Goal: Transaction & Acquisition: Purchase product/service

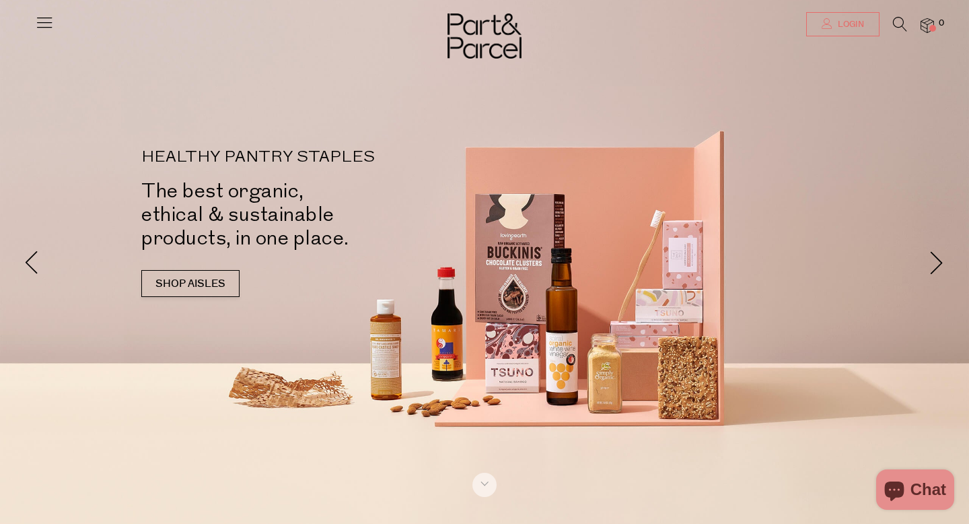
click at [819, 24] on link "Login" at bounding box center [842, 24] width 73 height 24
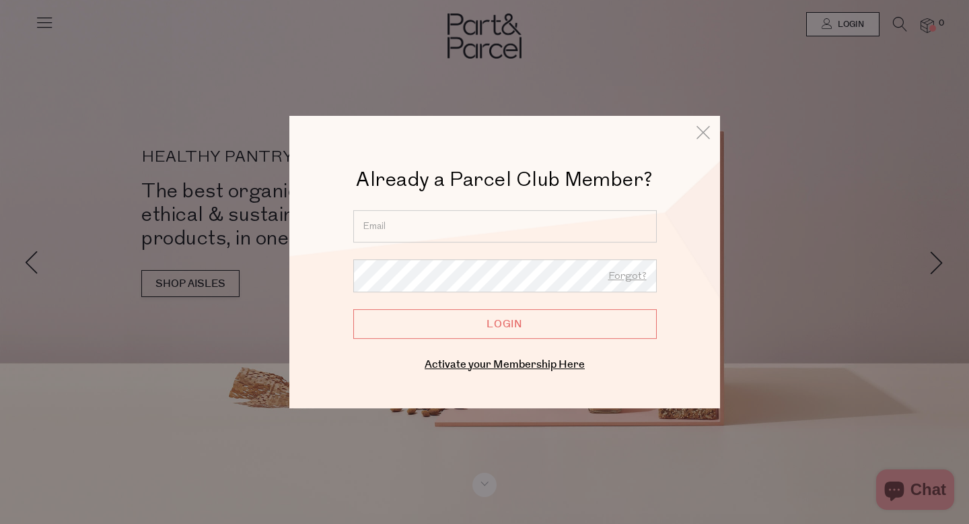
click at [503, 220] on input "email" at bounding box center [505, 226] width 304 height 32
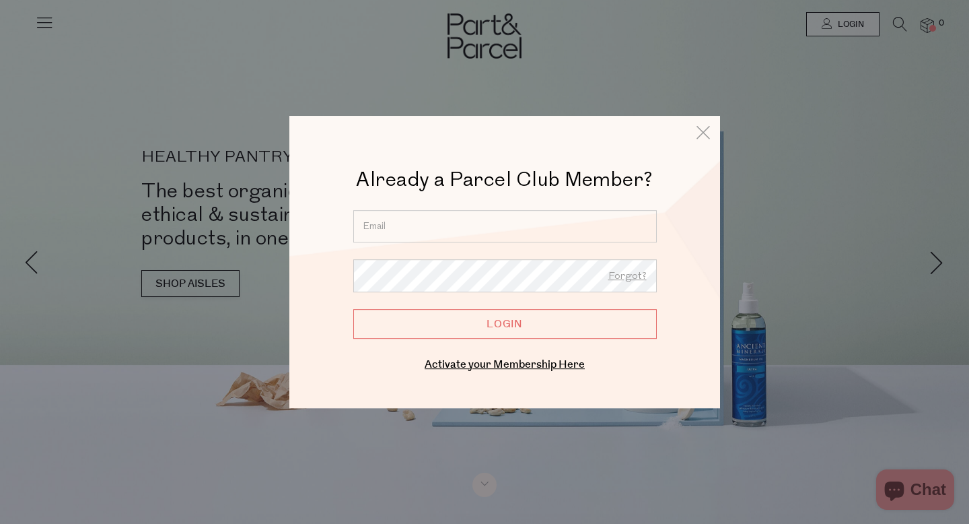
type input "debm77@bigpond.net.au"
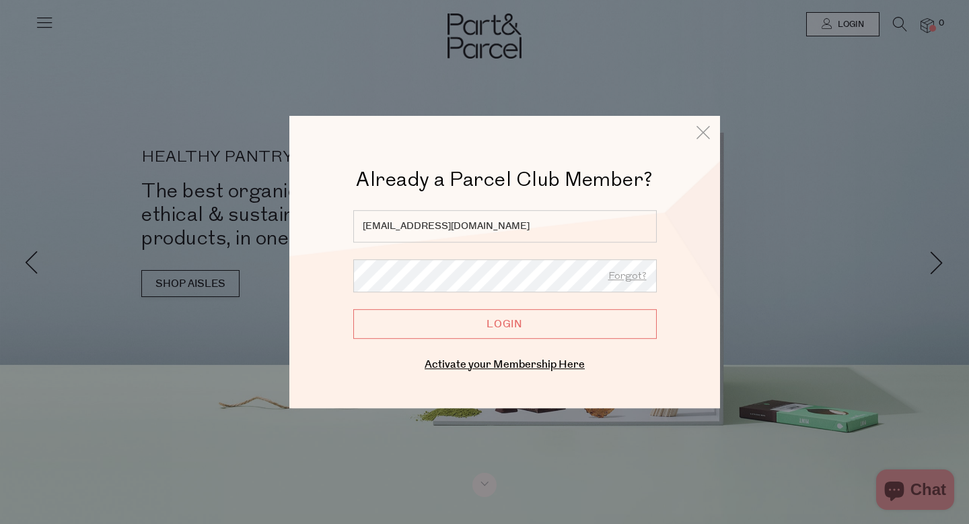
click at [353, 309] on input "Login" at bounding box center [505, 324] width 304 height 30
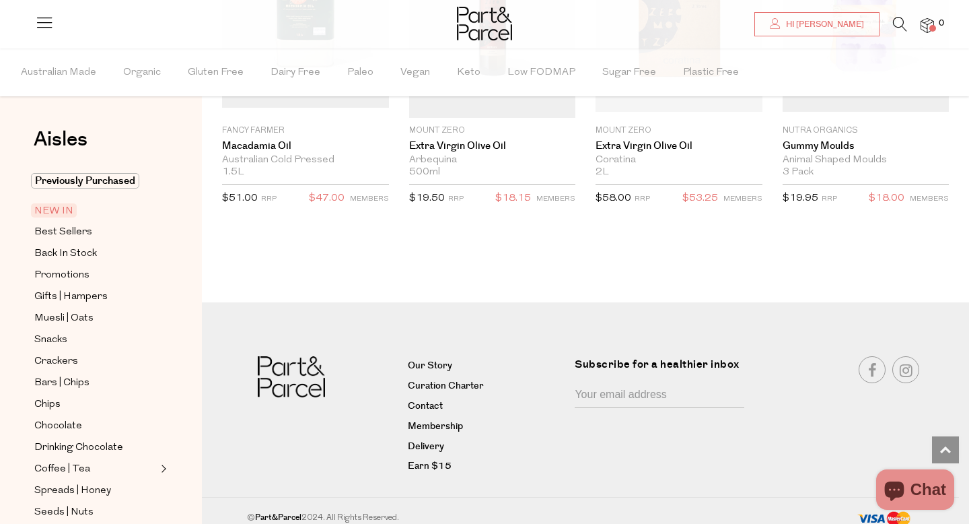
scroll to position [2264, 0]
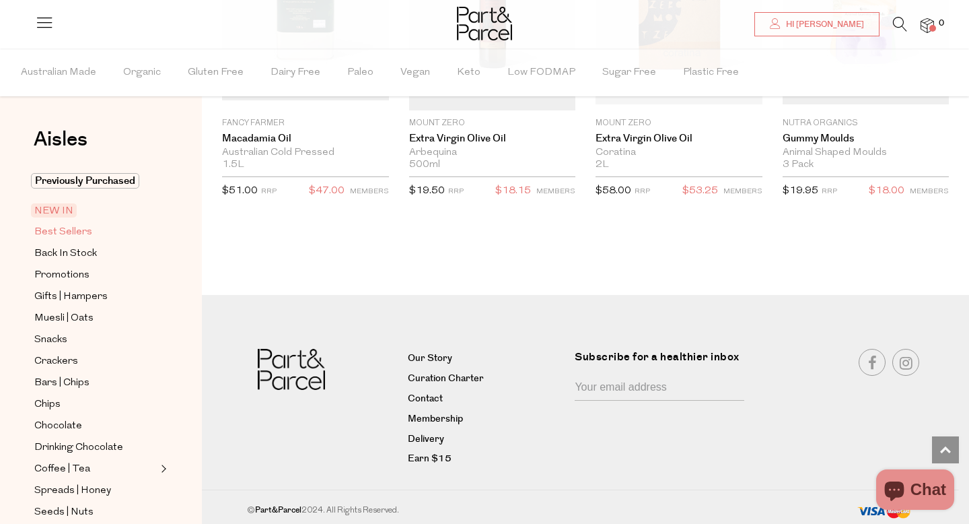
click at [89, 229] on span "Best Sellers" at bounding box center [63, 232] width 58 height 16
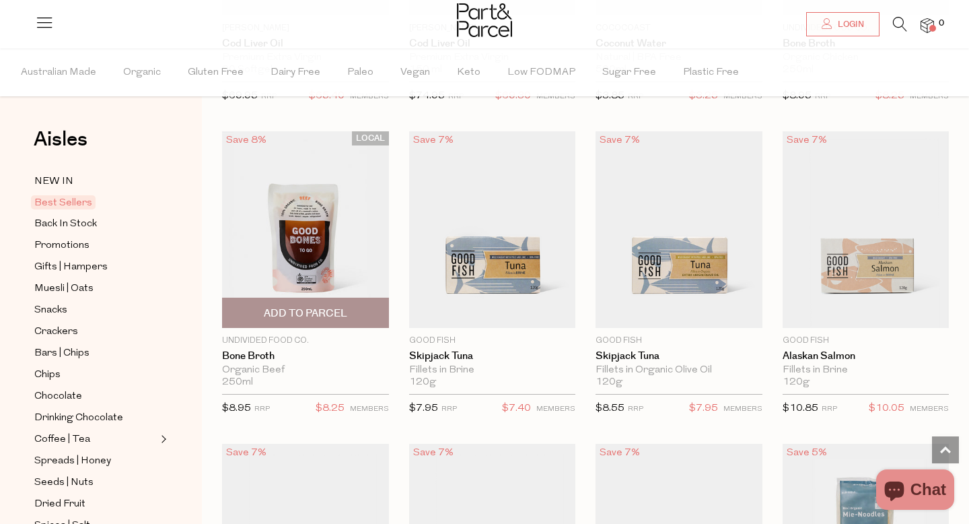
scroll to position [994, 0]
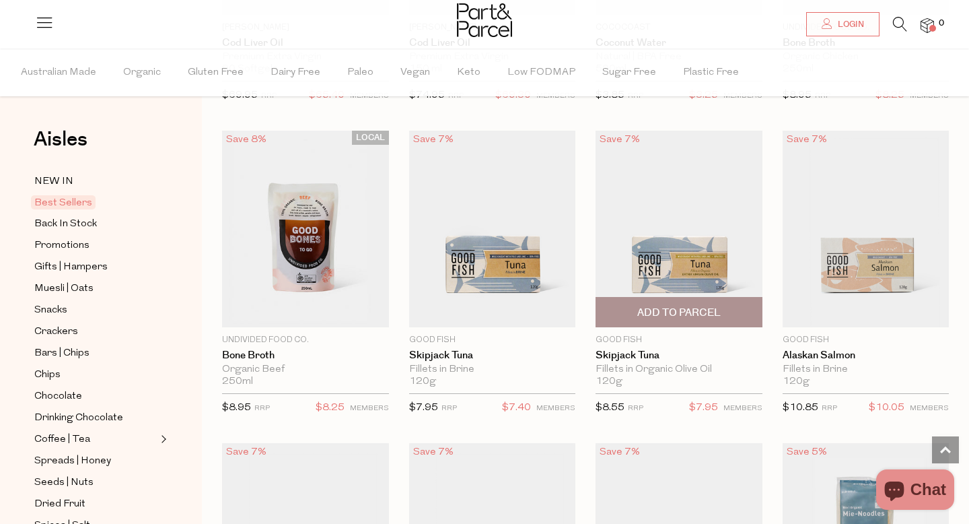
click at [666, 310] on span "Add To Parcel" at bounding box center [678, 313] width 83 height 14
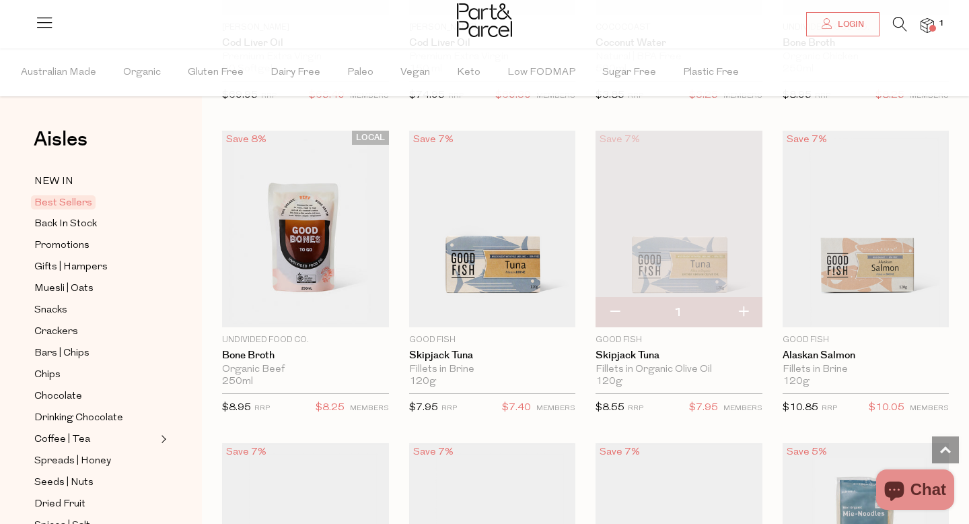
click at [743, 303] on button "button" at bounding box center [743, 313] width 38 height 30
type input "2"
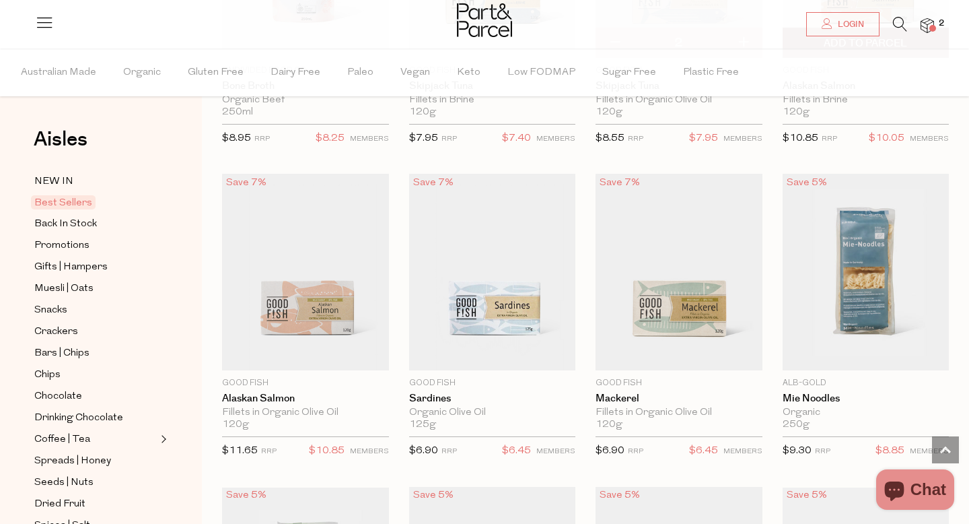
scroll to position [1271, 0]
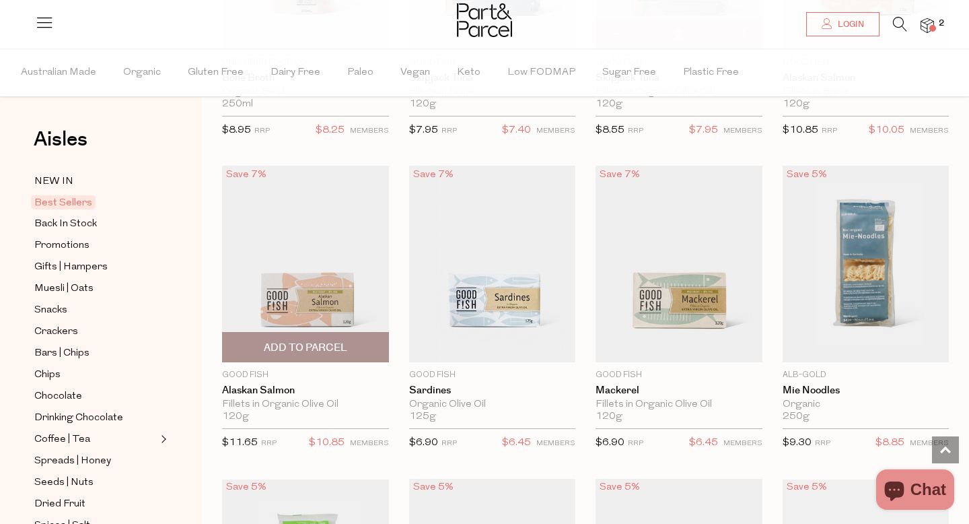
click at [291, 345] on span "Add To Parcel" at bounding box center [305, 348] width 83 height 14
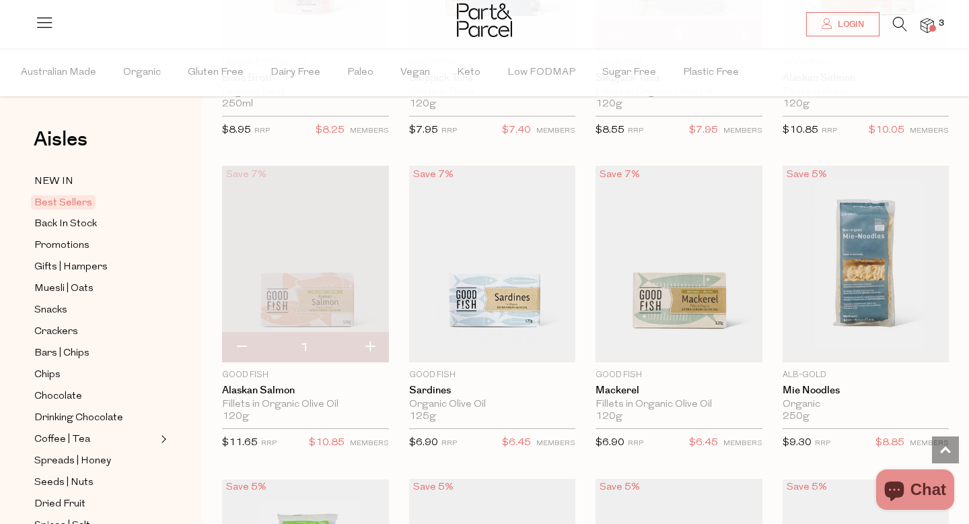
click at [370, 343] on button "button" at bounding box center [370, 348] width 38 height 30
type input "2"
click at [240, 339] on button "button" at bounding box center [241, 348] width 38 height 30
type input "1"
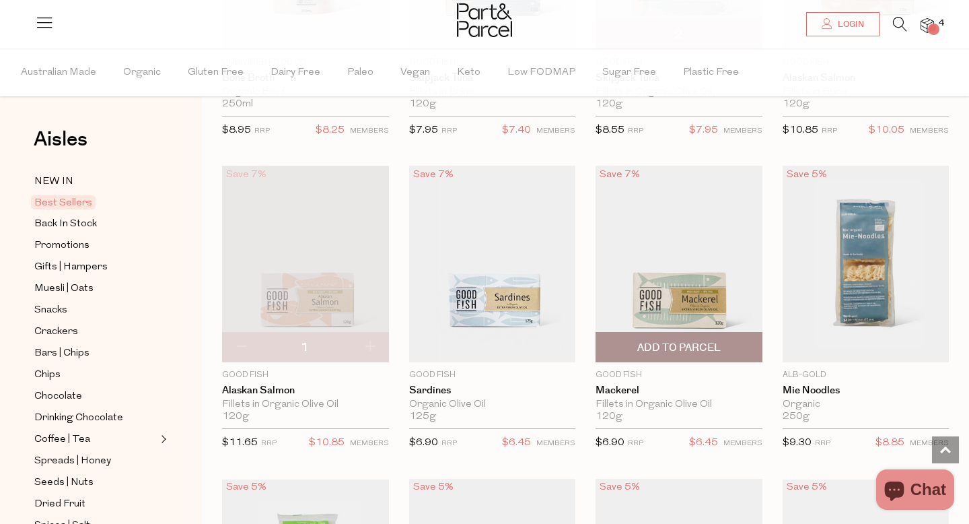
click at [735, 344] on span "Add To Parcel" at bounding box center [679, 347] width 159 height 29
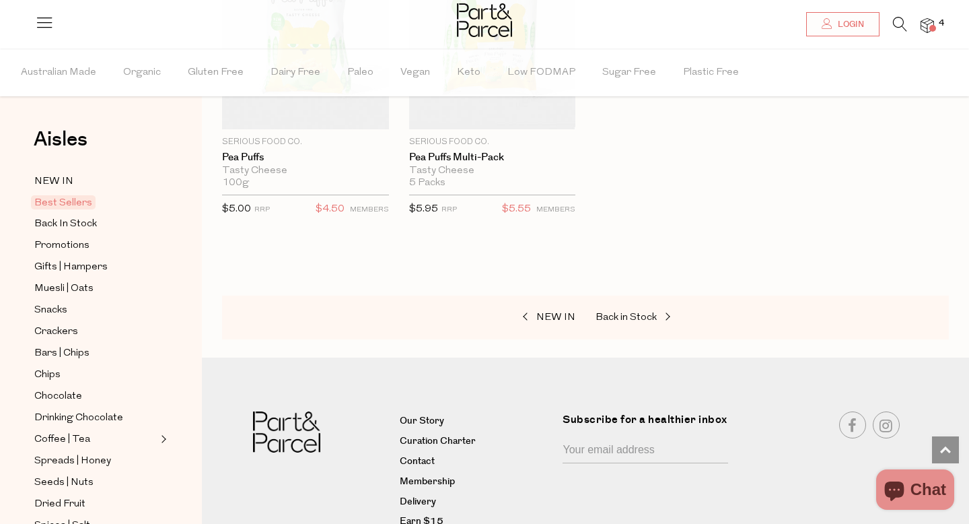
scroll to position [3442, 0]
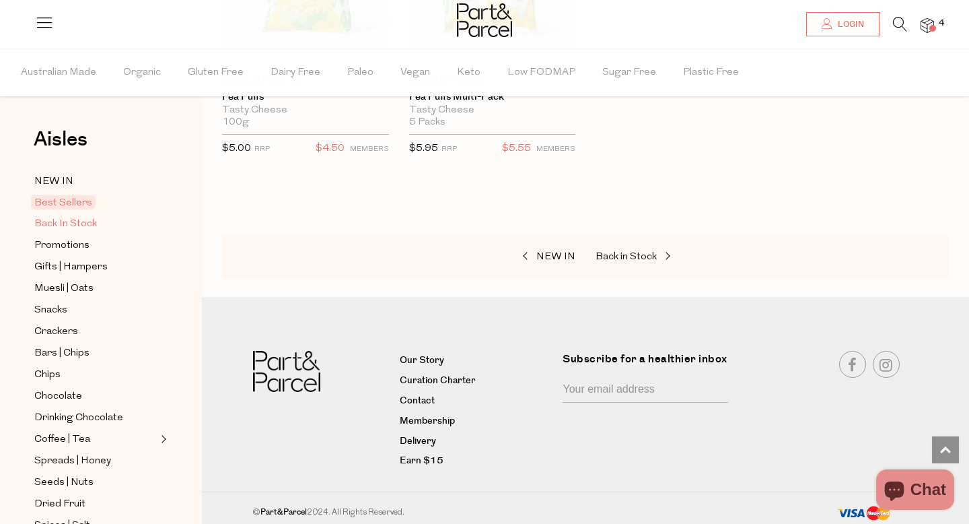
click at [99, 223] on link "Back In Stock" at bounding box center [95, 223] width 123 height 17
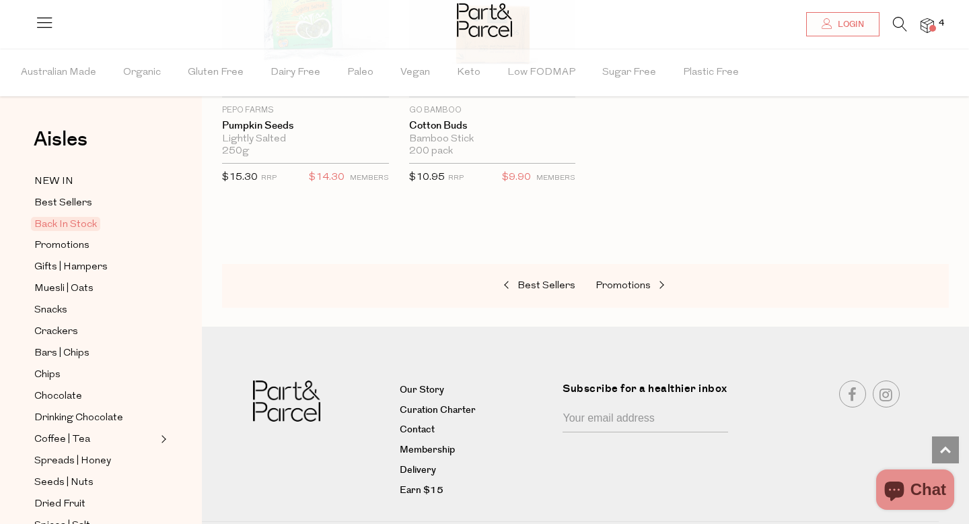
scroll to position [920, 0]
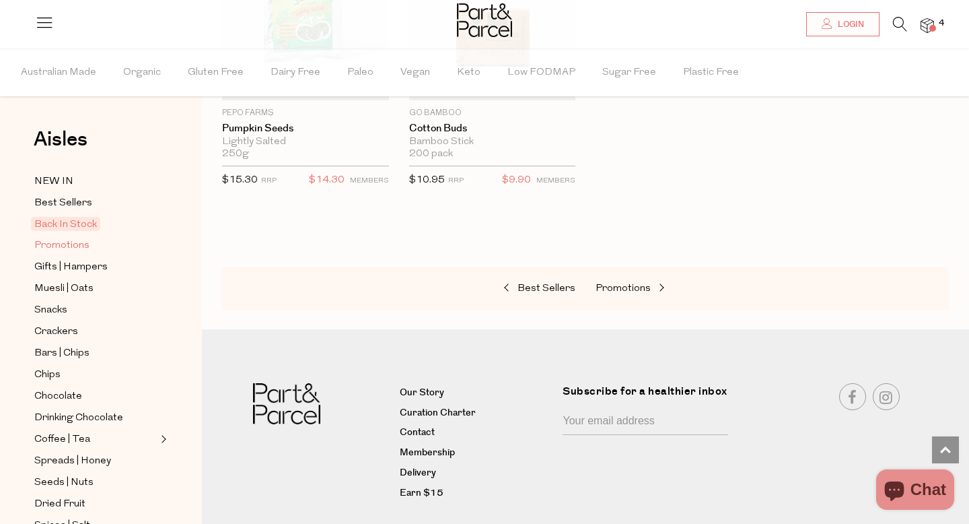
click at [88, 245] on link "Promotions" at bounding box center [95, 245] width 123 height 17
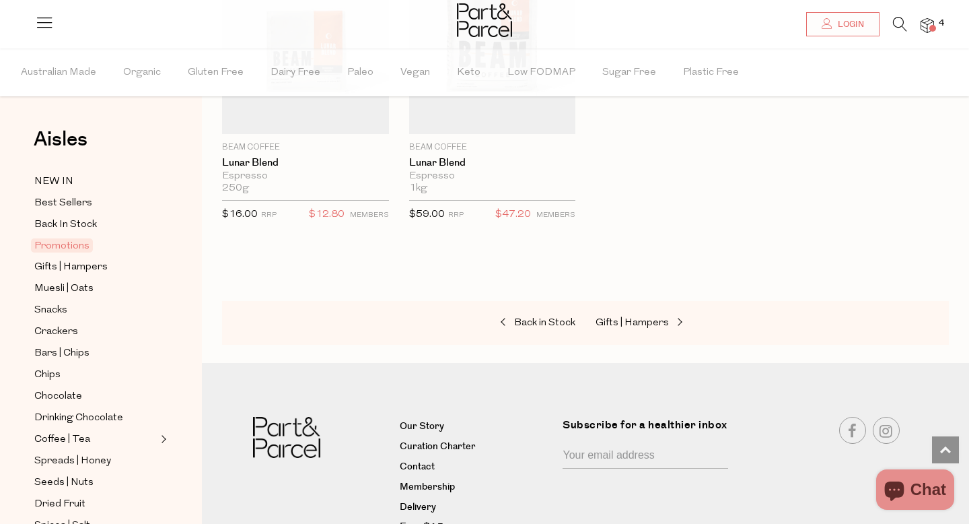
scroll to position [1879, 0]
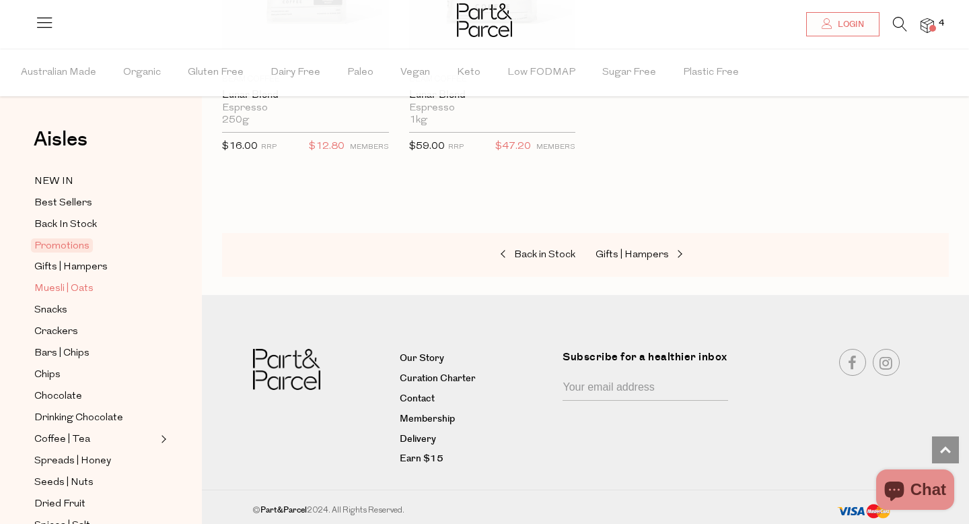
click at [87, 287] on span "Muesli | Oats" at bounding box center [63, 289] width 59 height 16
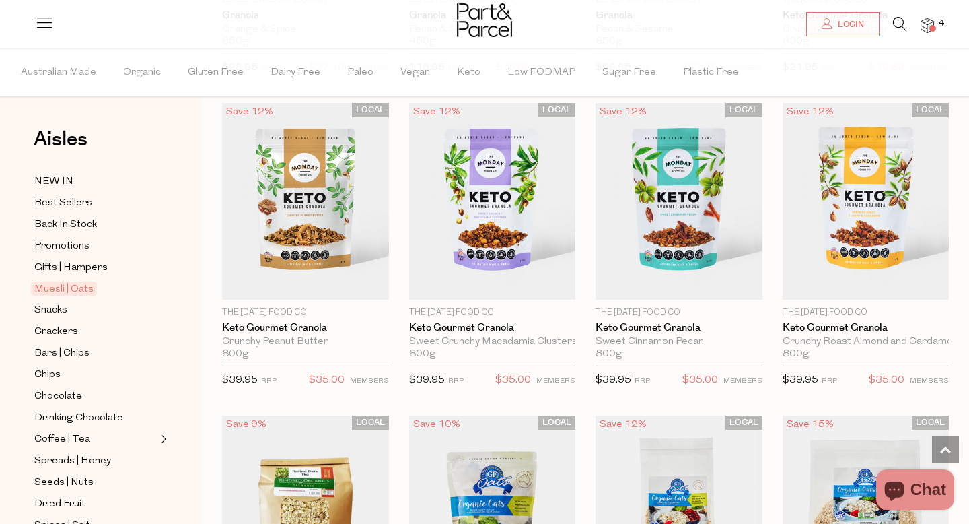
scroll to position [2913, 0]
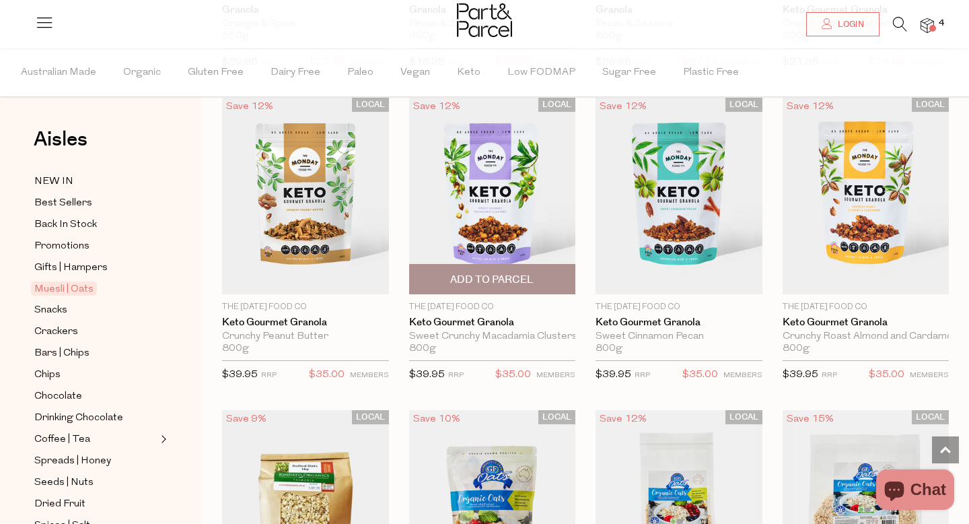
click at [508, 280] on span "Add To Parcel" at bounding box center [491, 280] width 83 height 14
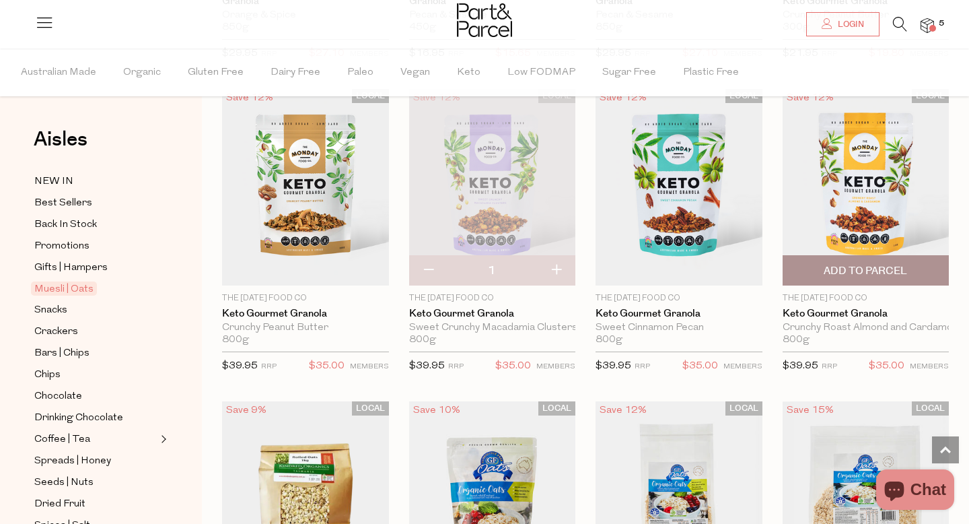
scroll to position [2920, 0]
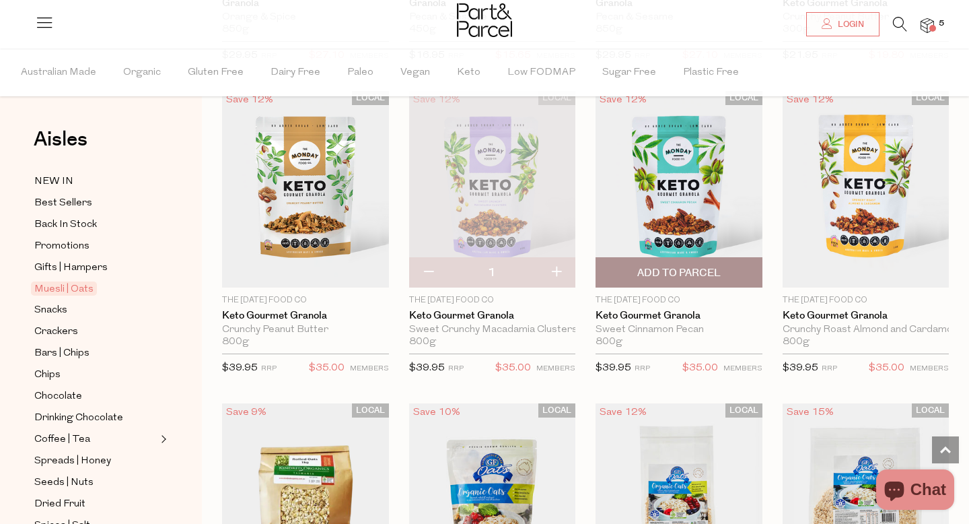
click at [678, 275] on span "Add To Parcel" at bounding box center [678, 273] width 83 height 14
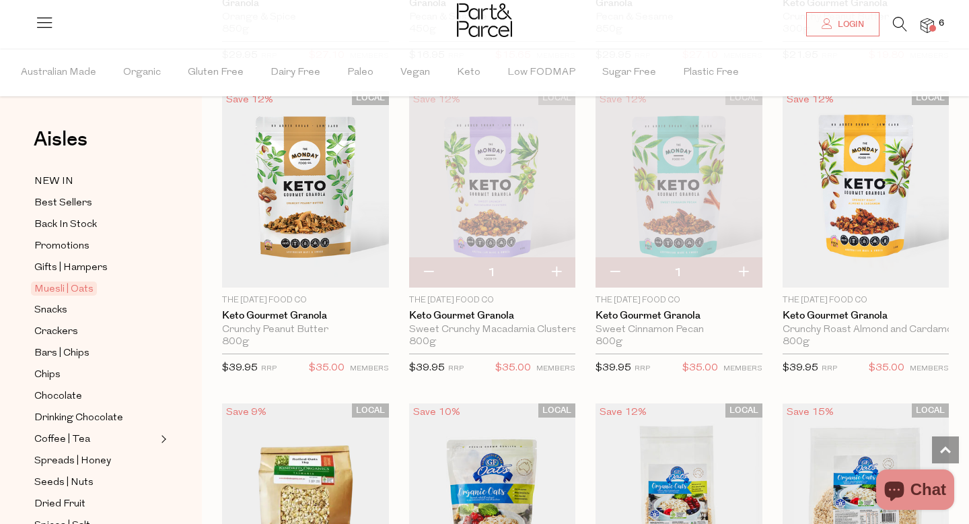
click at [618, 266] on button "button" at bounding box center [615, 273] width 38 height 30
type input "0"
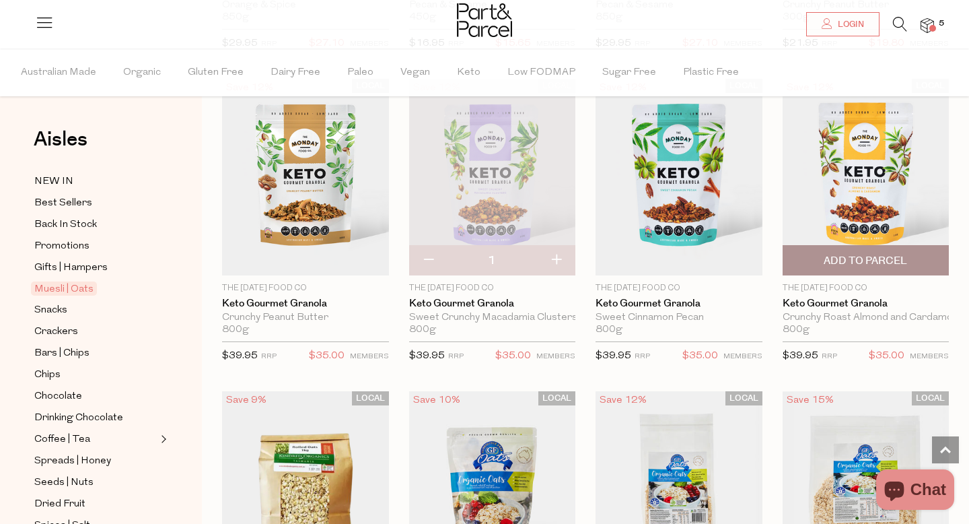
scroll to position [2933, 0]
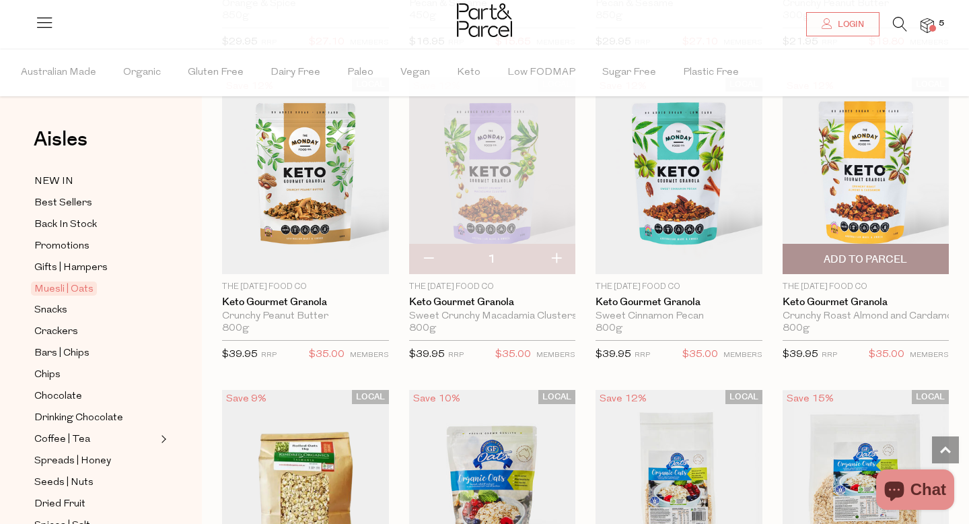
click at [874, 256] on span "Add To Parcel" at bounding box center [865, 259] width 83 height 14
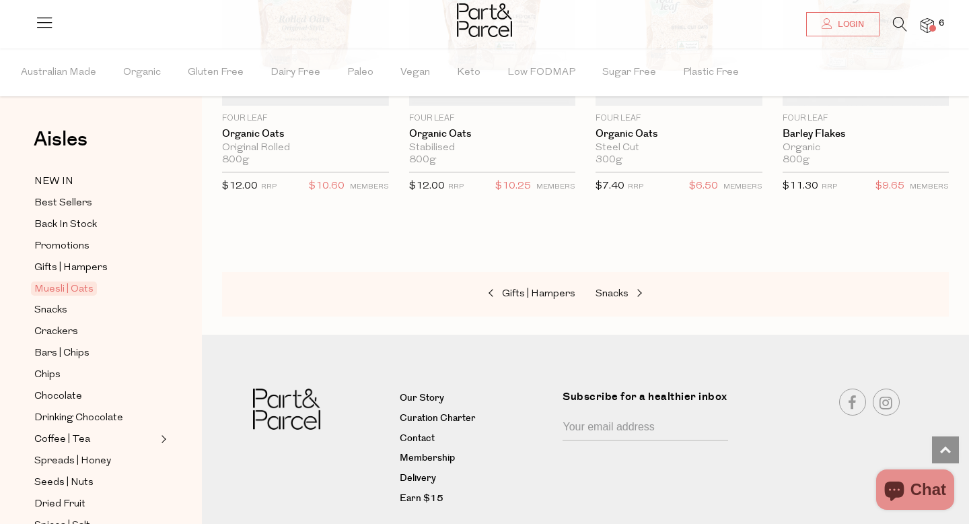
scroll to position [4075, 0]
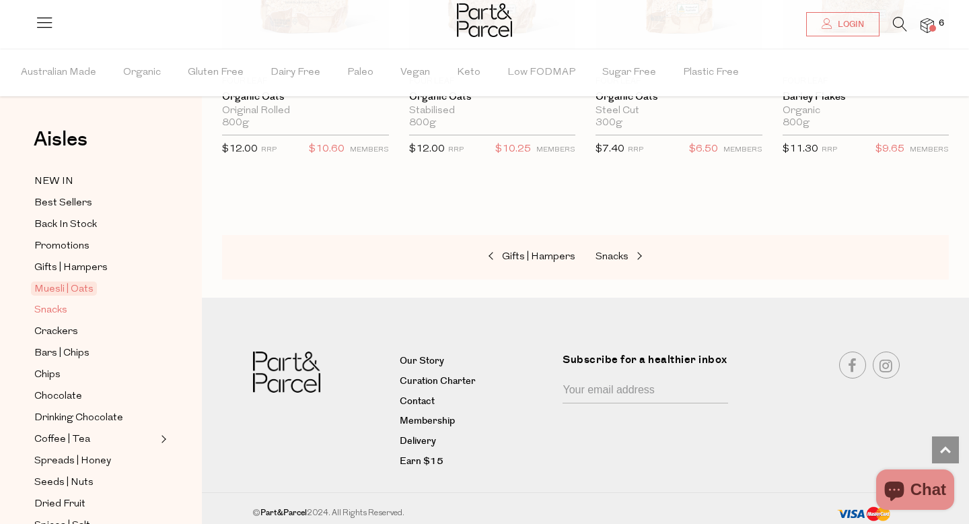
click at [64, 307] on span "Snacks" at bounding box center [50, 310] width 33 height 16
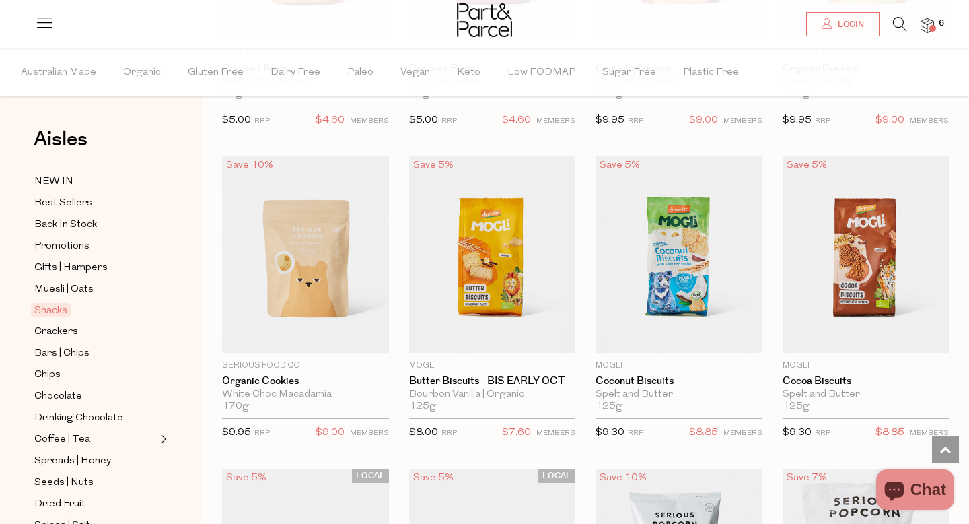
scroll to position [2848, 0]
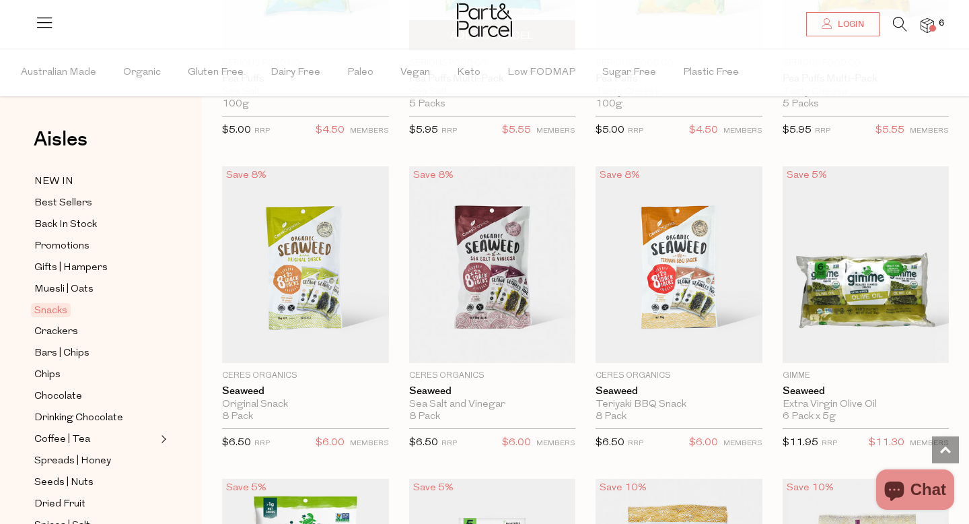
scroll to position [4081, 0]
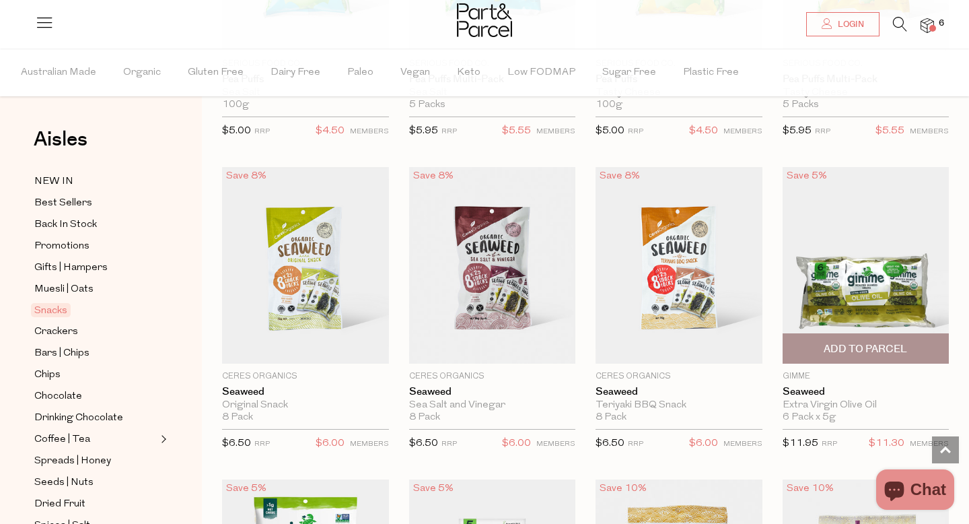
click at [823, 347] on span "Add To Parcel" at bounding box center [866, 348] width 159 height 29
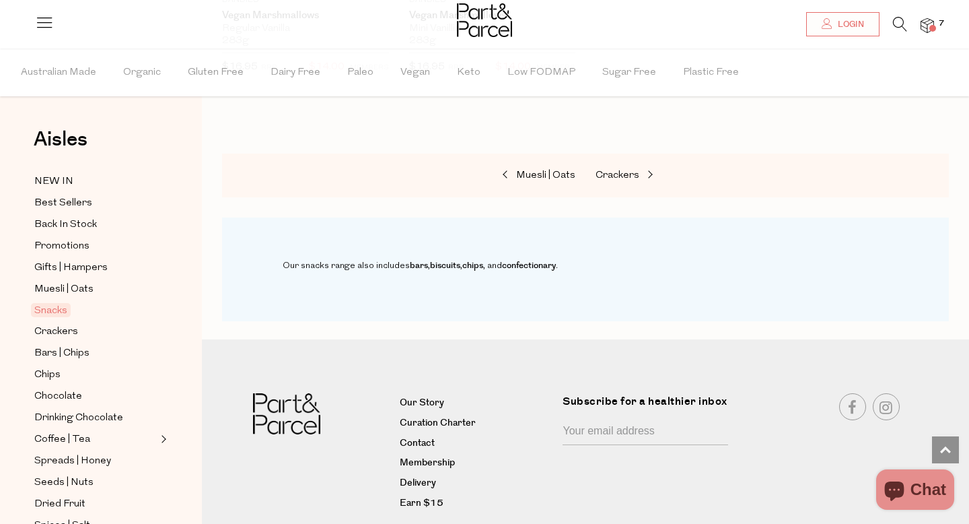
scroll to position [5744, 0]
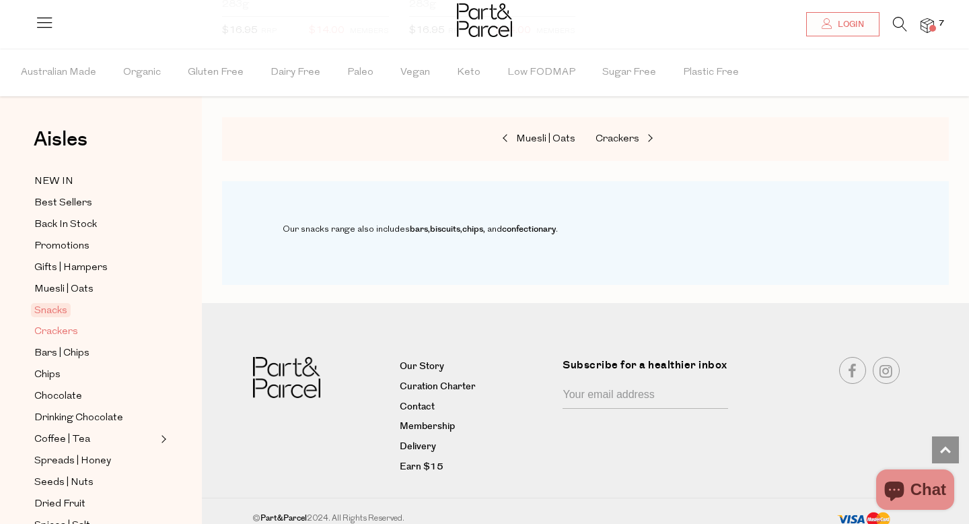
click at [67, 330] on span "Crackers" at bounding box center [56, 332] width 44 height 16
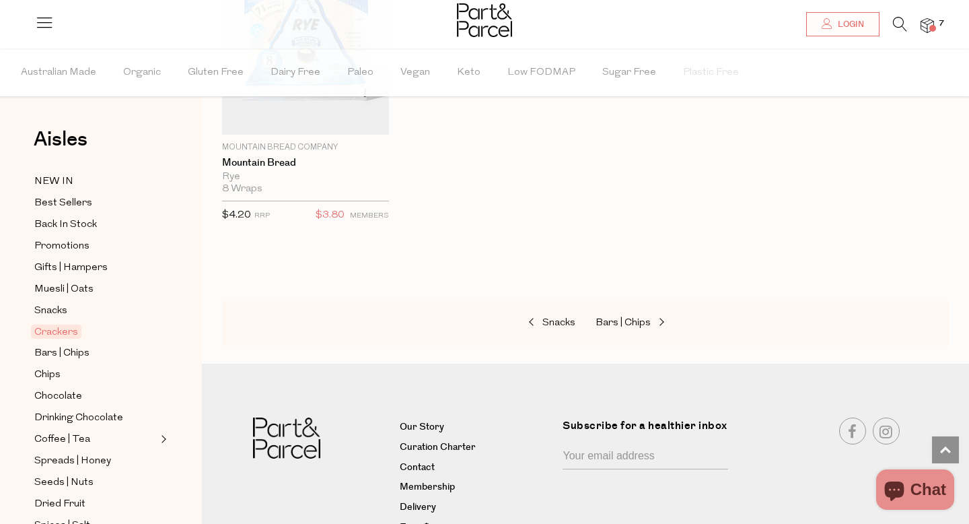
scroll to position [3115, 0]
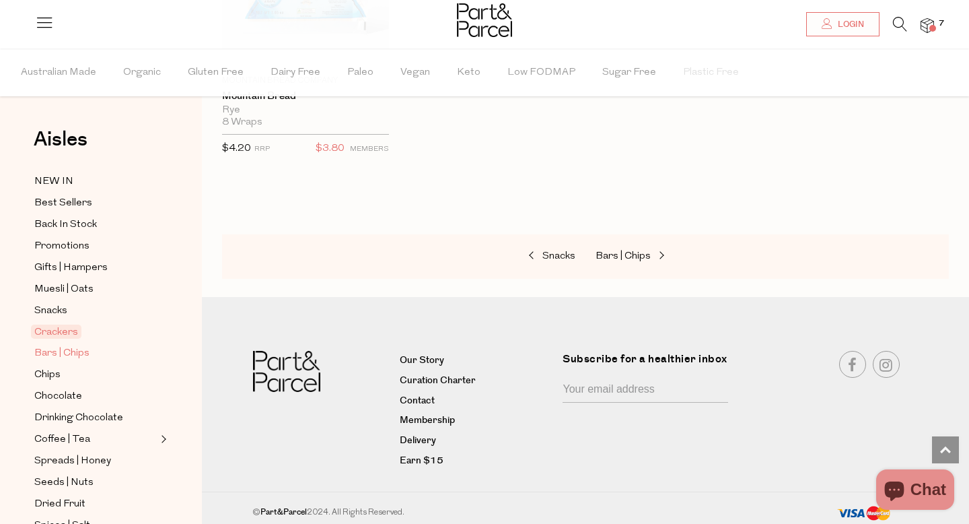
click at [93, 349] on link "Bars | Chips" at bounding box center [95, 353] width 123 height 17
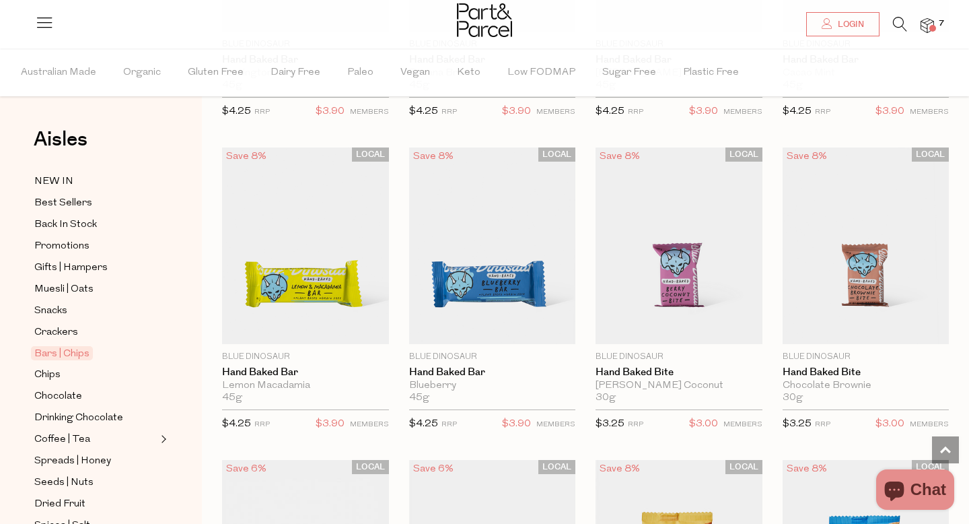
scroll to position [1921, 0]
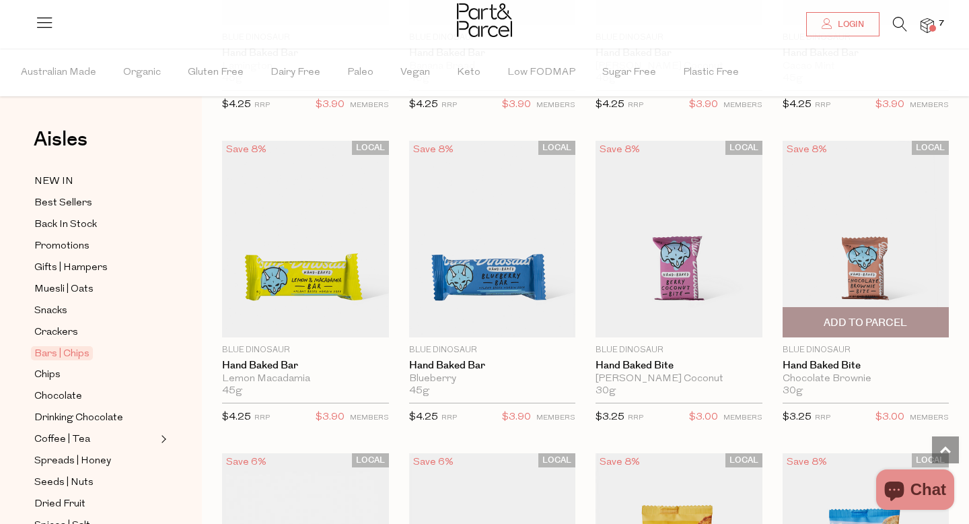
click at [869, 324] on span "Add To Parcel" at bounding box center [865, 323] width 83 height 14
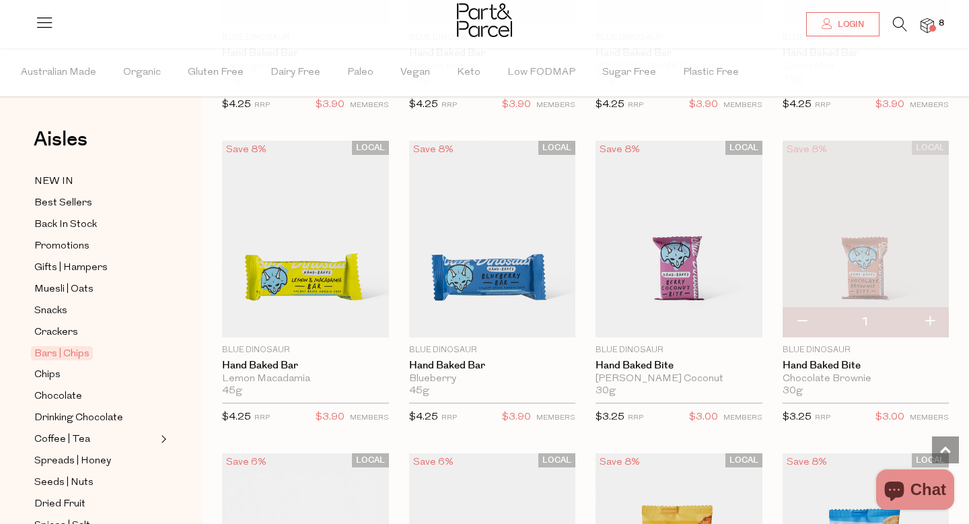
click at [933, 318] on button "button" at bounding box center [930, 322] width 38 height 30
type input "2"
click at [936, 316] on button "button" at bounding box center [930, 322] width 38 height 30
type input "3"
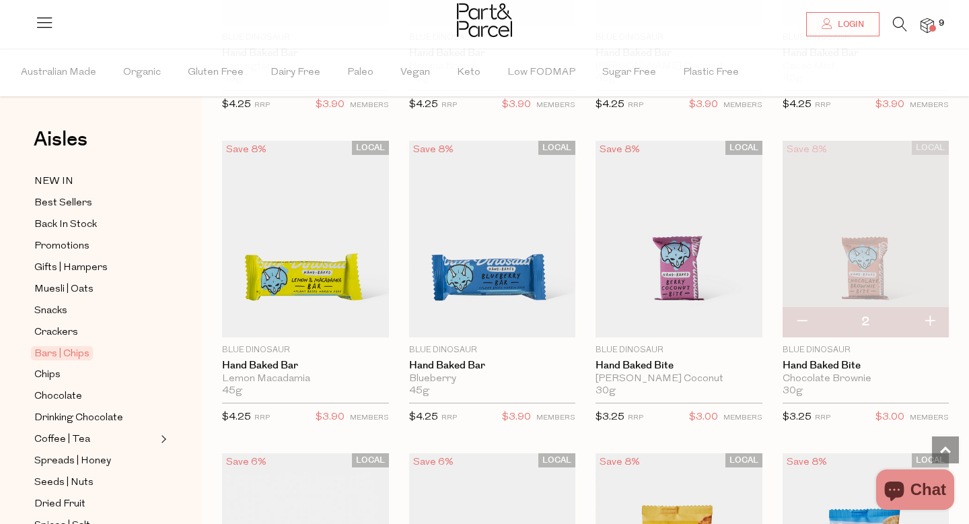
type input "3"
click at [933, 320] on button "button" at bounding box center [930, 322] width 38 height 30
type input "4"
click at [922, 361] on link "Hand Baked Bite" at bounding box center [866, 365] width 167 height 12
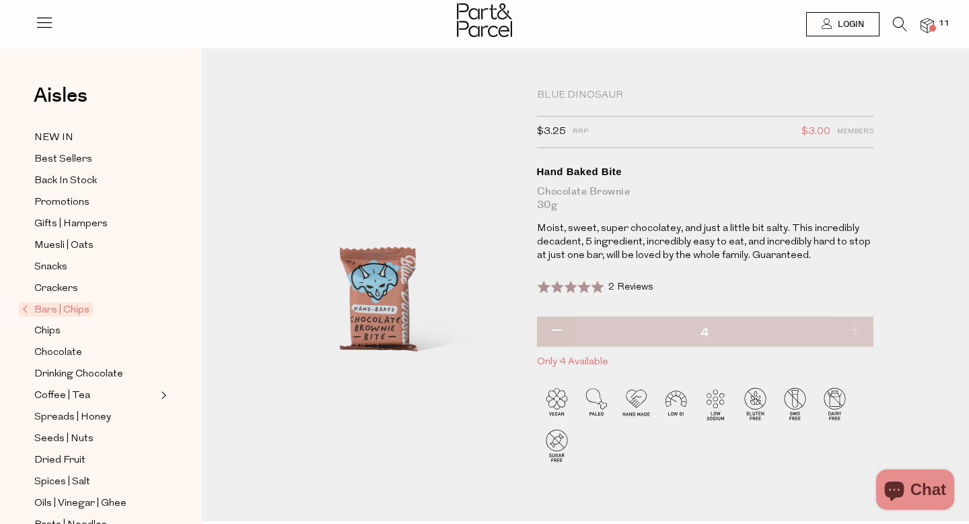
click at [52, 312] on span "Bars | Chips" at bounding box center [56, 309] width 74 height 14
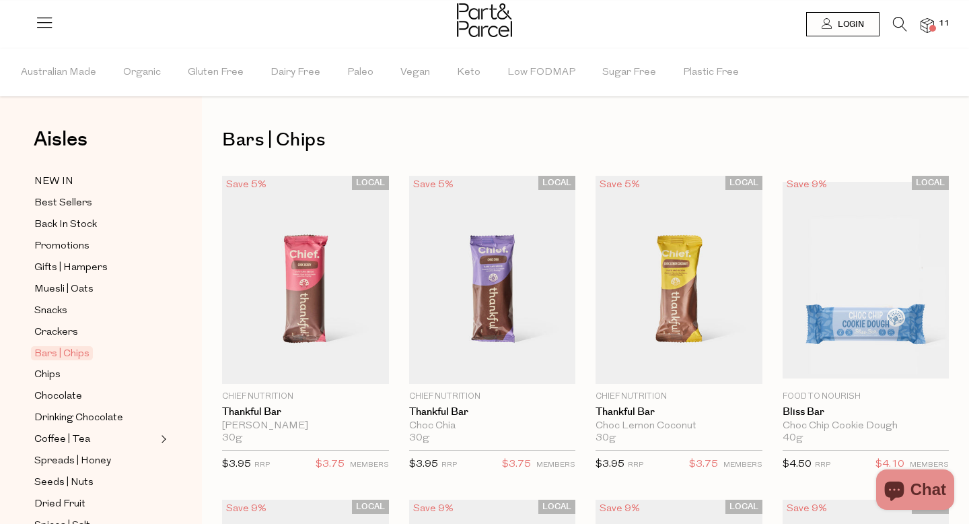
type input "4"
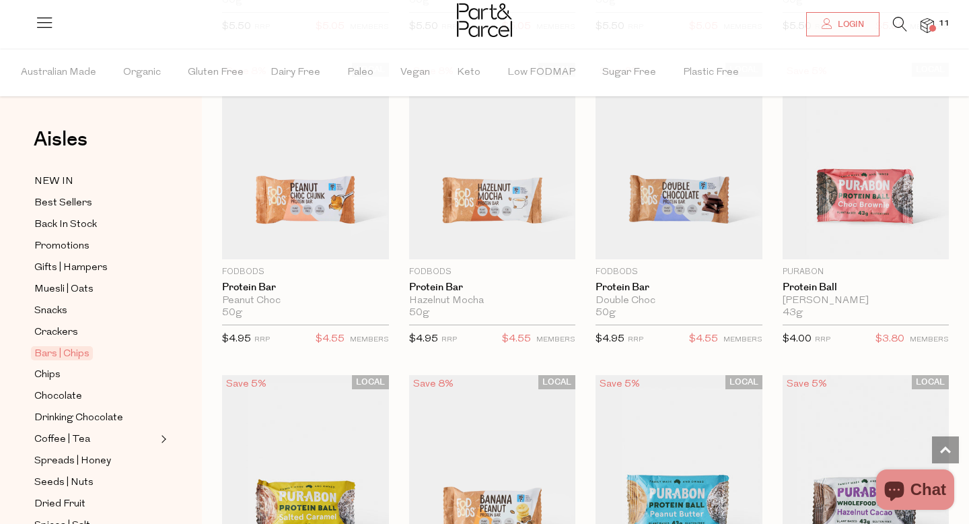
scroll to position [2938, 0]
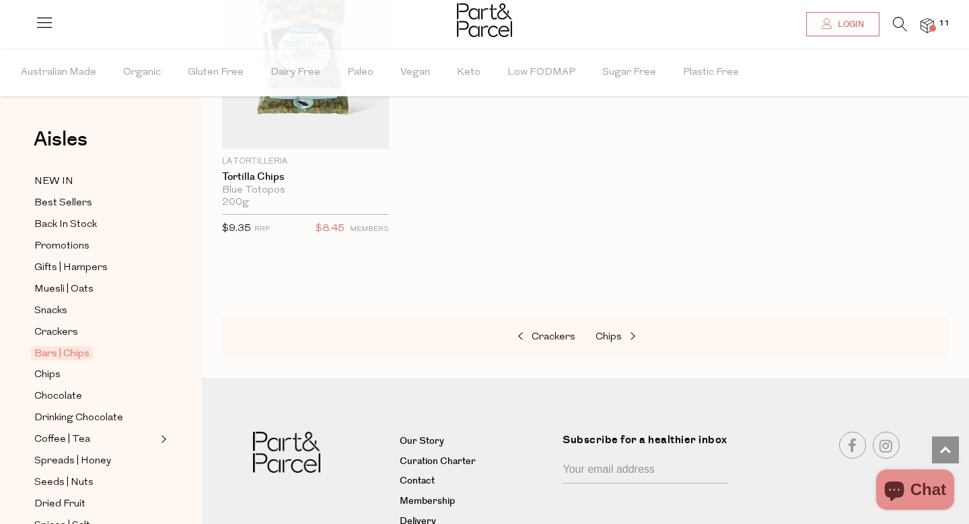
scroll to position [5671, 0]
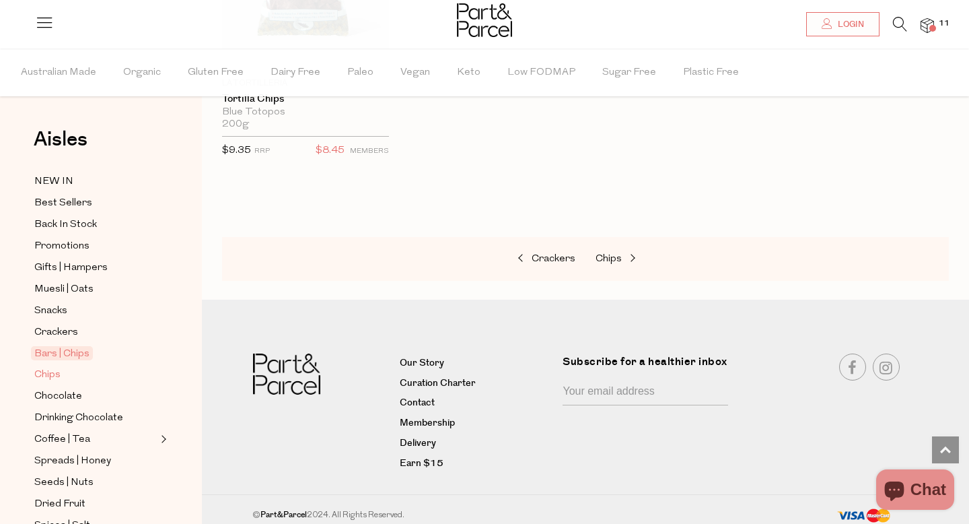
click at [57, 375] on span "Chips" at bounding box center [47, 375] width 26 height 16
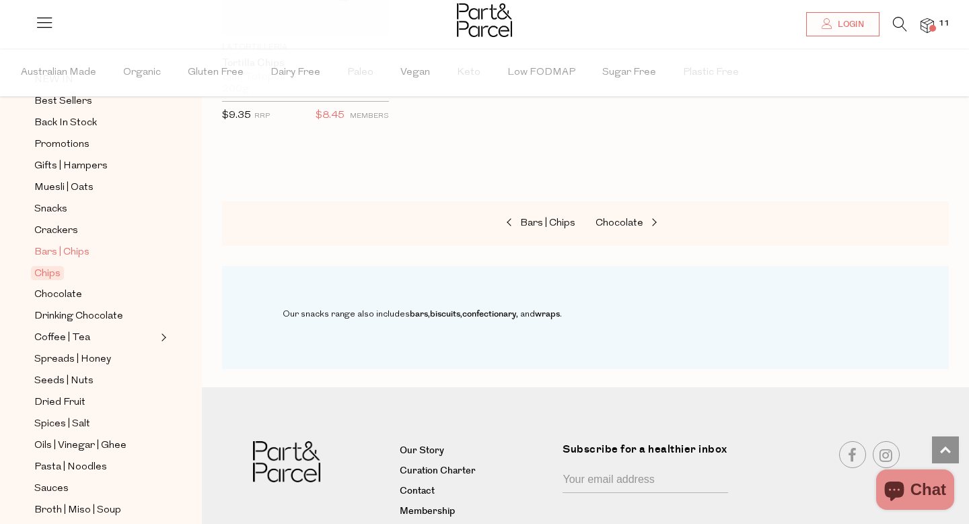
scroll to position [143, 0]
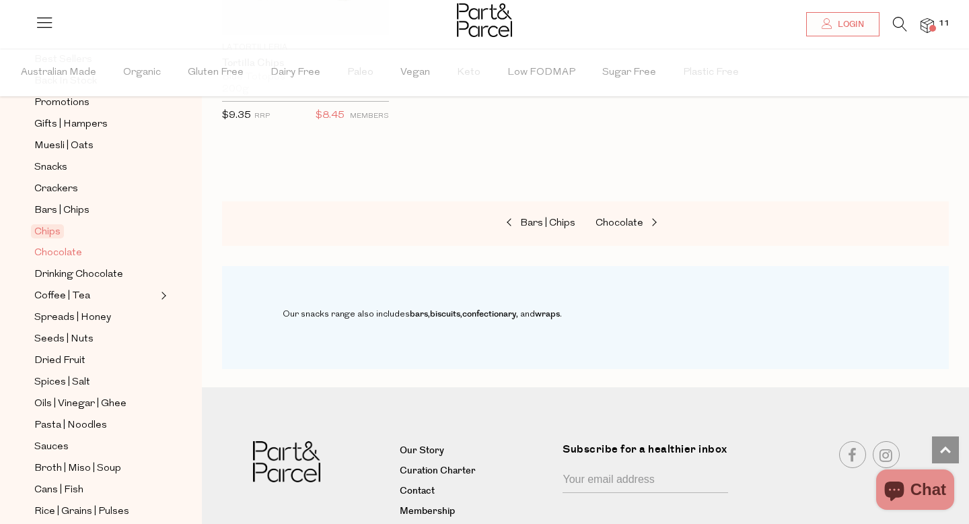
click at [75, 253] on span "Chocolate" at bounding box center [58, 253] width 48 height 16
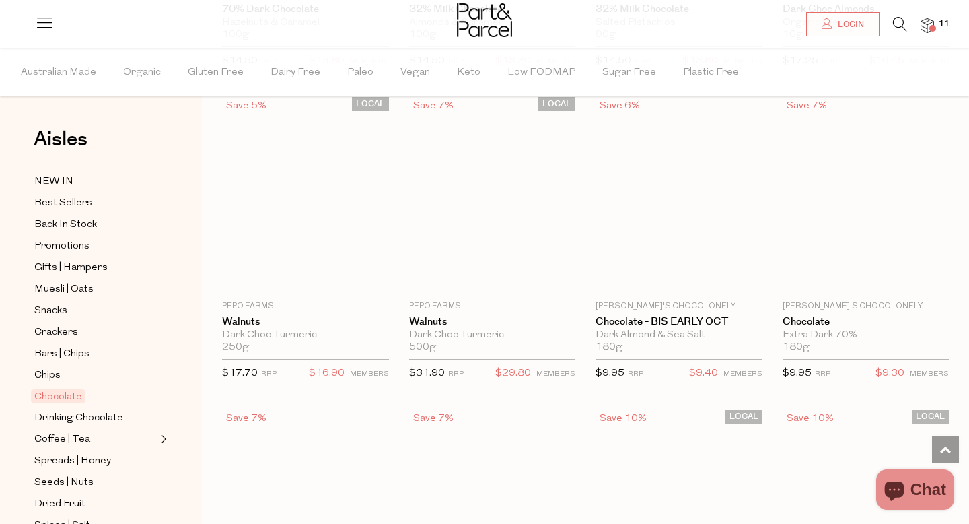
scroll to position [2928, 0]
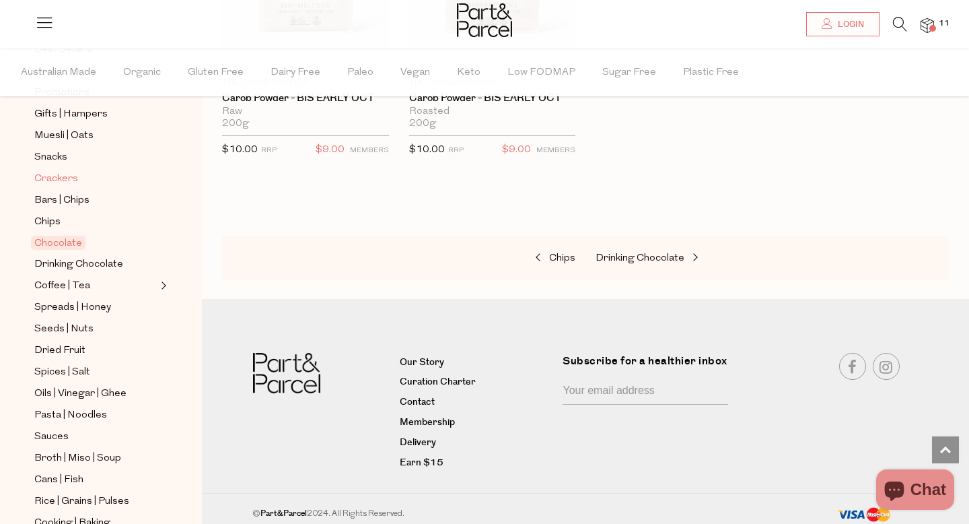
scroll to position [154, 0]
click at [122, 261] on span "Drinking Chocolate" at bounding box center [78, 264] width 89 height 16
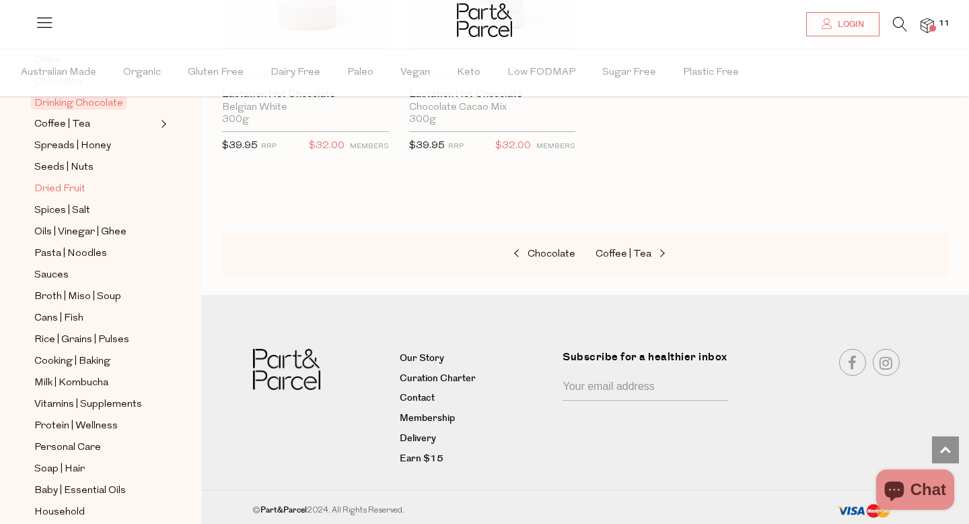
scroll to position [316, 0]
click at [92, 143] on span "Spreads | Honey" at bounding box center [72, 145] width 77 height 16
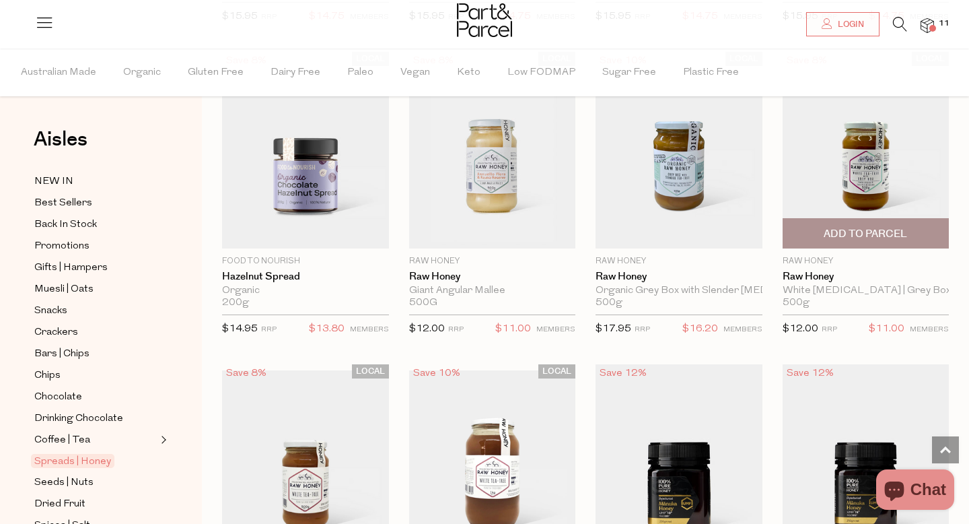
scroll to position [2614, 0]
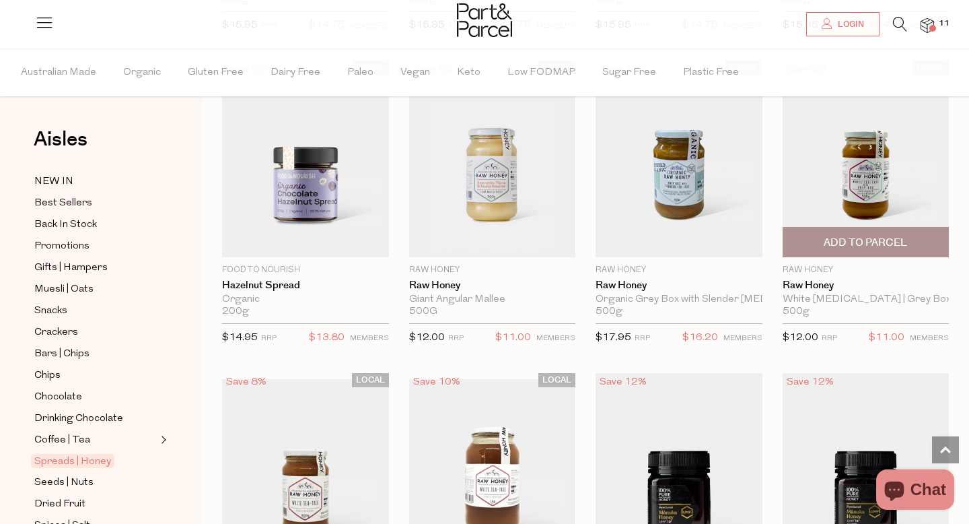
click at [889, 236] on span "Add To Parcel" at bounding box center [865, 243] width 83 height 14
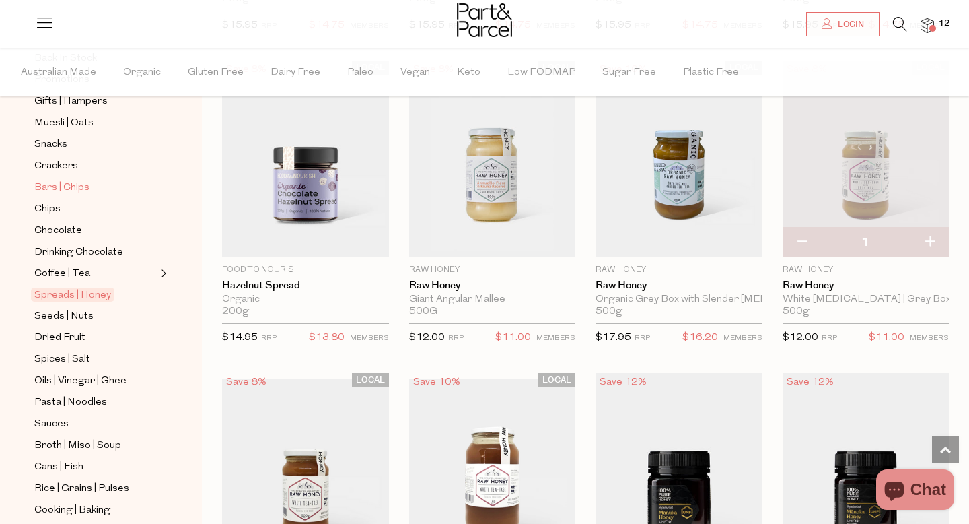
scroll to position [194, 0]
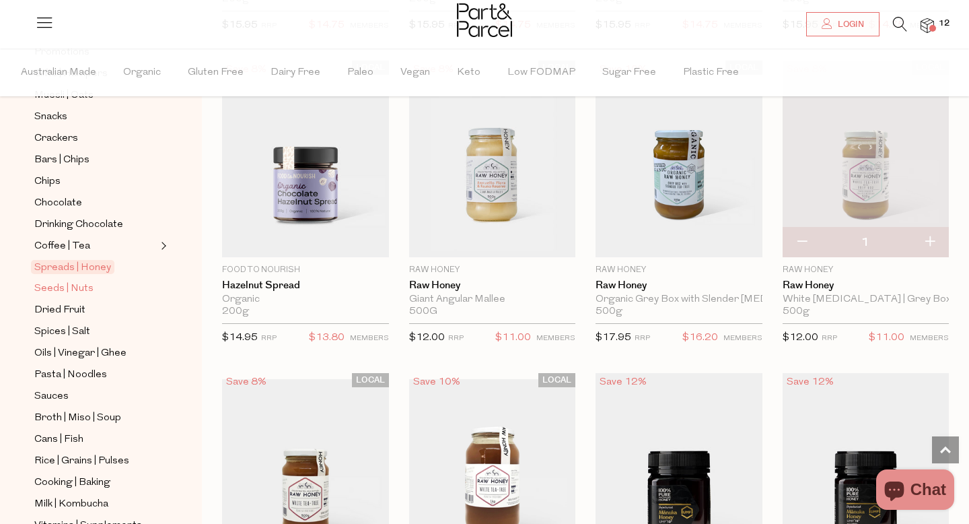
click at [96, 287] on link "Seeds | Nuts" at bounding box center [95, 288] width 123 height 17
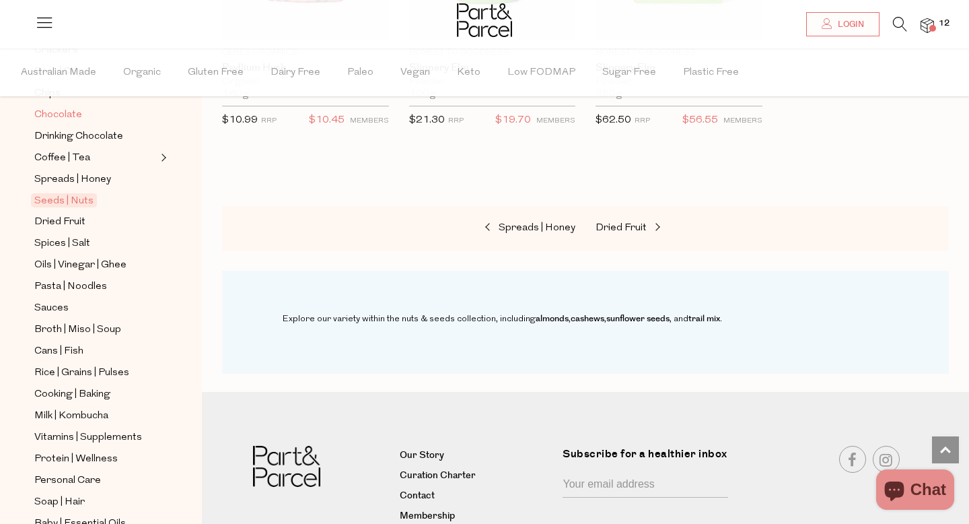
scroll to position [314, 0]
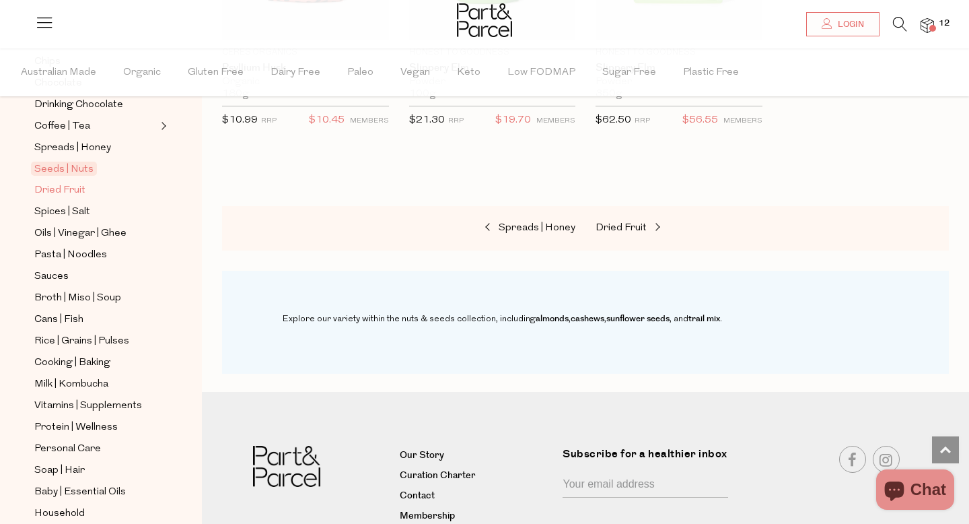
click at [81, 186] on span "Dried Fruit" at bounding box center [59, 190] width 51 height 16
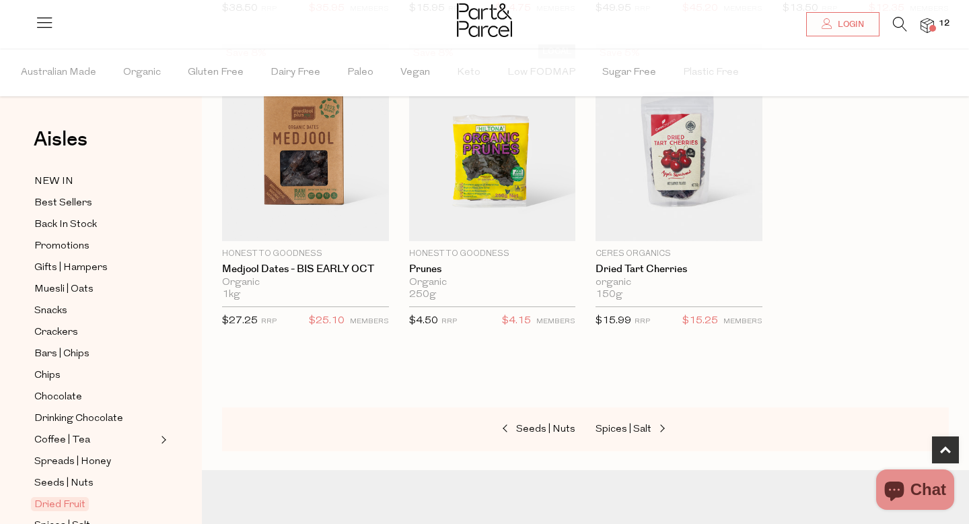
scroll to position [759, 0]
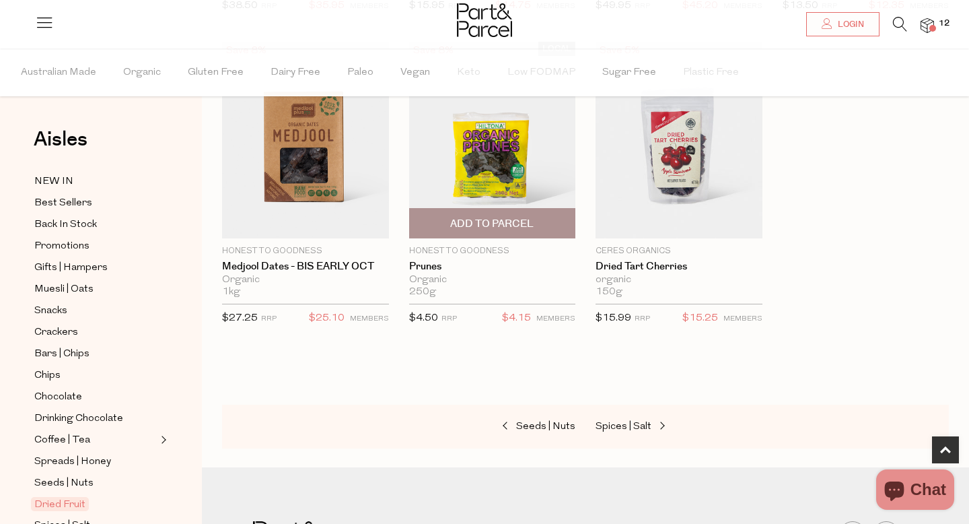
click at [508, 172] on img at bounding box center [492, 140] width 167 height 197
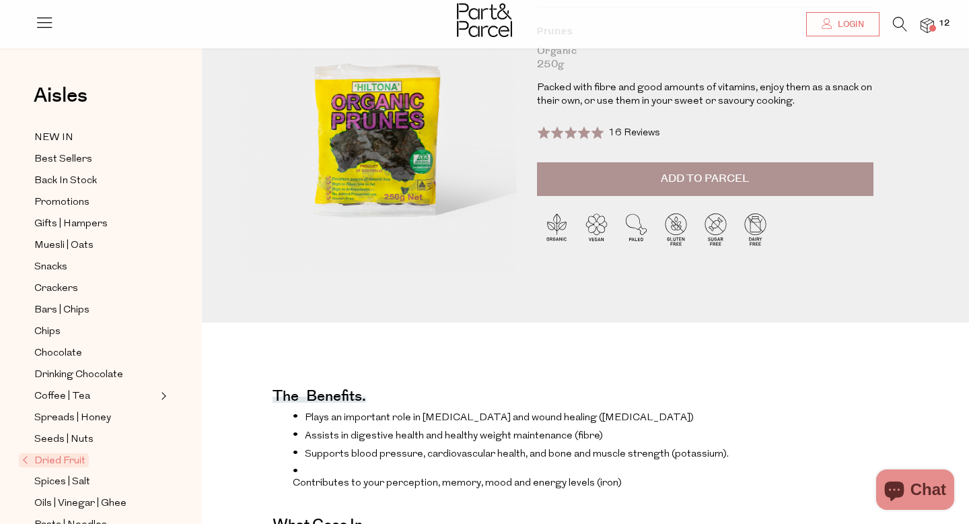
scroll to position [149, 0]
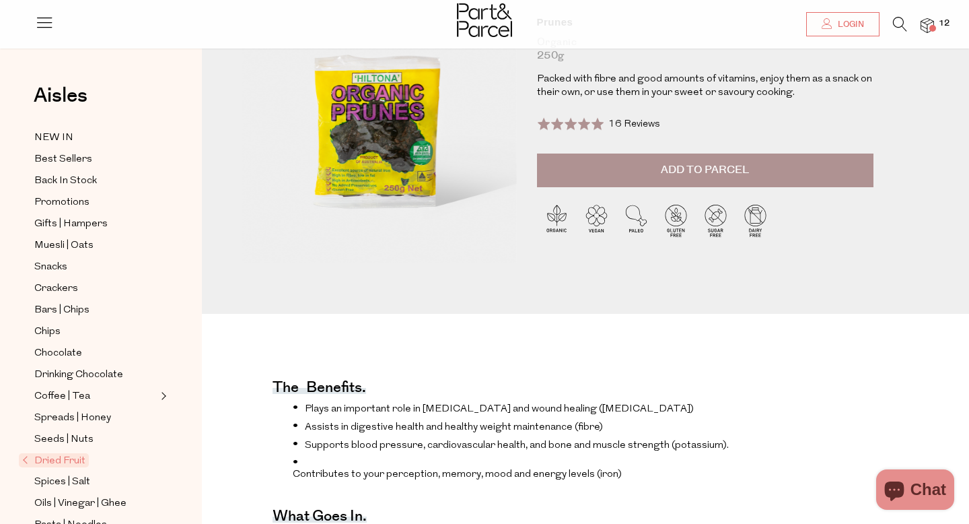
click at [69, 458] on span "Dried Fruit" at bounding box center [54, 460] width 70 height 14
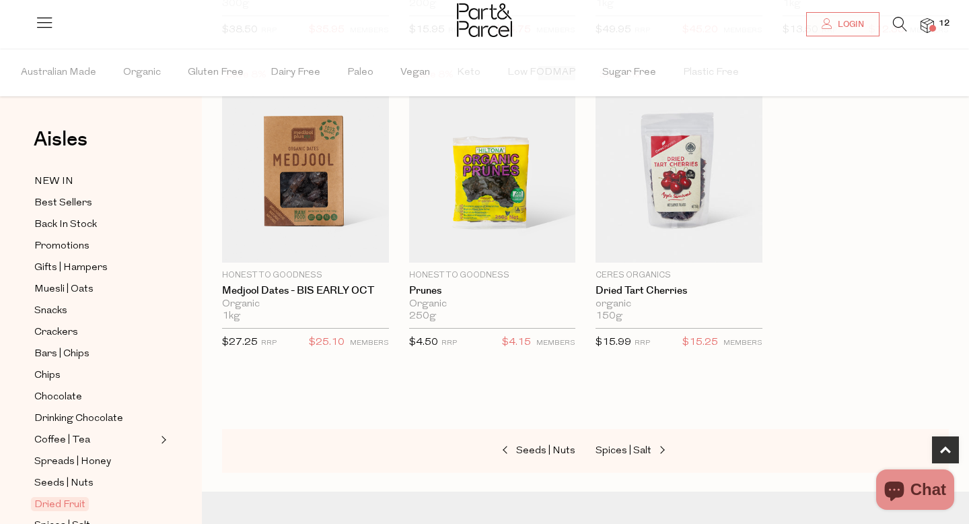
scroll to position [739, 0]
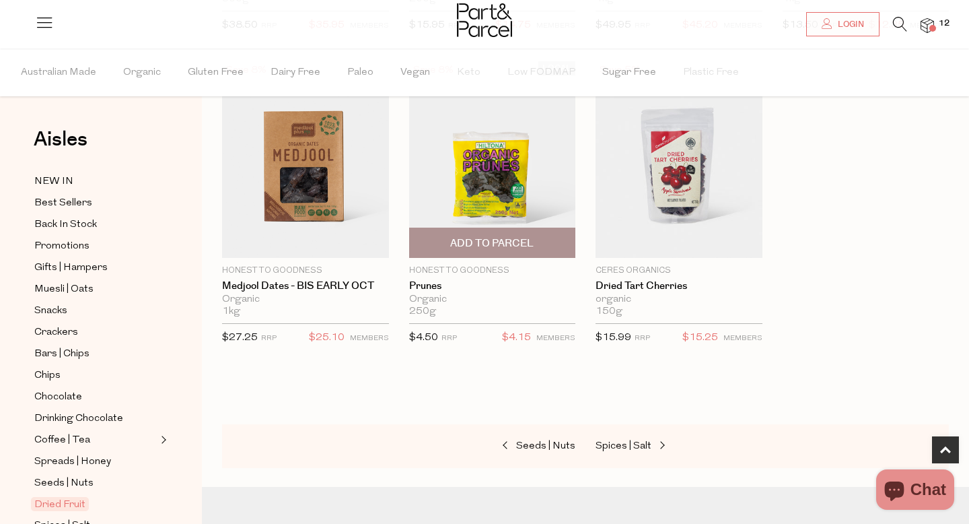
click at [497, 246] on span "Add To Parcel" at bounding box center [491, 243] width 83 height 14
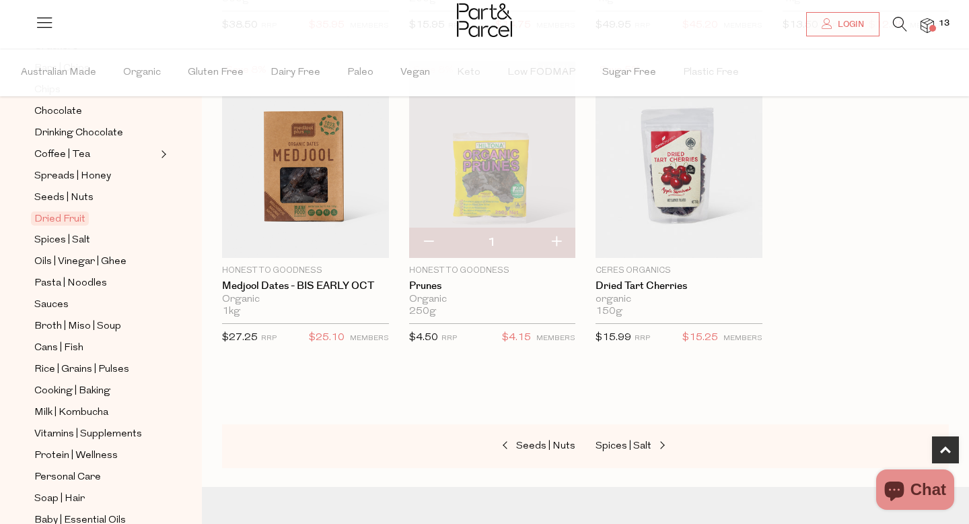
scroll to position [287, 0]
click at [86, 234] on span "Spices | Salt" at bounding box center [62, 239] width 56 height 16
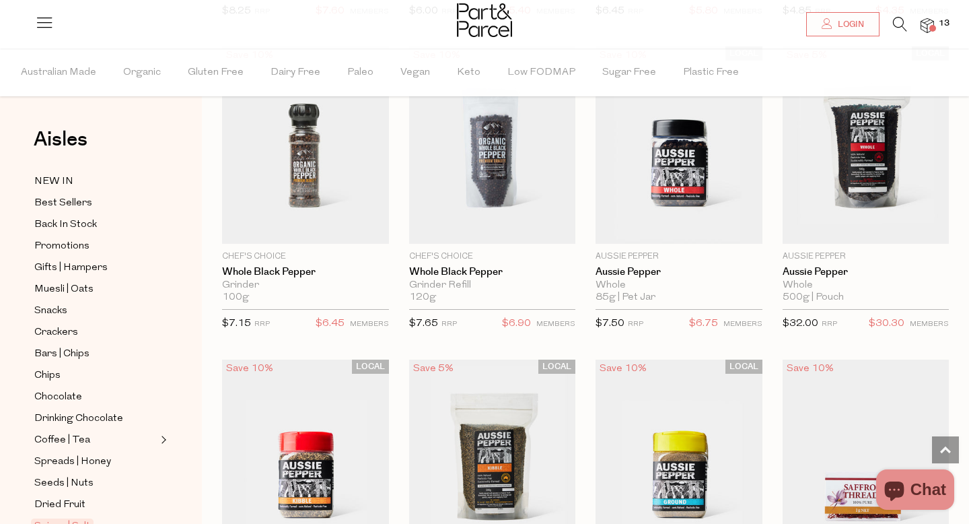
scroll to position [1082, 0]
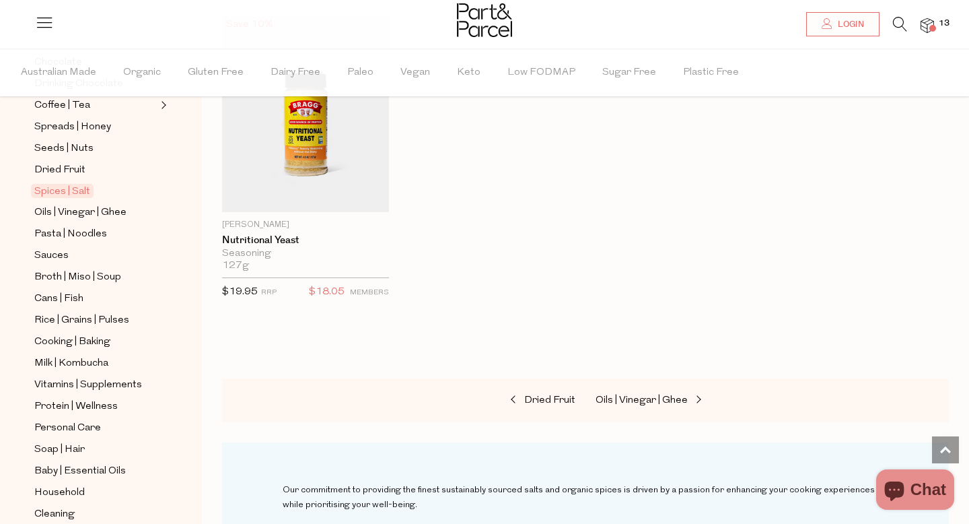
scroll to position [349, 0]
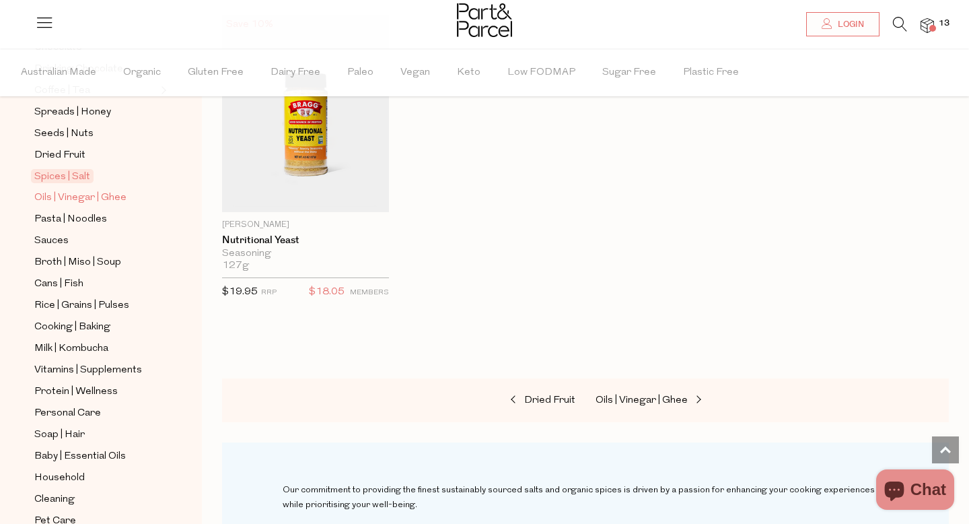
click at [101, 200] on span "Oils | Vinegar | Ghee" at bounding box center [80, 198] width 92 height 16
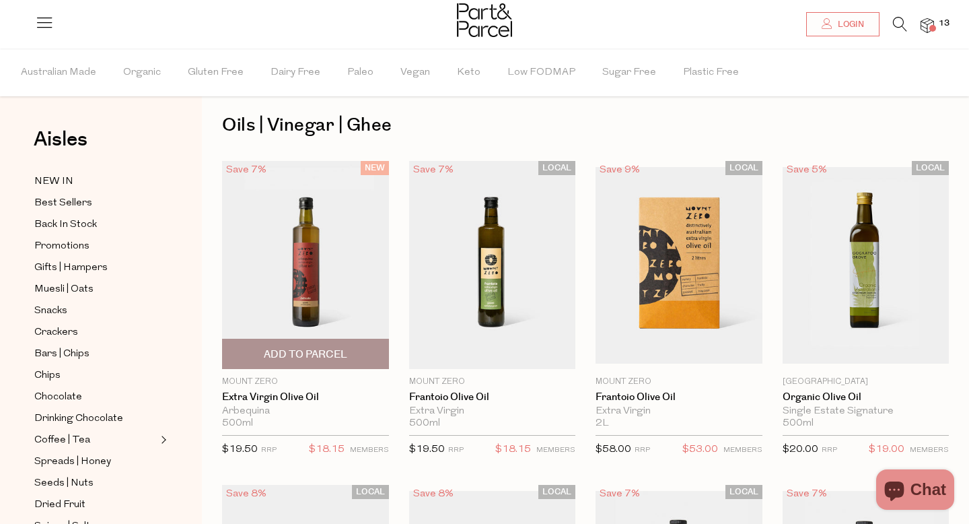
scroll to position [7, 0]
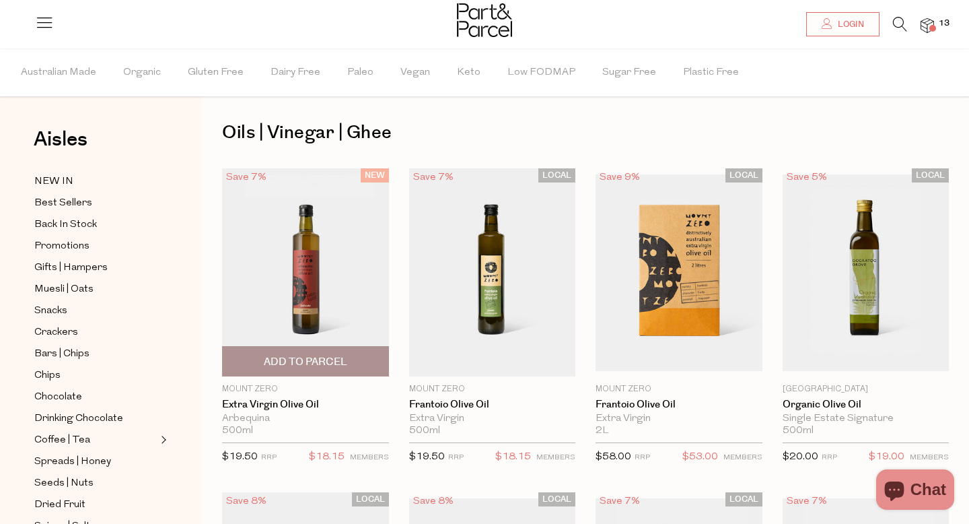
click at [353, 302] on img at bounding box center [305, 272] width 167 height 208
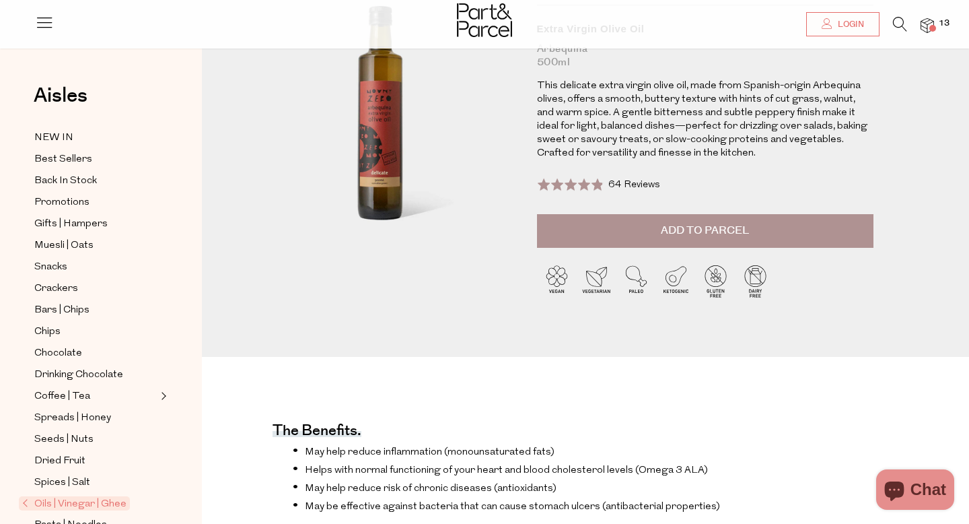
scroll to position [148, 0]
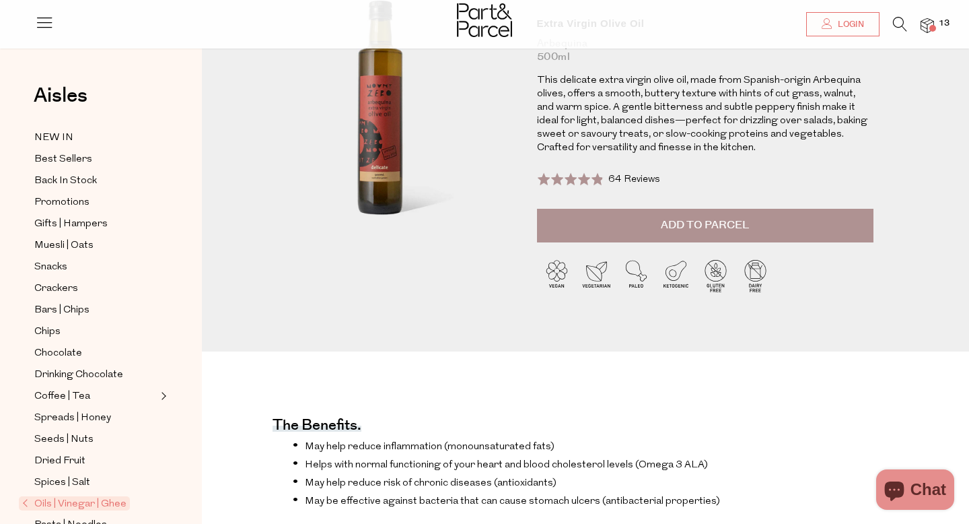
click at [600, 220] on button "Add to Parcel" at bounding box center [705, 226] width 337 height 34
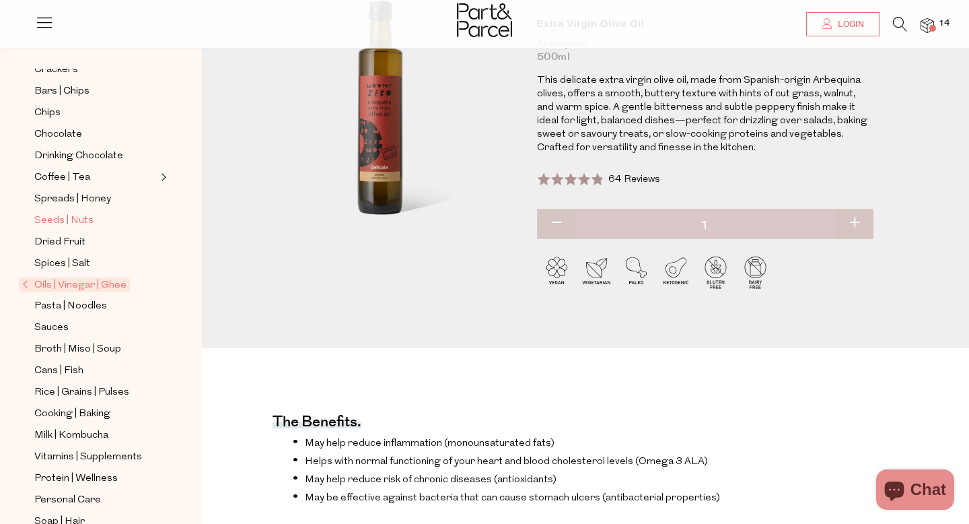
scroll to position [354, 0]
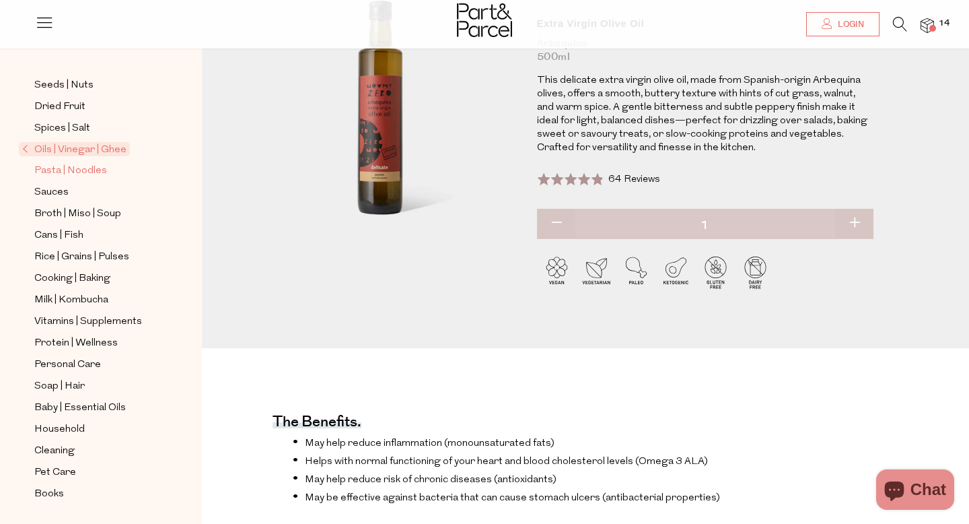
click at [91, 172] on span "Pasta | Noodles" at bounding box center [70, 171] width 73 height 16
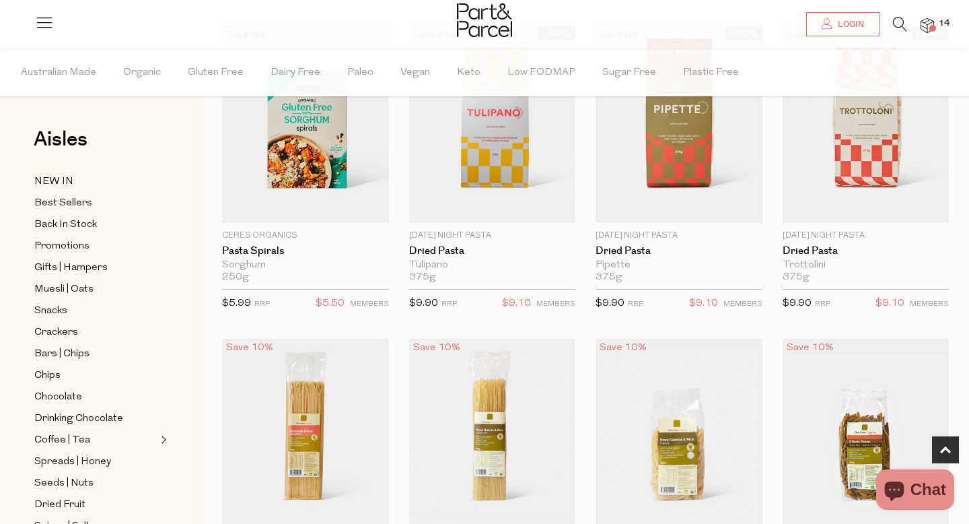
scroll to position [775, 0]
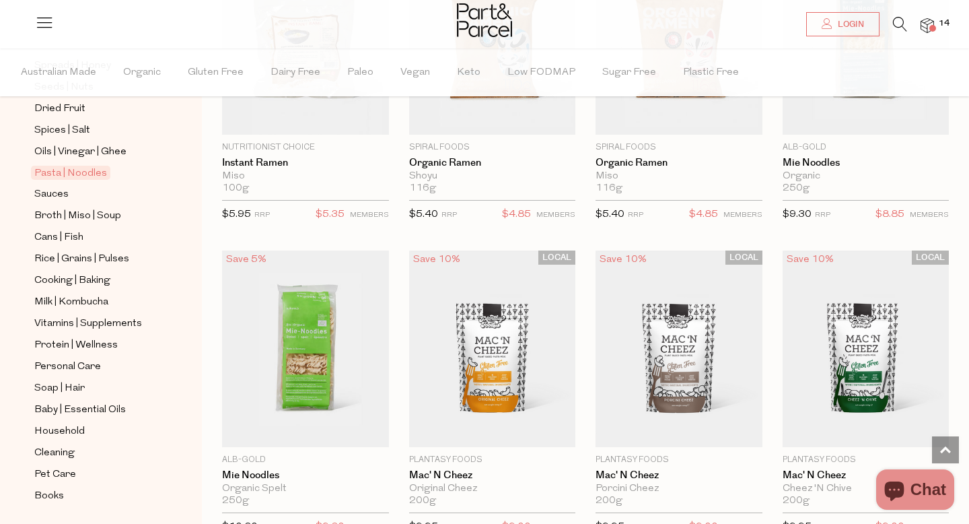
scroll to position [435, 0]
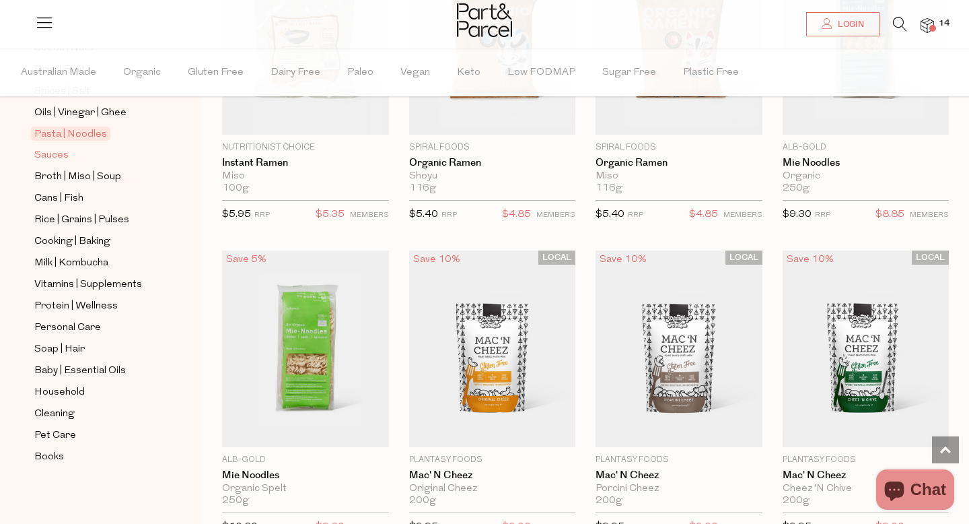
click at [49, 149] on span "Sauces" at bounding box center [51, 155] width 34 height 16
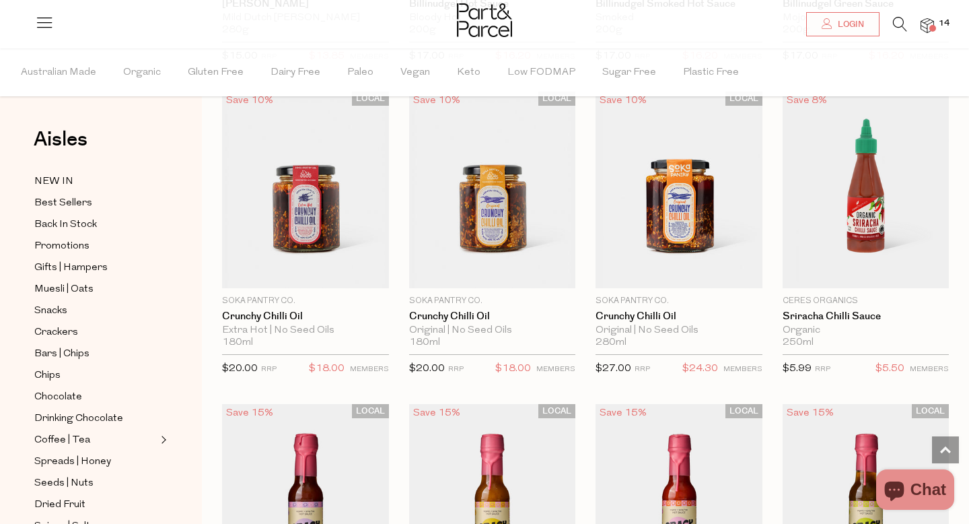
scroll to position [1958, 0]
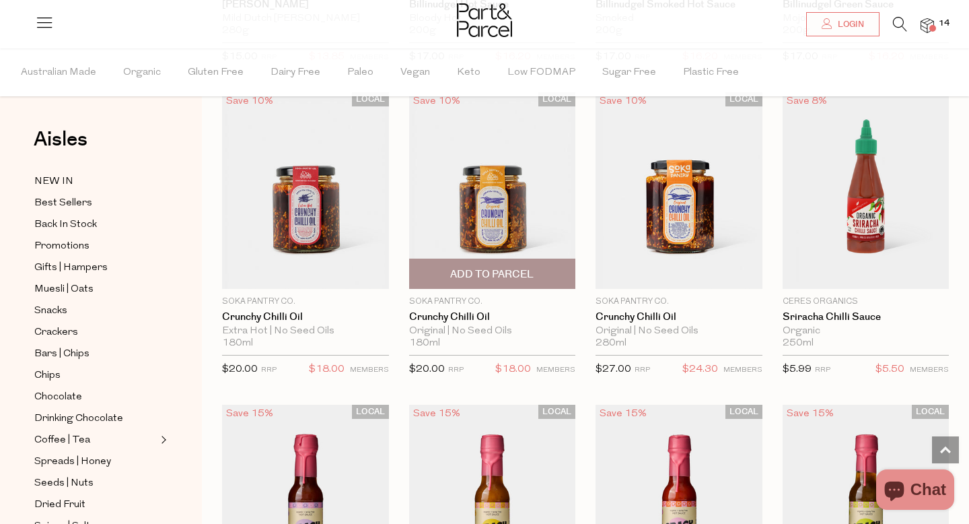
click at [496, 230] on img at bounding box center [492, 190] width 167 height 197
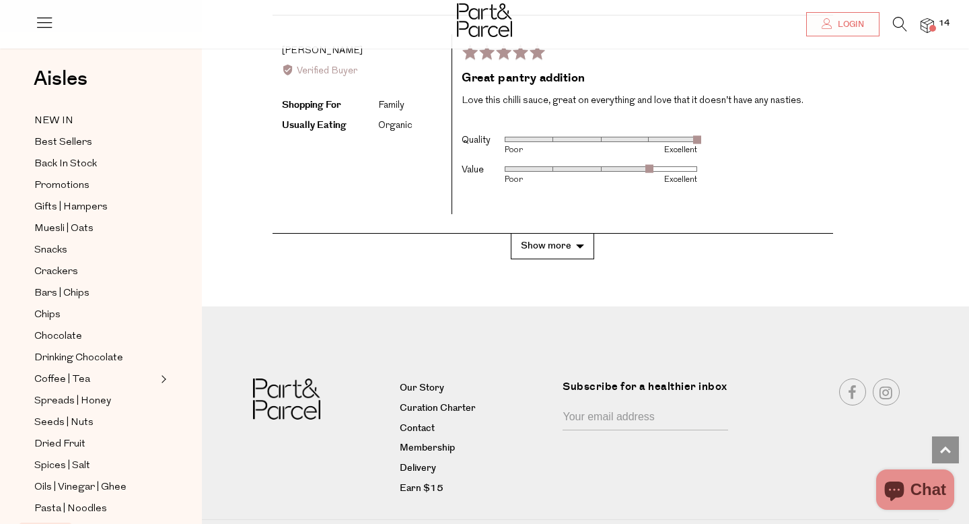
scroll to position [3058, 0]
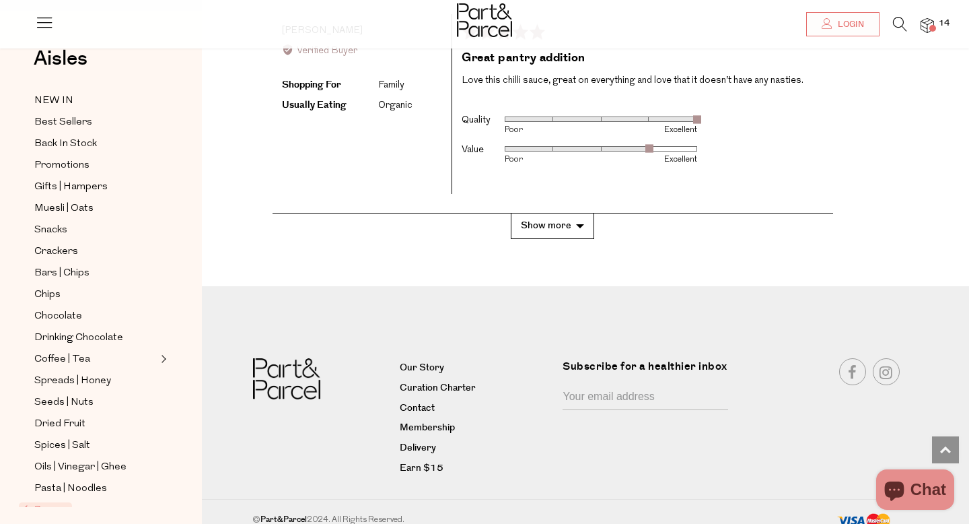
click at [573, 213] on button "Show more" at bounding box center [552, 225] width 83 height 25
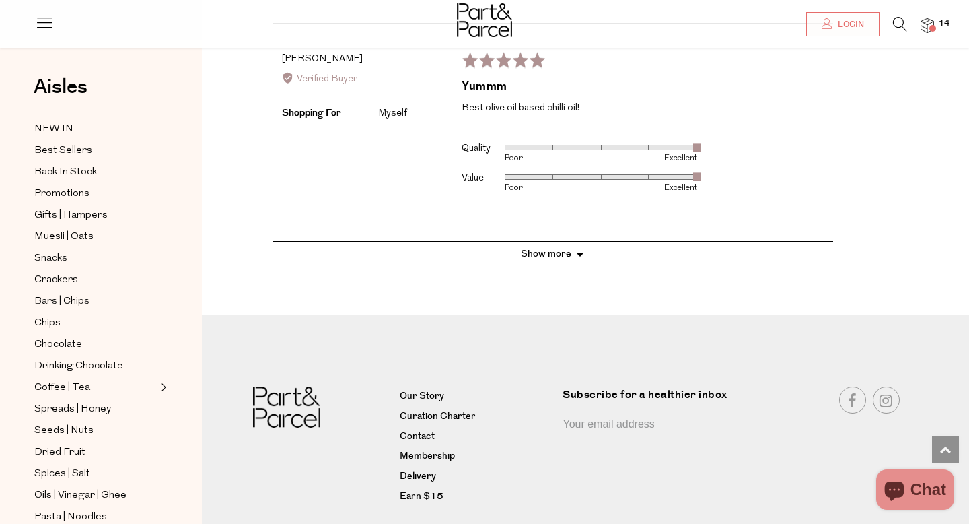
scroll to position [4065, 0]
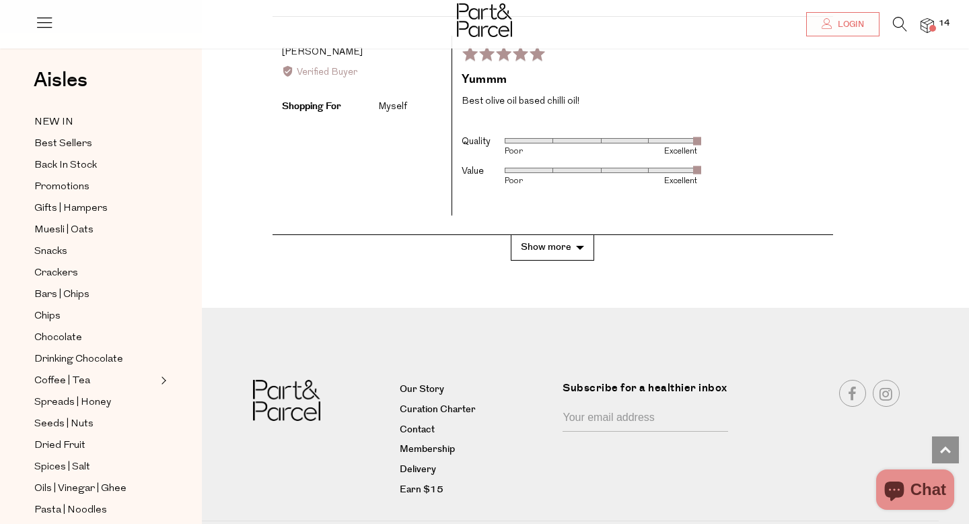
click at [576, 235] on button "Show more" at bounding box center [552, 247] width 83 height 25
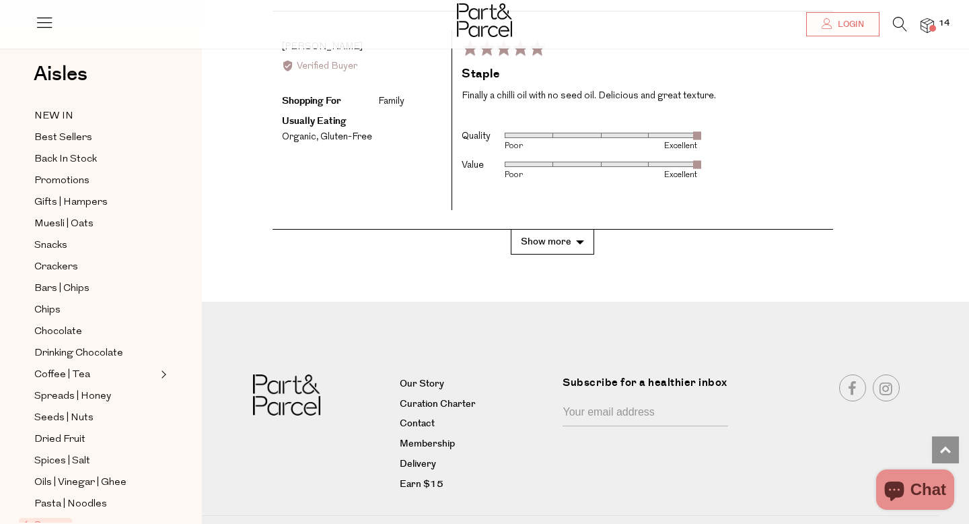
scroll to position [5236, 0]
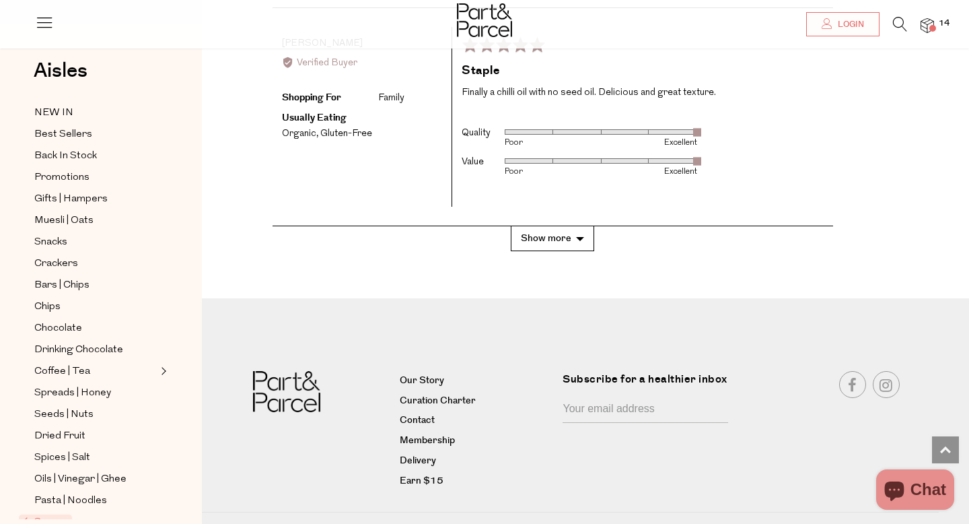
click at [582, 226] on button "Show more" at bounding box center [552, 238] width 83 height 25
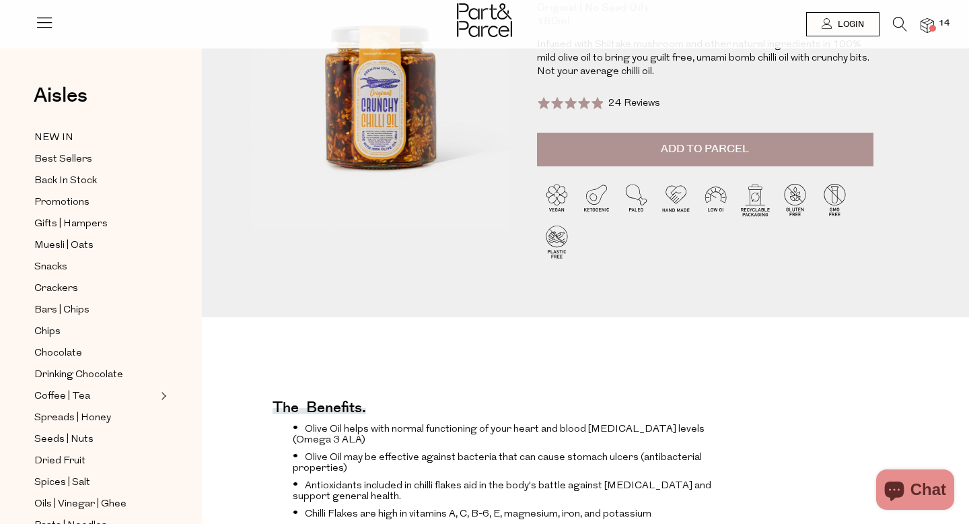
scroll to position [0, 0]
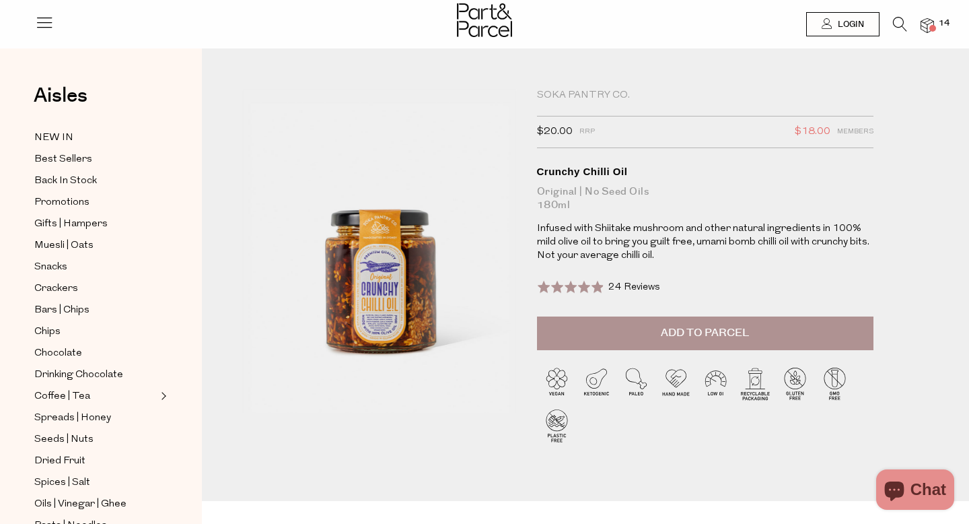
click at [732, 329] on span "Add to Parcel" at bounding box center [705, 332] width 88 height 15
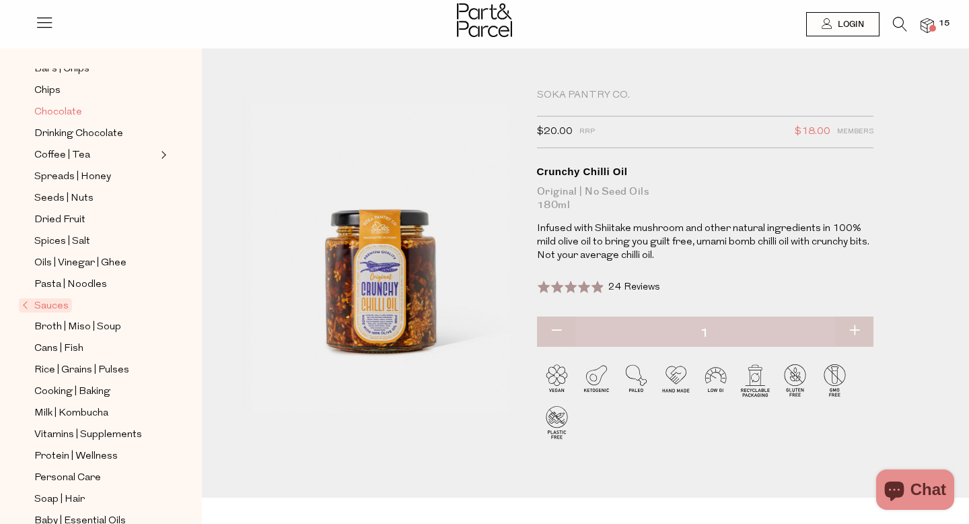
scroll to position [354, 0]
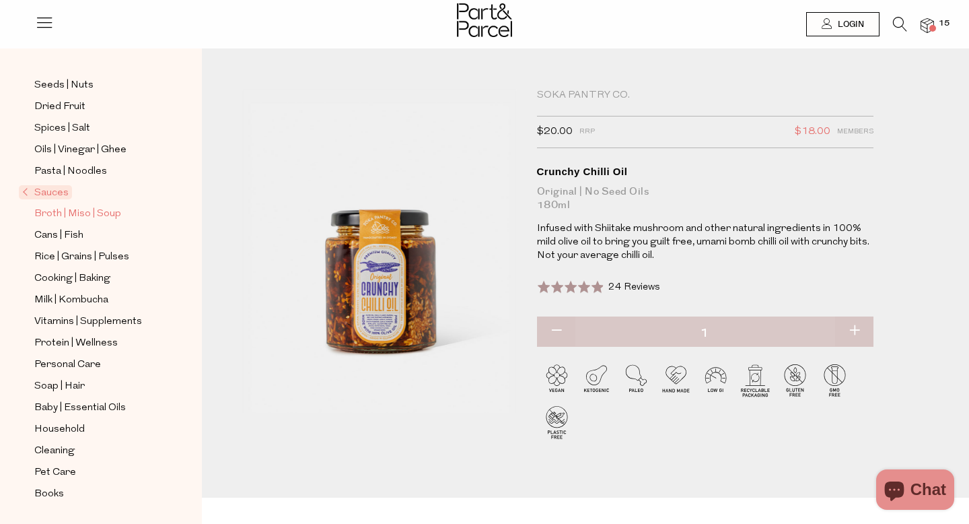
click at [106, 213] on span "Broth | Miso | Soup" at bounding box center [77, 214] width 87 height 16
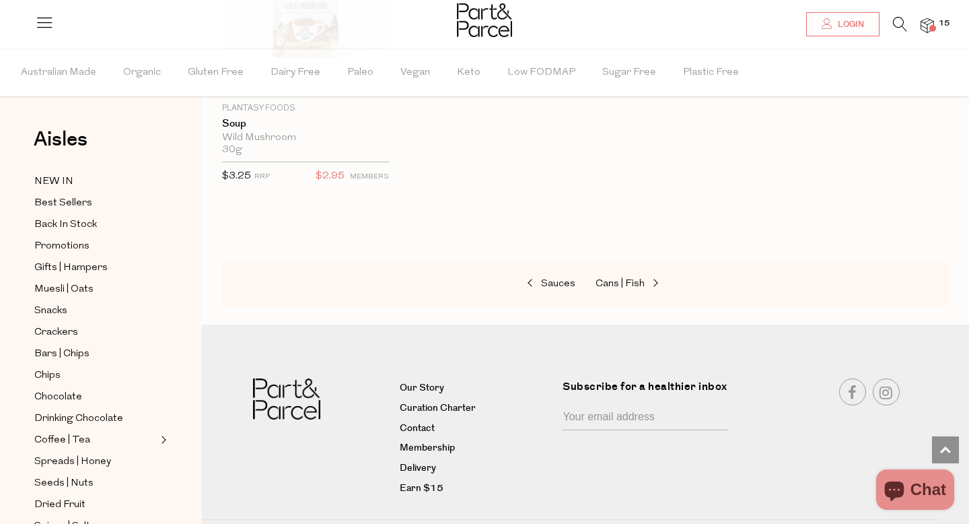
scroll to position [2804, 0]
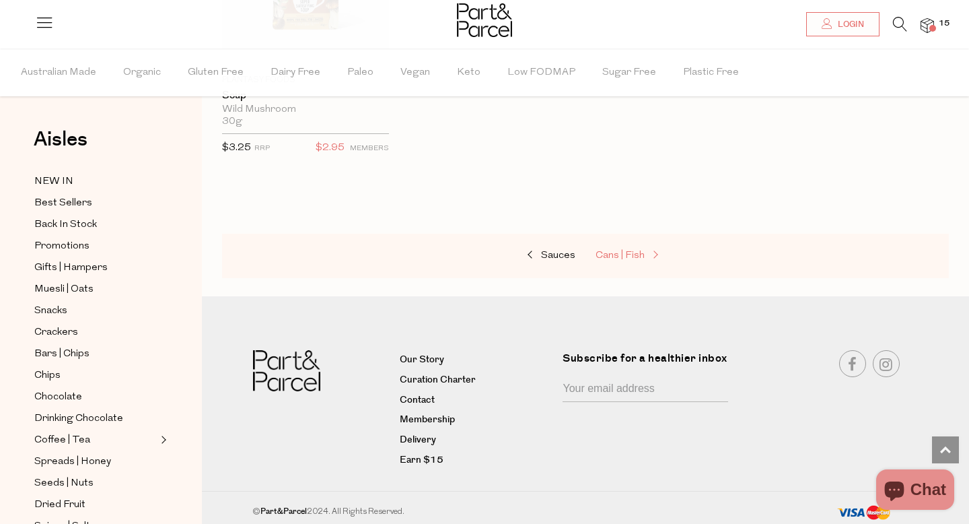
click at [621, 251] on span "Cans | Fish" at bounding box center [620, 255] width 49 height 10
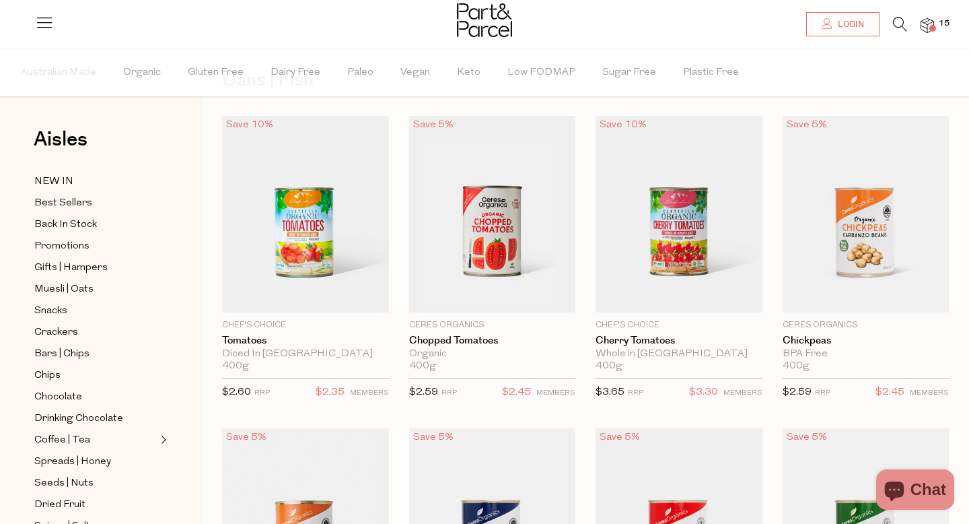
type input "2"
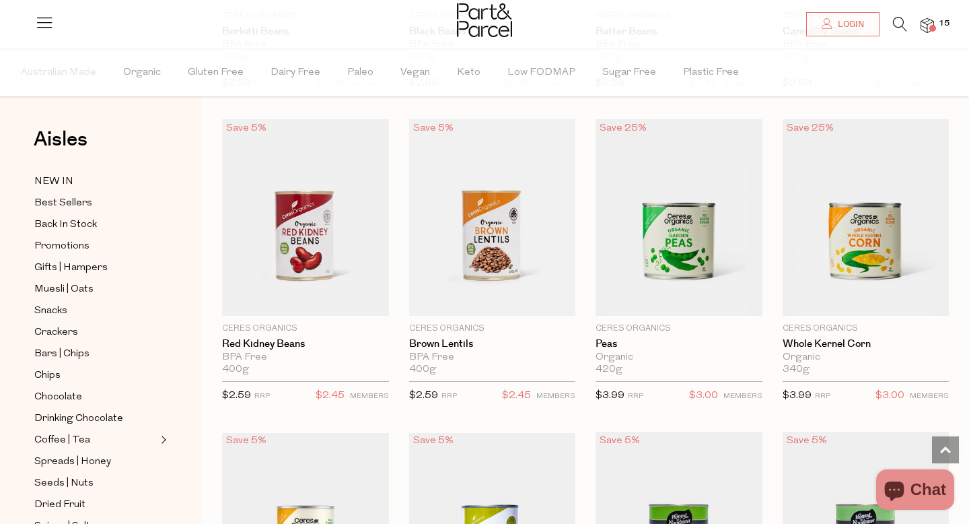
scroll to position [683, 0]
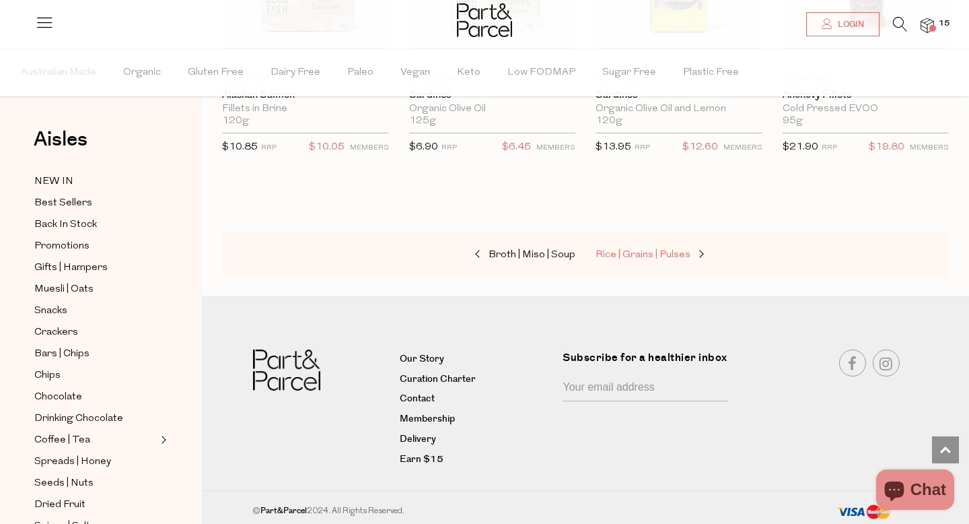
click at [621, 251] on span "Rice | Grains | Pulses" at bounding box center [643, 255] width 95 height 10
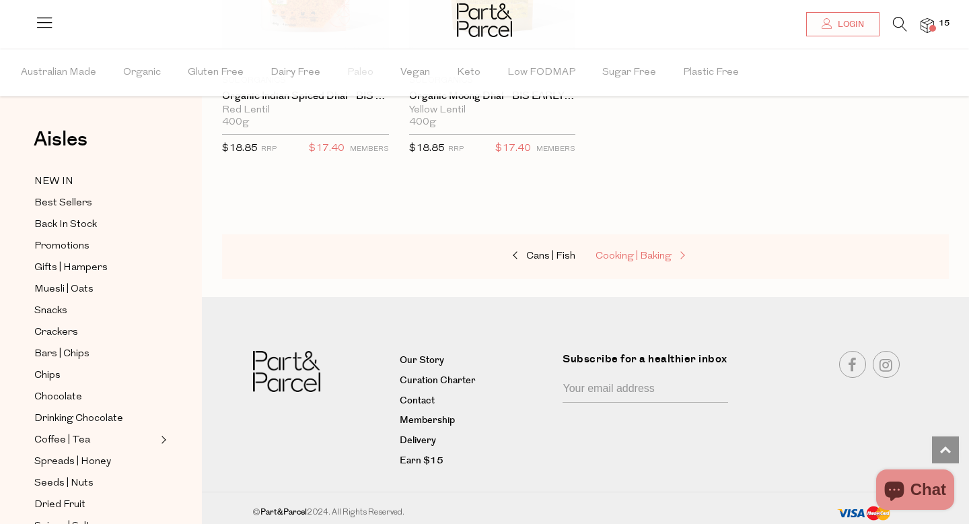
click at [621, 253] on span "Cooking | Baking" at bounding box center [634, 256] width 76 height 10
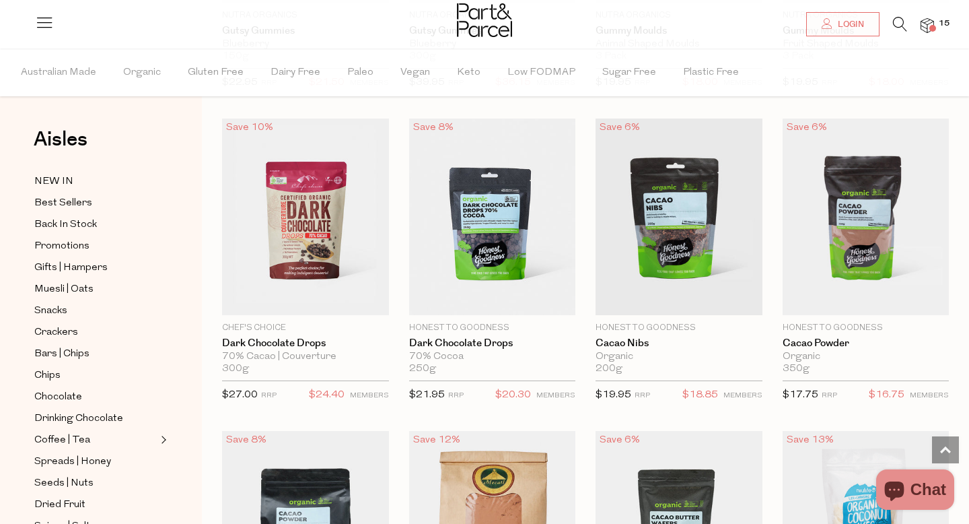
scroll to position [1946, 0]
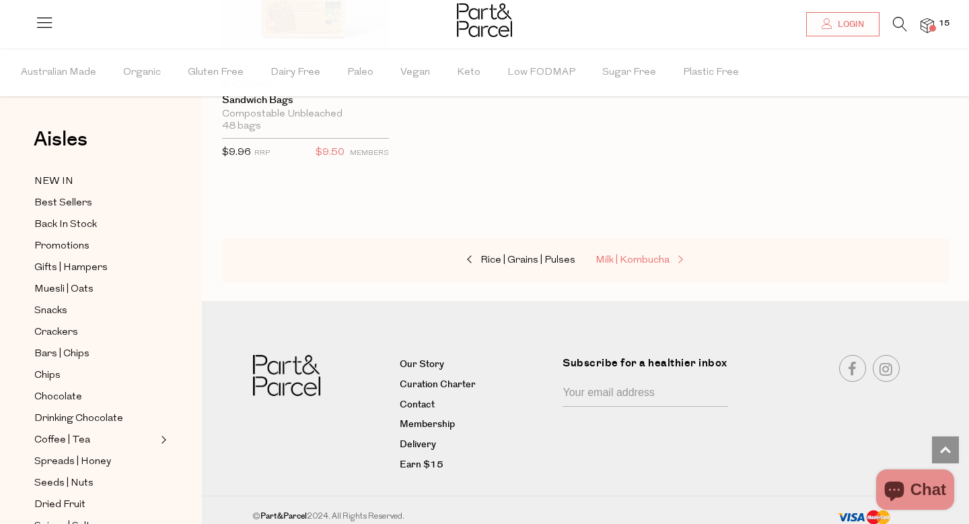
click at [621, 255] on span "Milk | Kombucha" at bounding box center [633, 260] width 74 height 10
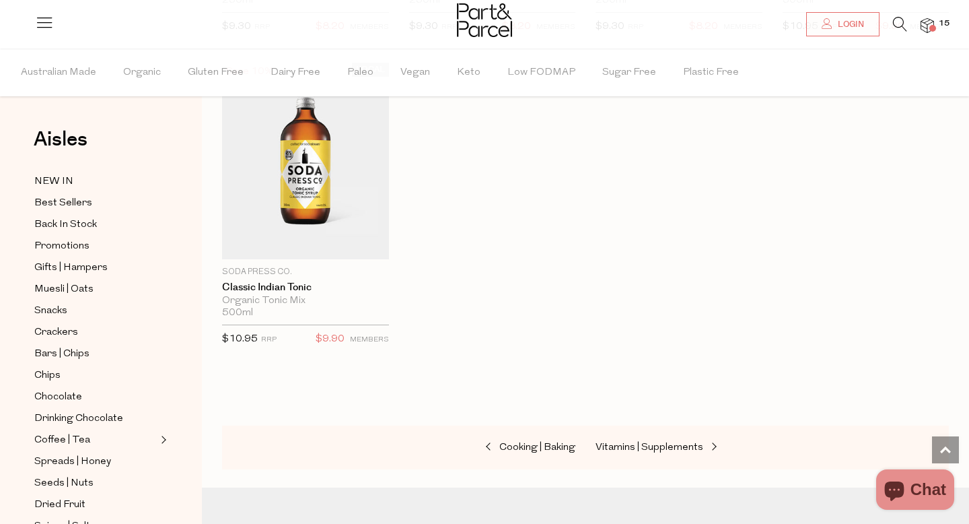
scroll to position [2652, 0]
click at [644, 443] on span "Vitamins | Supplements" at bounding box center [650, 448] width 108 height 10
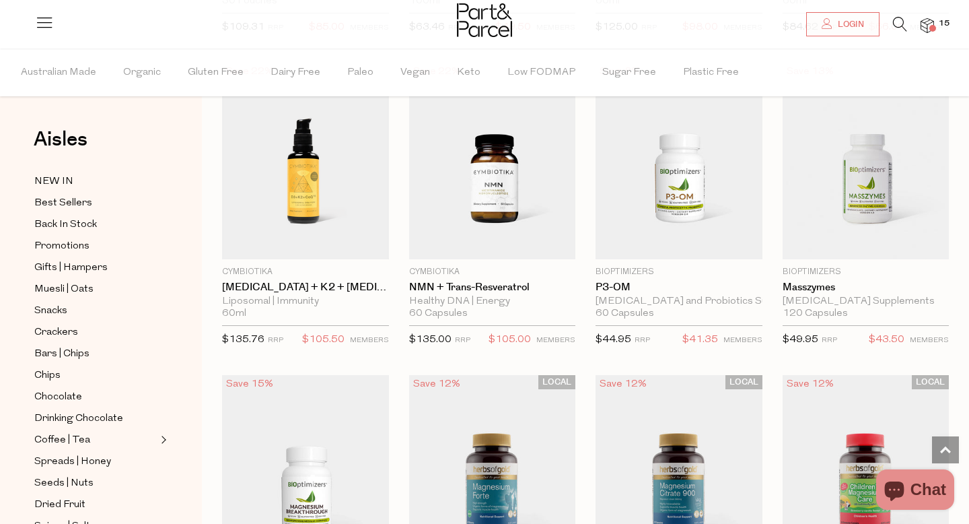
scroll to position [1364, 0]
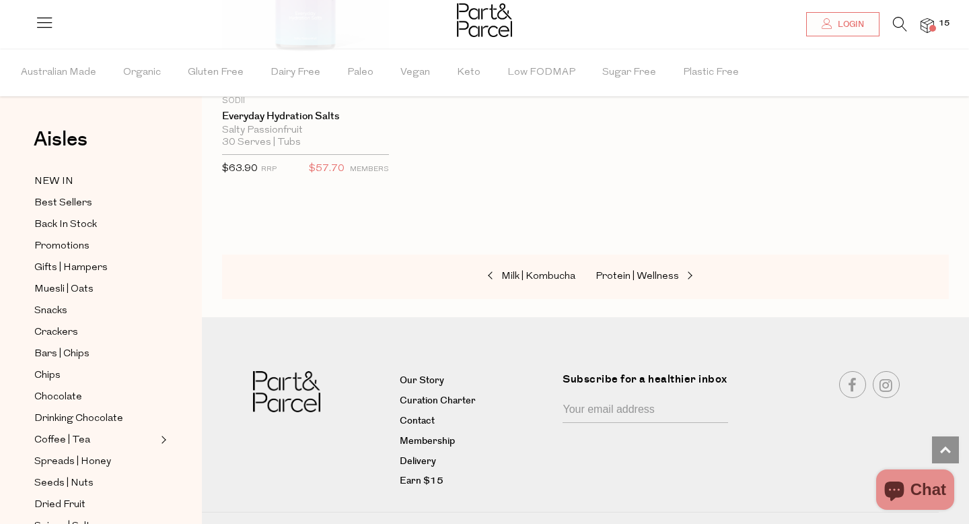
scroll to position [5323, 0]
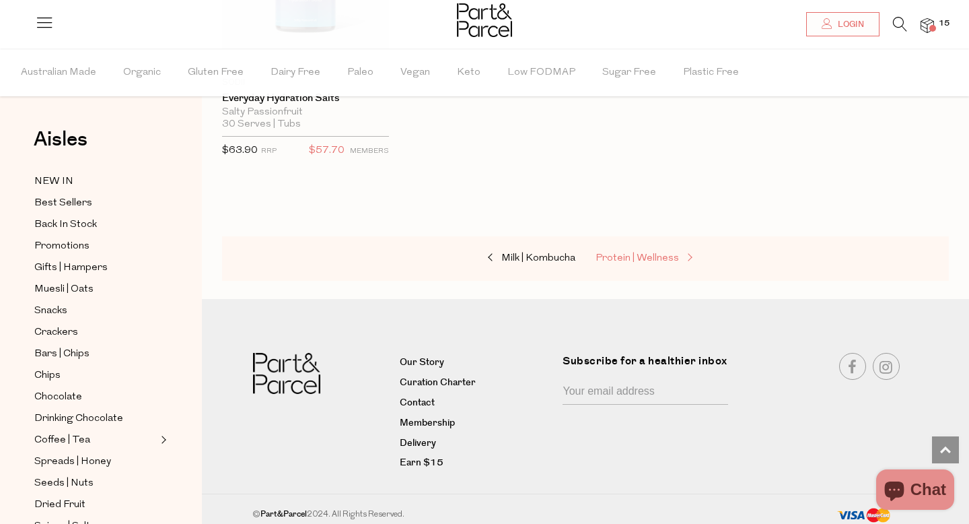
click at [659, 253] on span "Protein | Wellness" at bounding box center [637, 258] width 83 height 10
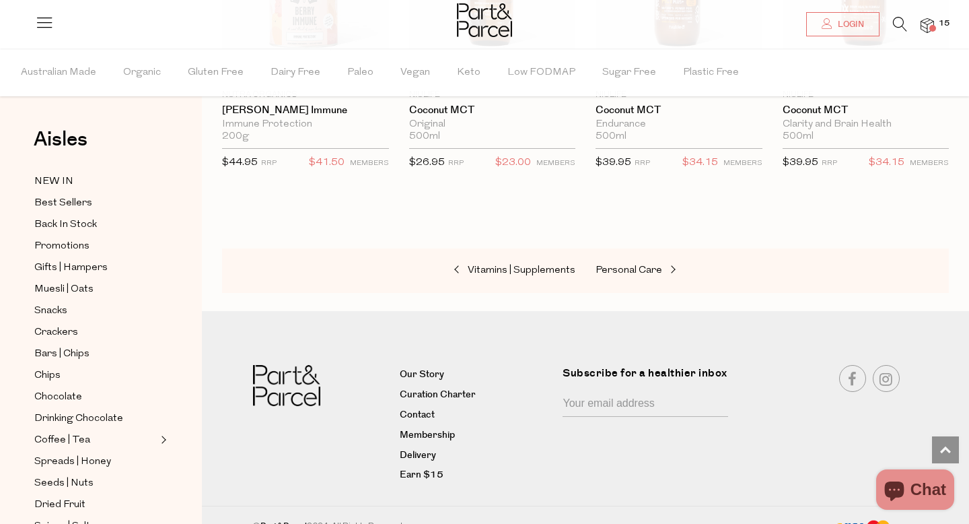
scroll to position [6572, 0]
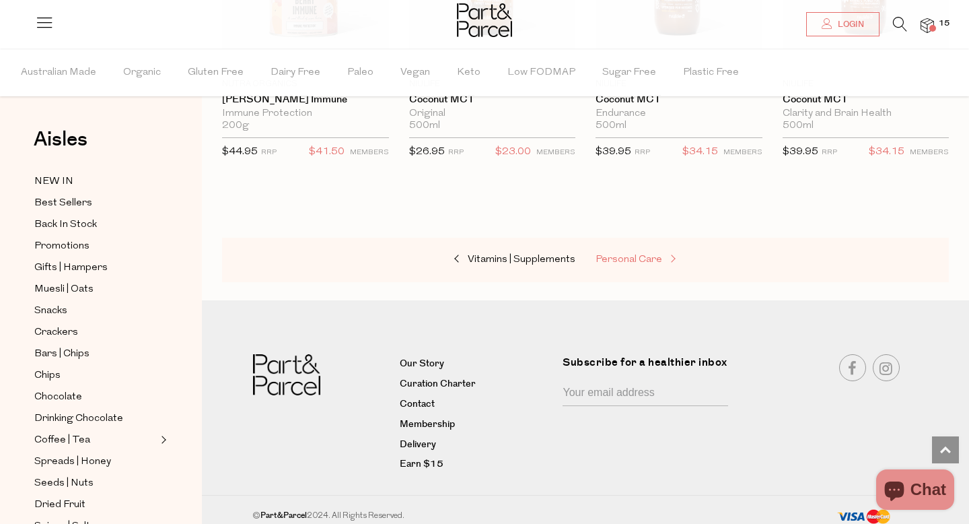
click at [656, 254] on span "Personal Care" at bounding box center [629, 259] width 67 height 10
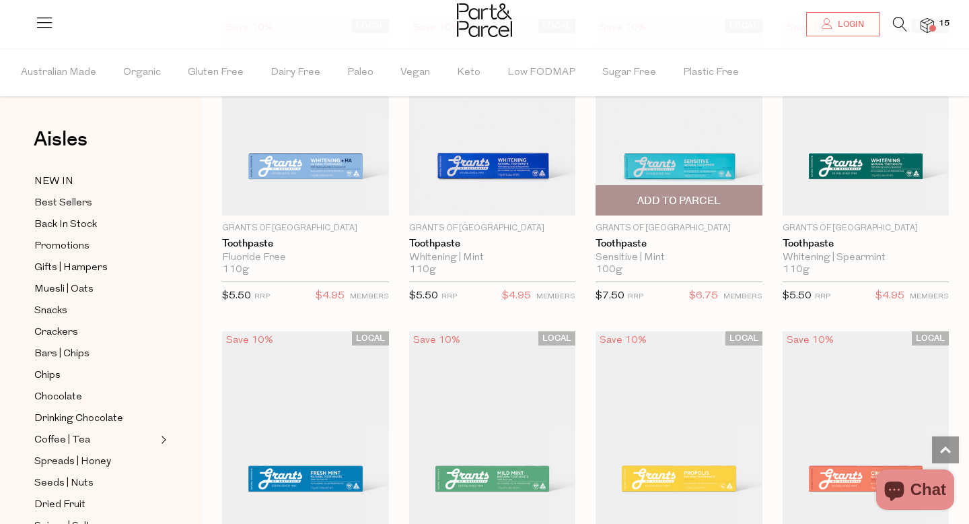
scroll to position [2347, 0]
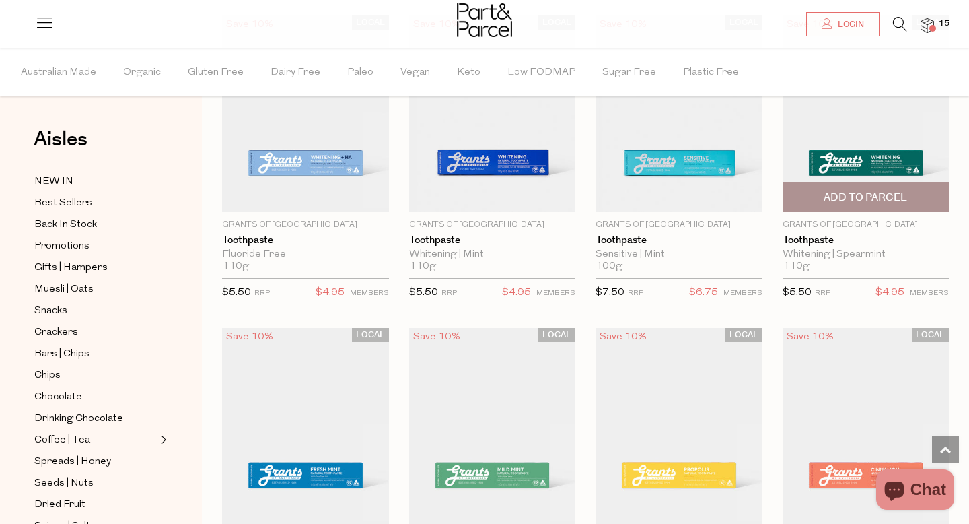
click at [838, 191] on span "Add To Parcel" at bounding box center [865, 198] width 83 height 14
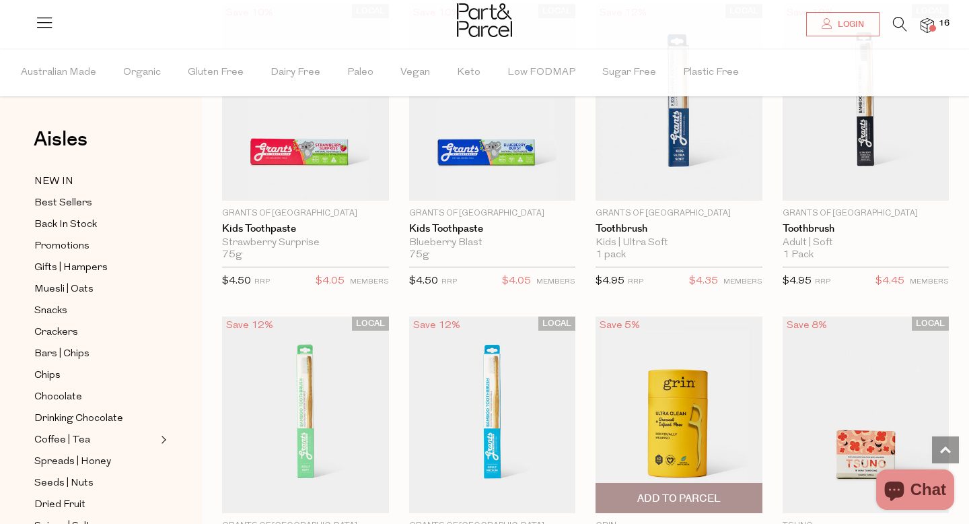
scroll to position [2979, 0]
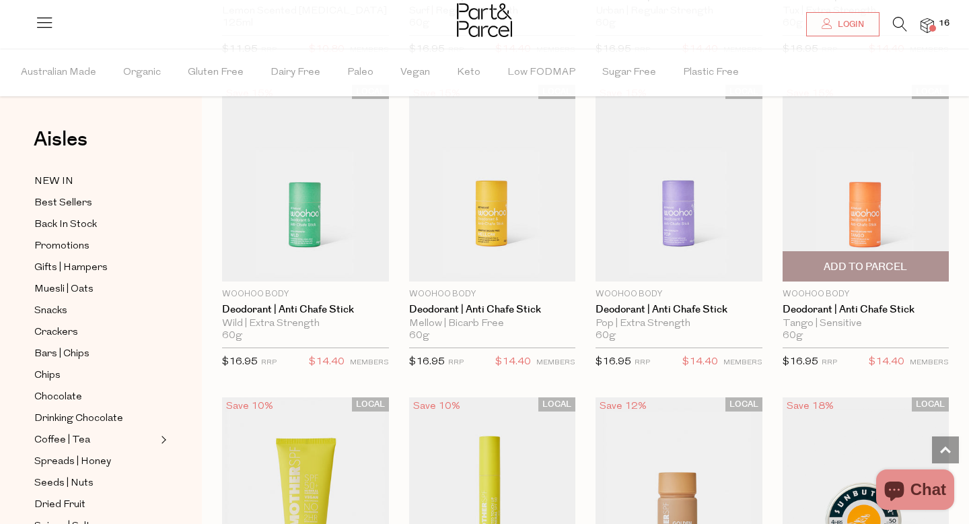
scroll to position [4460, 0]
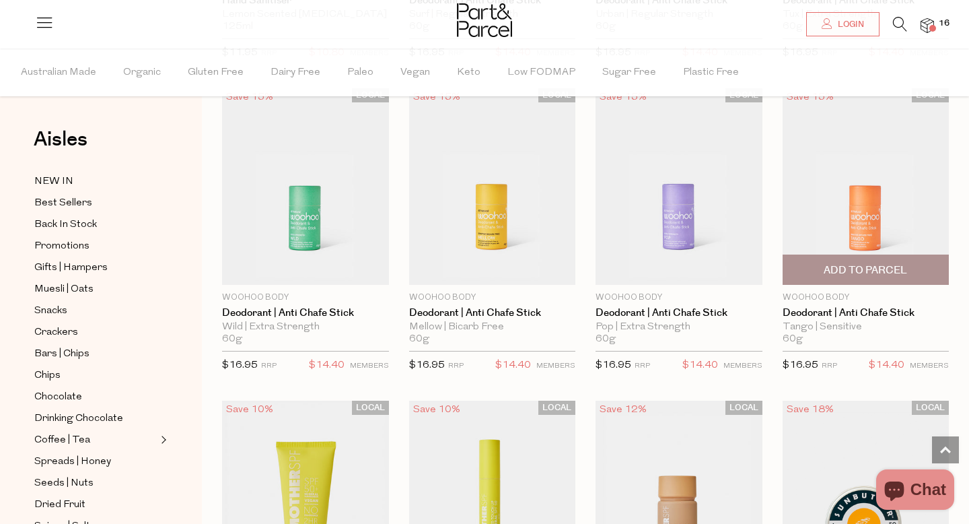
click at [873, 209] on img at bounding box center [866, 186] width 167 height 197
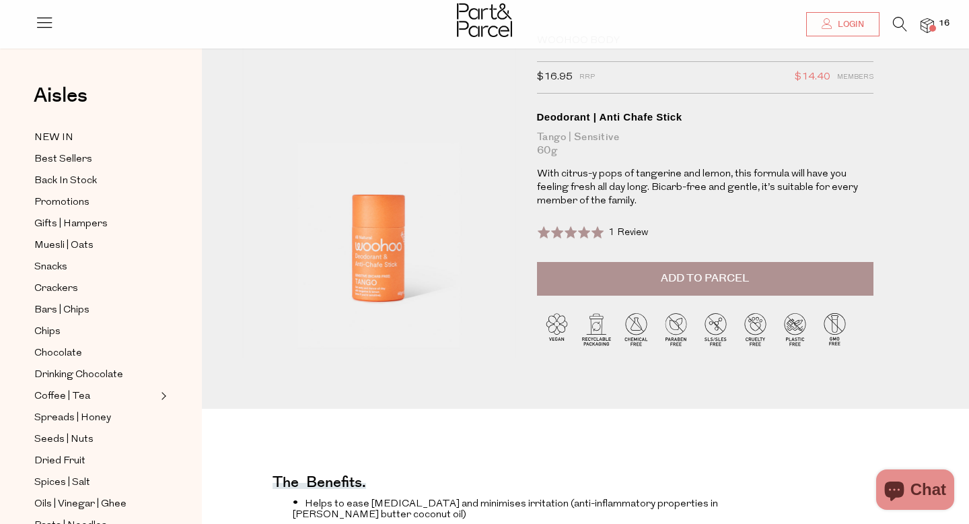
scroll to position [58, 0]
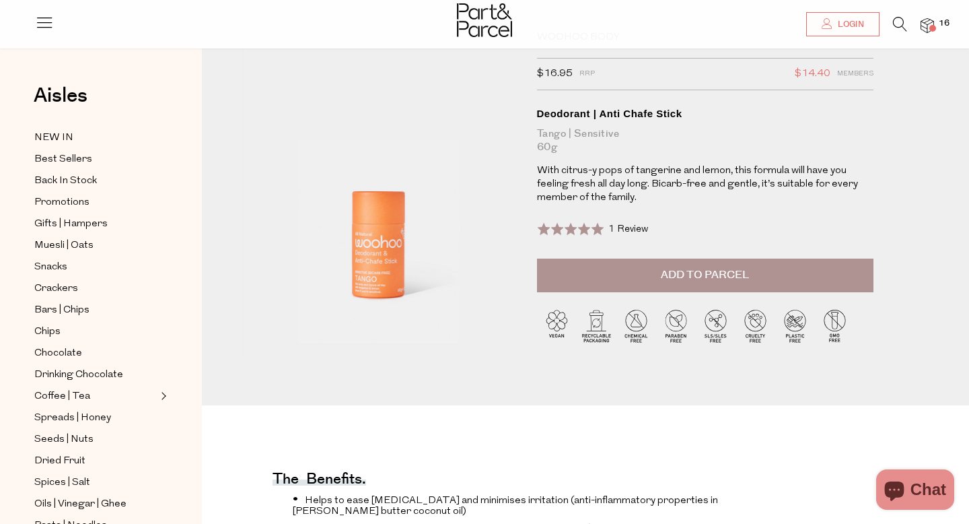
click at [754, 271] on button "Add to Parcel" at bounding box center [705, 275] width 337 height 34
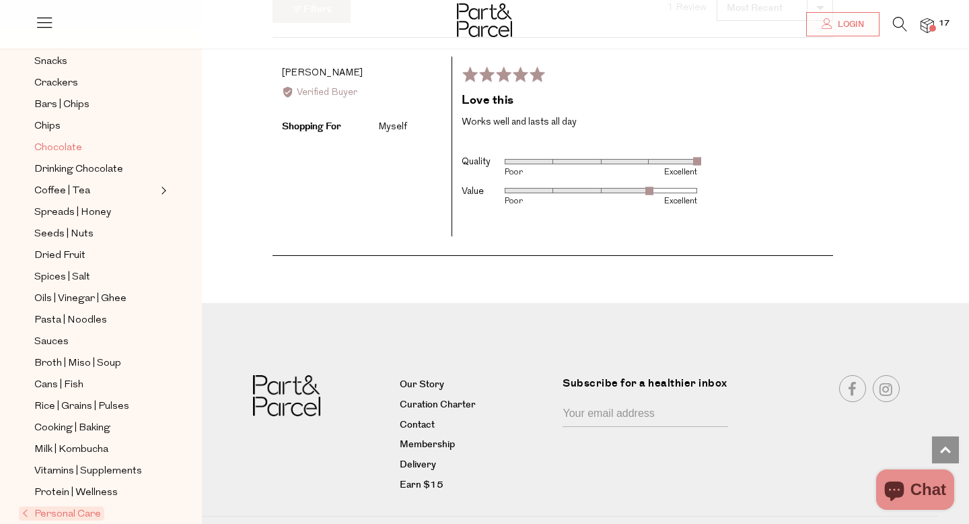
scroll to position [248, 0]
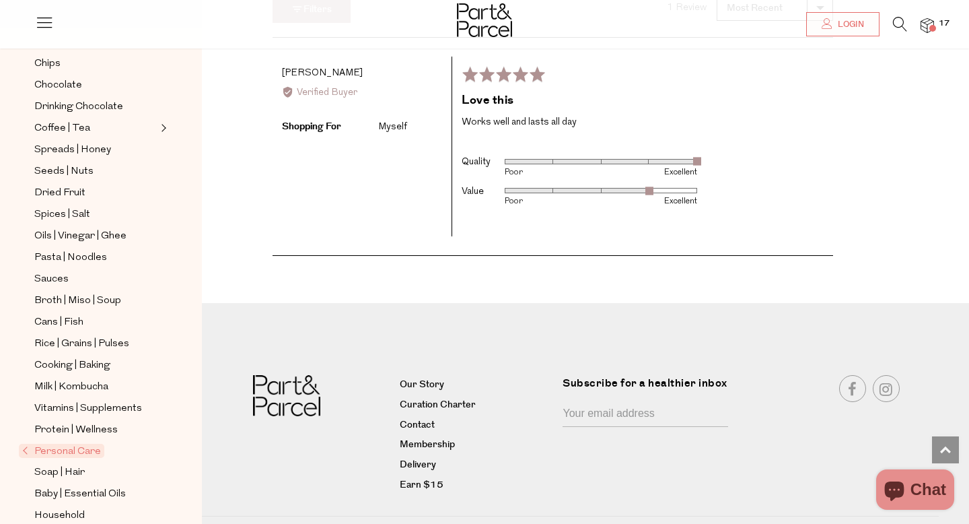
click at [86, 444] on span "Personal Care" at bounding box center [61, 451] width 85 height 14
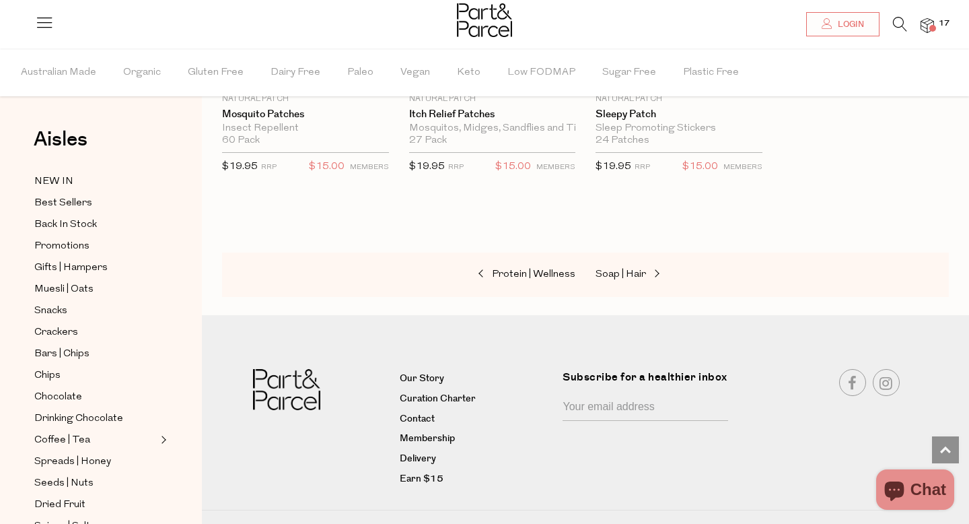
scroll to position [7184, 0]
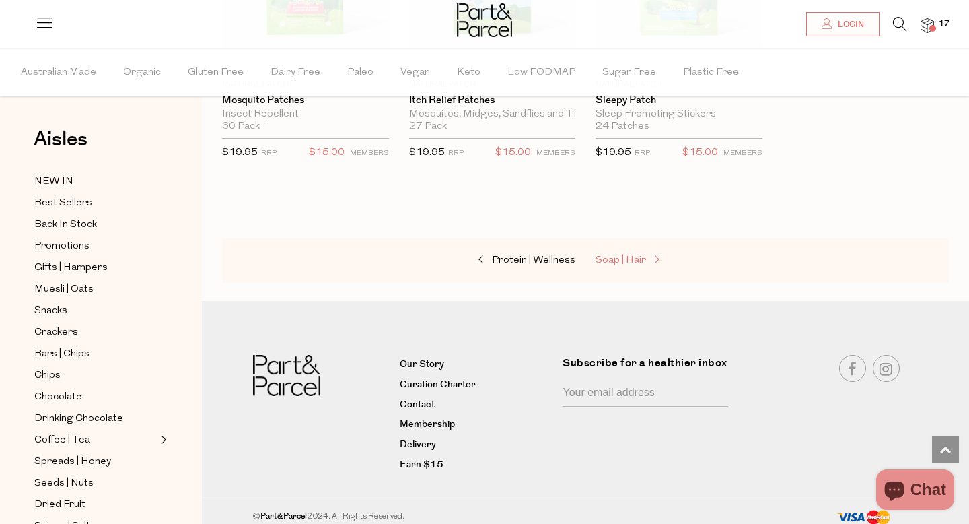
click at [606, 255] on span "Soap | Hair" at bounding box center [621, 260] width 50 height 10
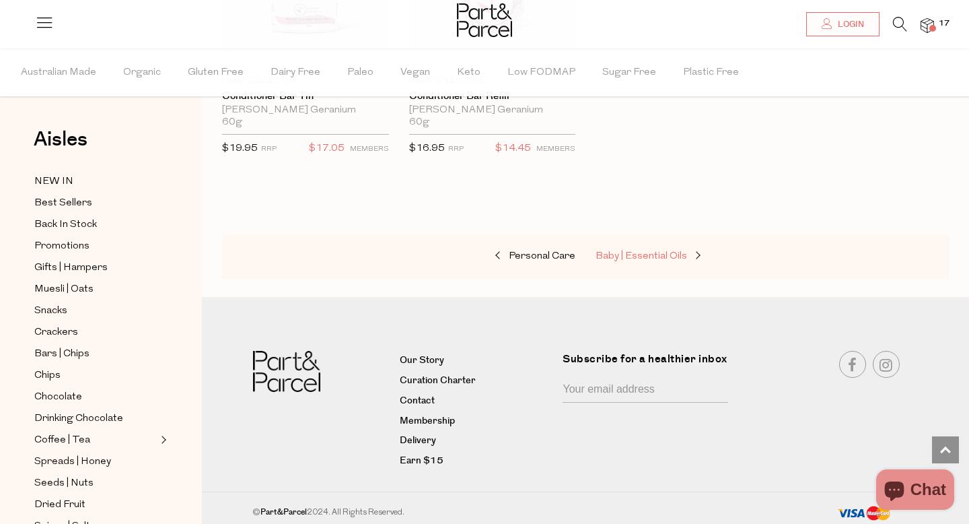
click at [606, 252] on span "Baby | Essential Oils" at bounding box center [642, 256] width 92 height 10
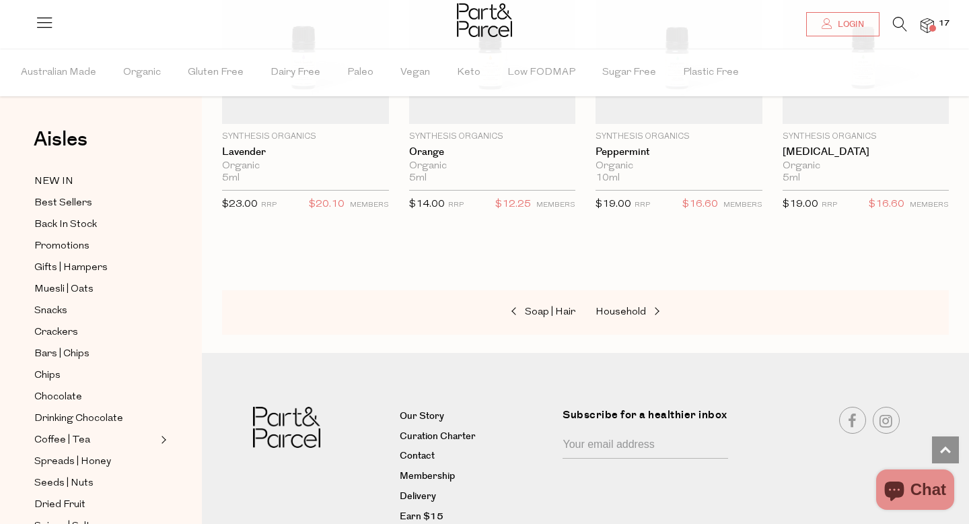
scroll to position [1243, 0]
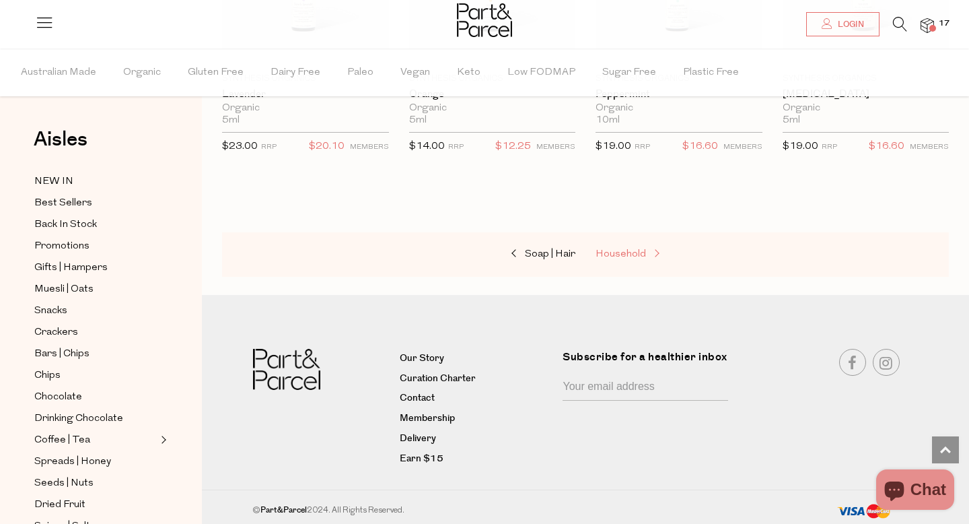
click at [609, 252] on span "Household" at bounding box center [621, 254] width 50 height 10
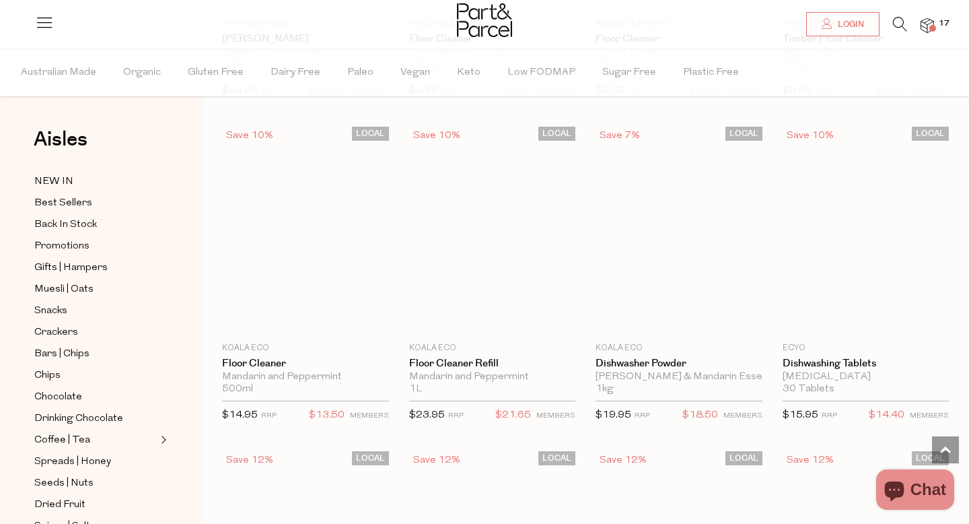
scroll to position [1929, 0]
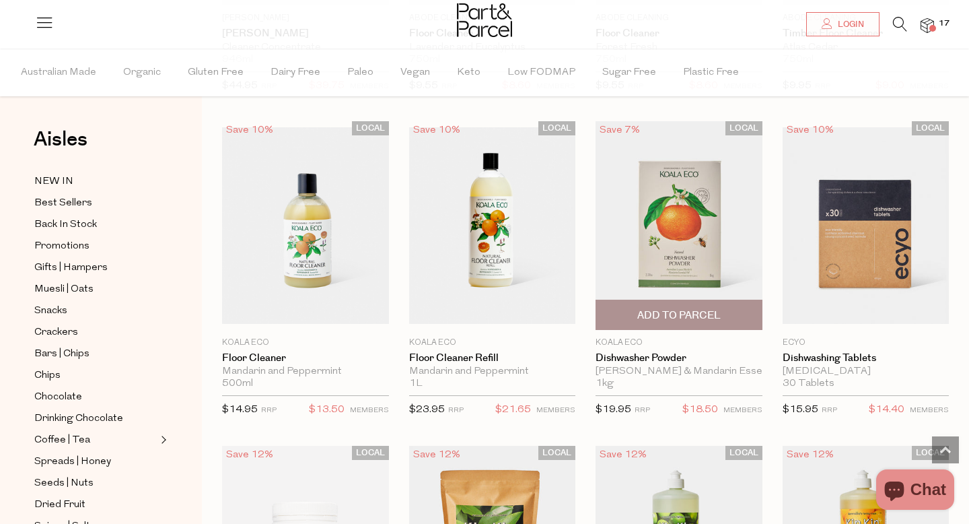
click at [703, 309] on span "Add To Parcel" at bounding box center [678, 315] width 83 height 14
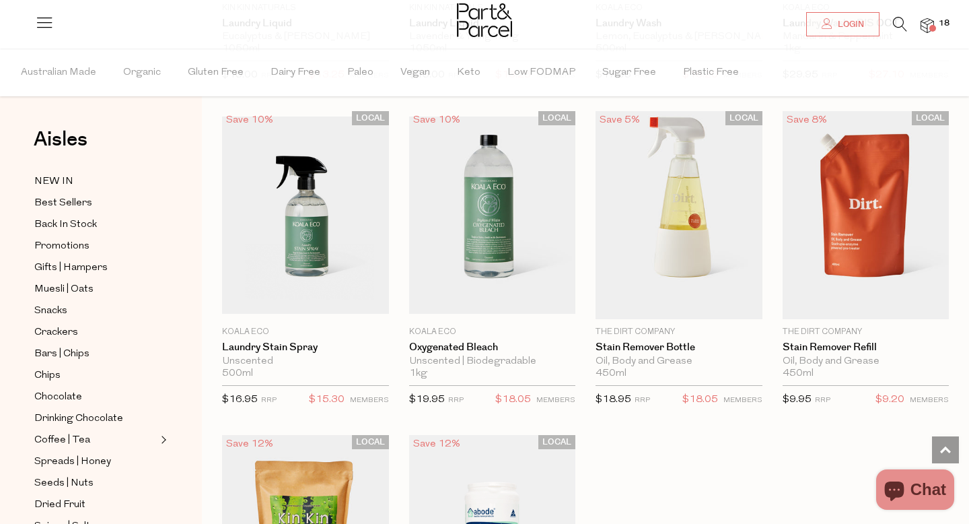
scroll to position [3515, 0]
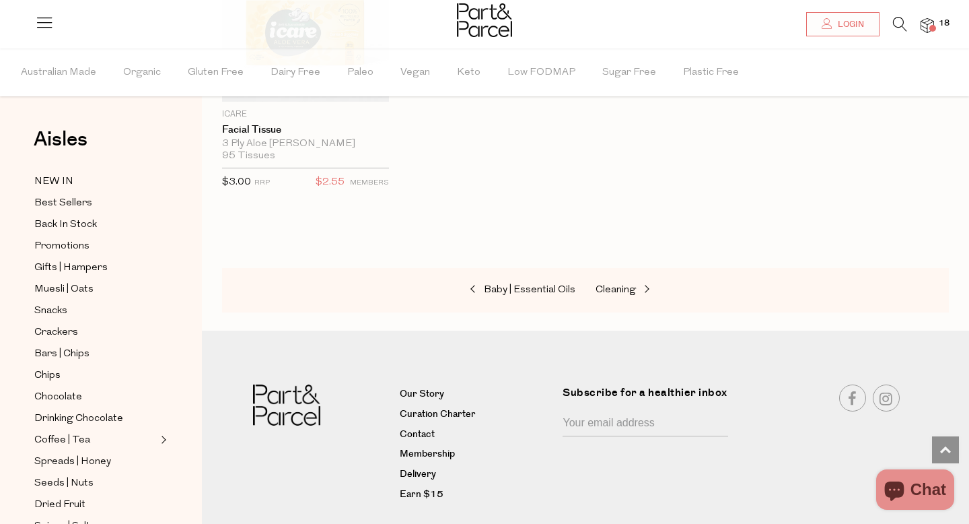
scroll to position [6592, 0]
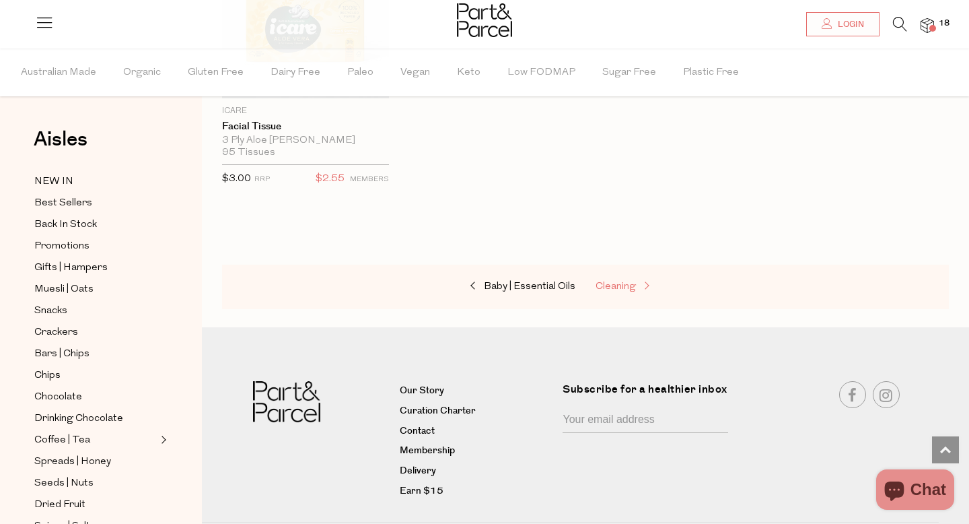
click at [622, 281] on span "Cleaning" at bounding box center [616, 286] width 40 height 10
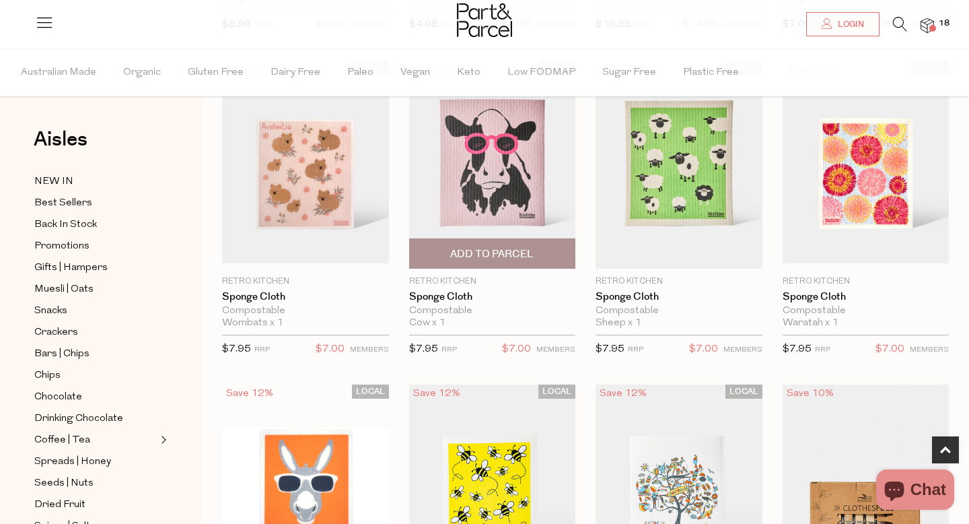
scroll to position [425, 0]
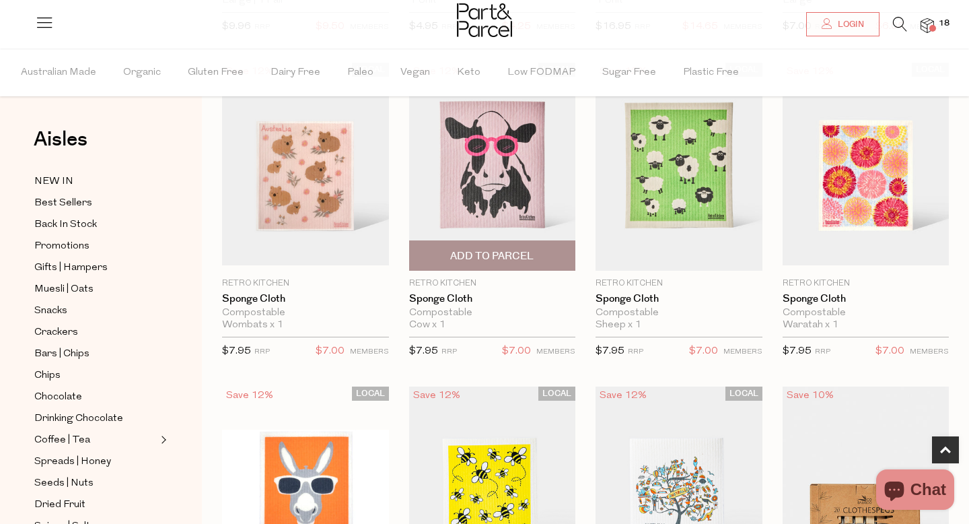
click at [520, 254] on span "Add To Parcel" at bounding box center [491, 256] width 83 height 14
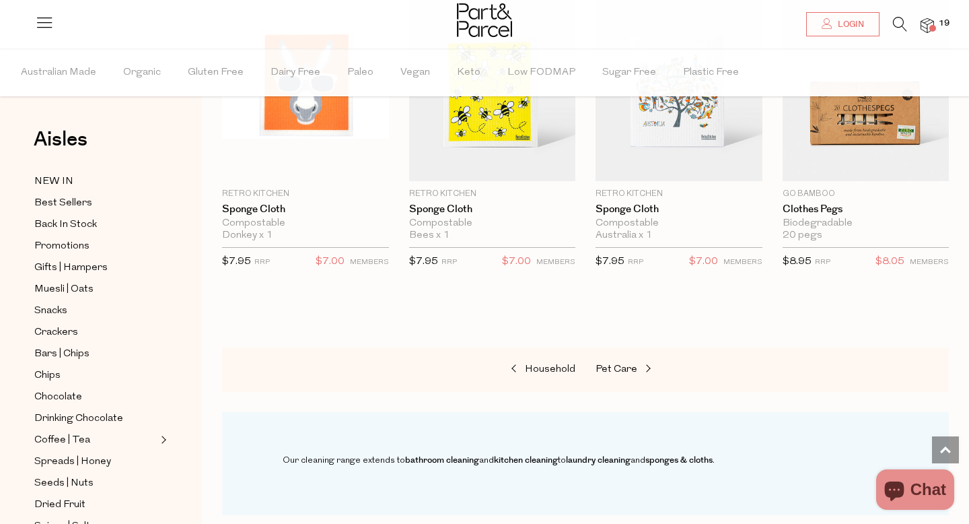
scroll to position [857, 0]
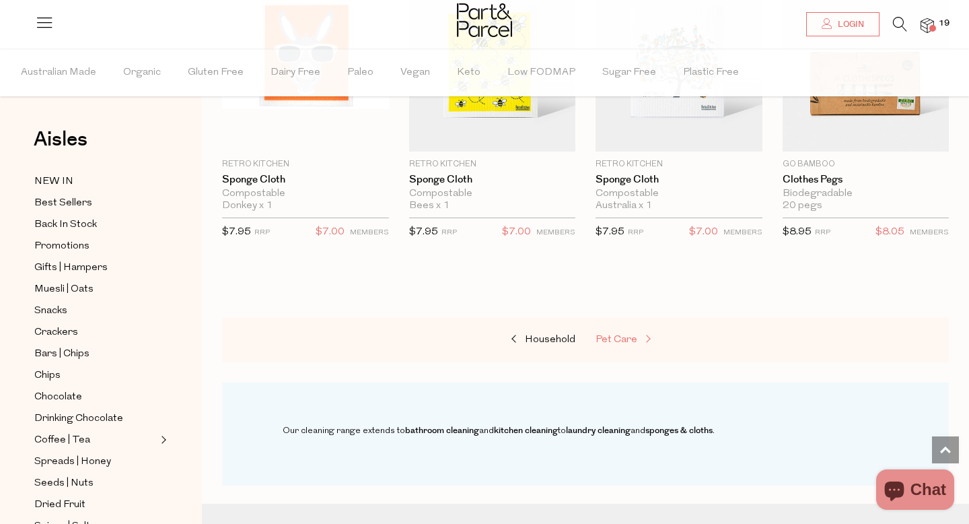
click at [603, 336] on span "Pet Care" at bounding box center [617, 340] width 42 height 10
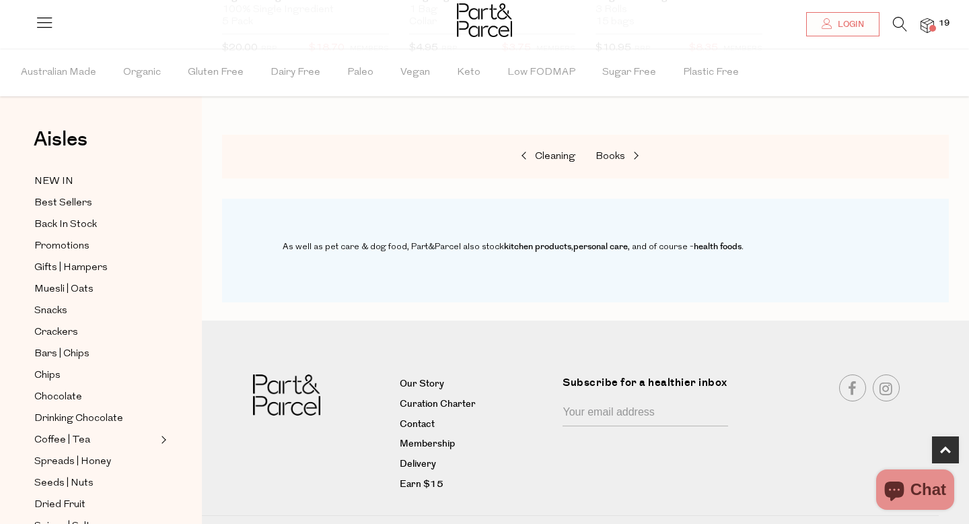
scroll to position [722, 0]
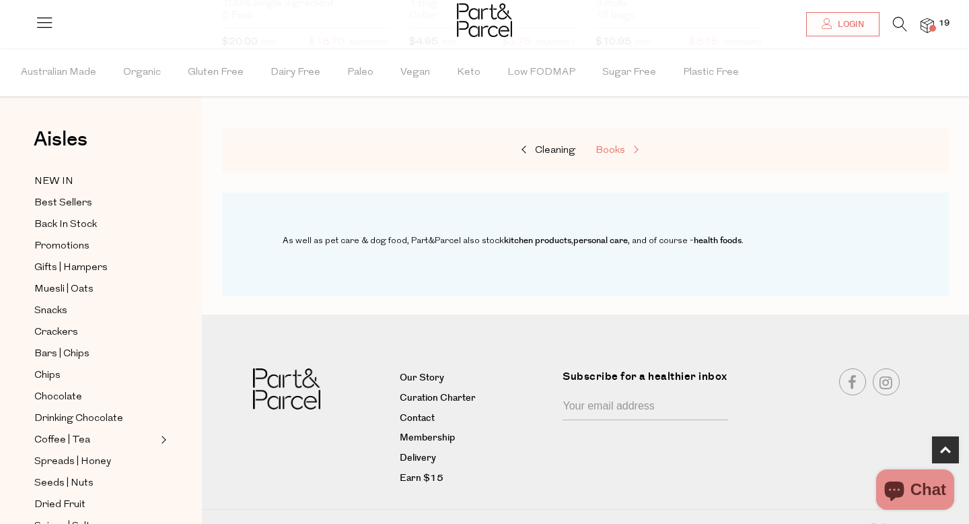
click at [614, 148] on span "Books" at bounding box center [611, 150] width 30 height 10
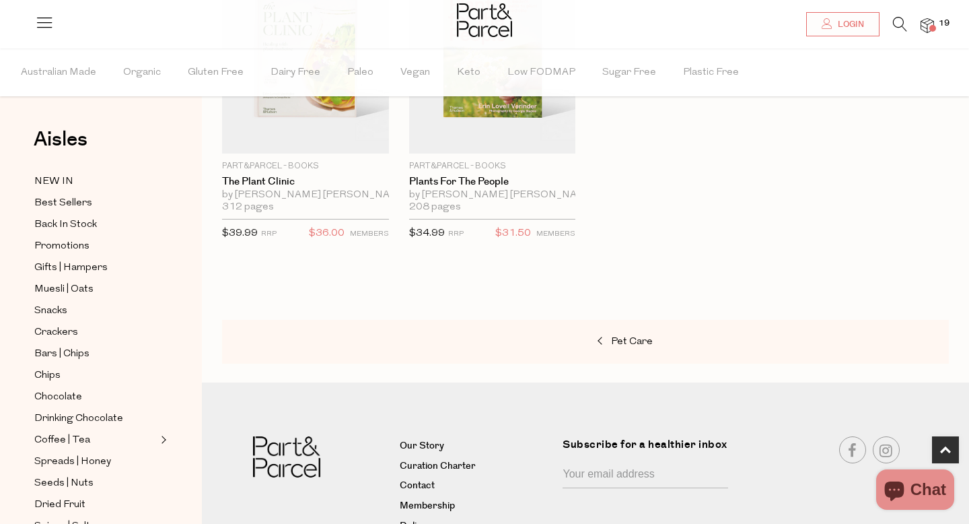
scroll to position [932, 0]
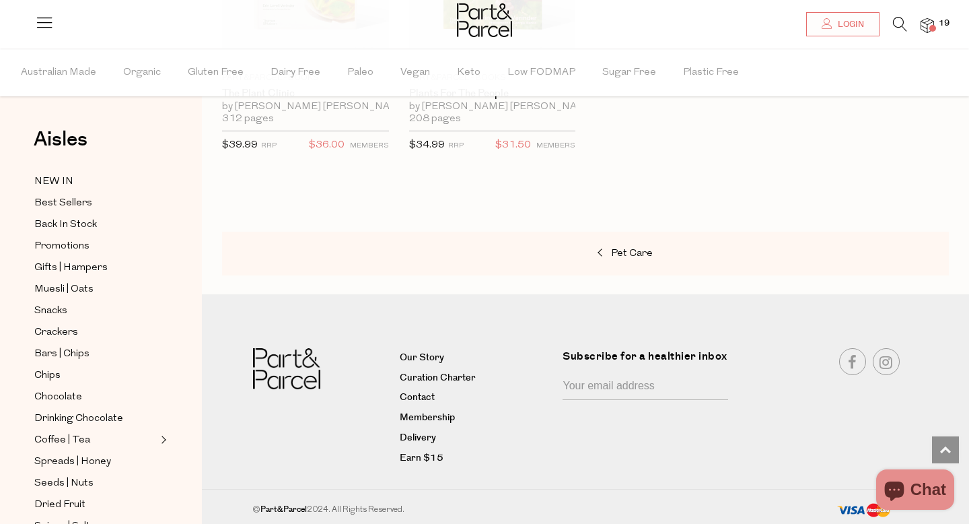
click at [932, 21] on img at bounding box center [927, 25] width 13 height 15
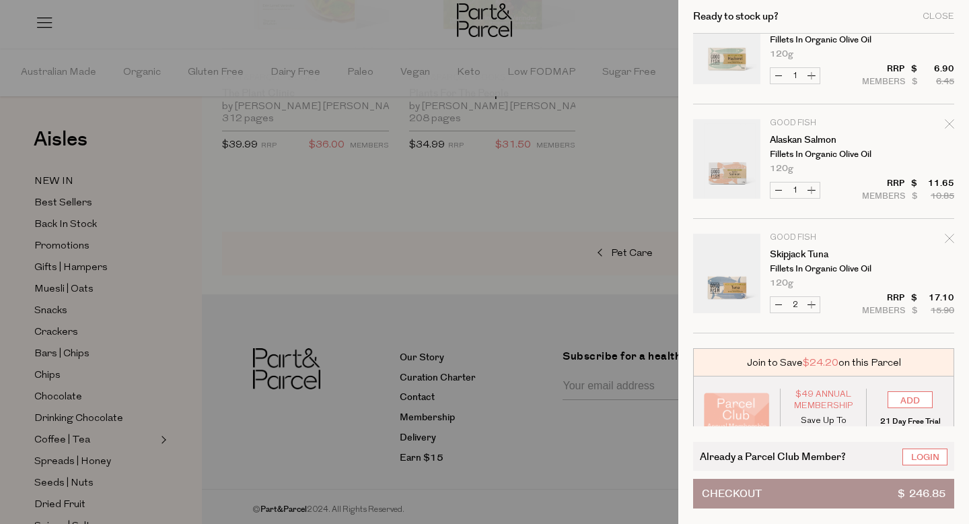
scroll to position [1441, 0]
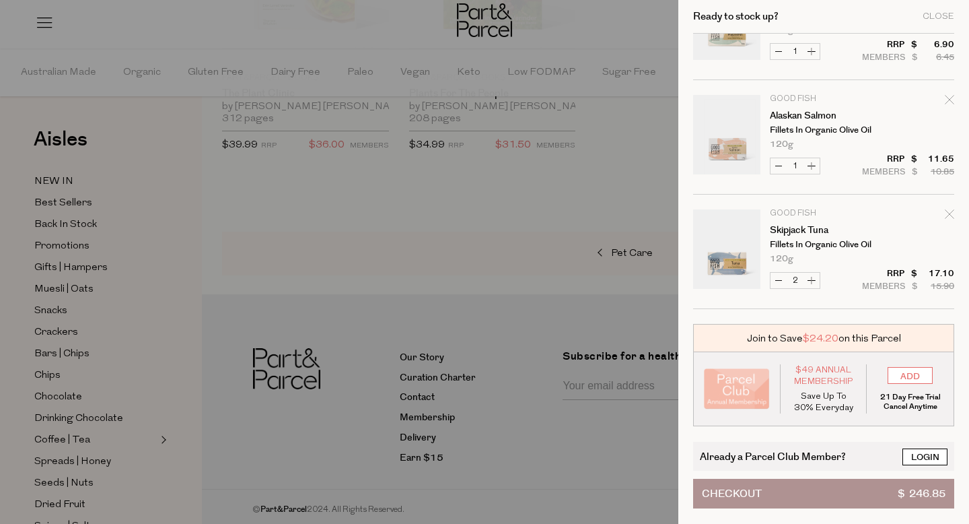
click at [920, 454] on link "Login" at bounding box center [925, 456] width 45 height 17
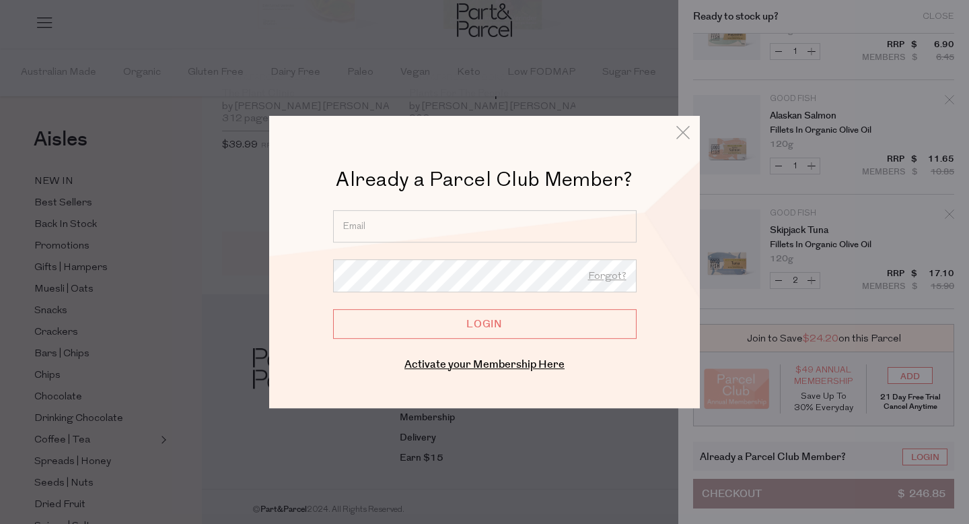
click at [483, 222] on input "email" at bounding box center [485, 226] width 304 height 32
type input "debm77@bigpond.net.au"
click at [496, 318] on input "Login" at bounding box center [485, 324] width 304 height 30
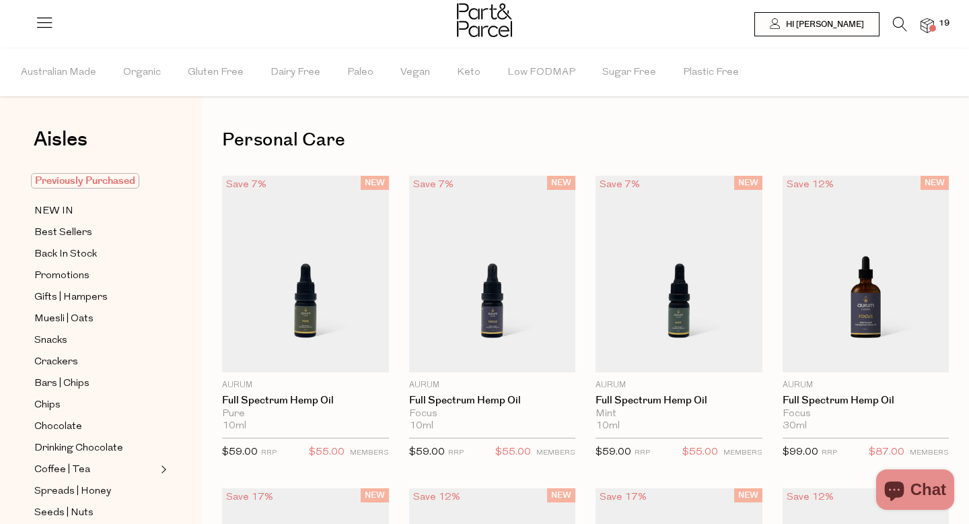
click at [123, 176] on span "Previously Purchased" at bounding box center [85, 180] width 108 height 15
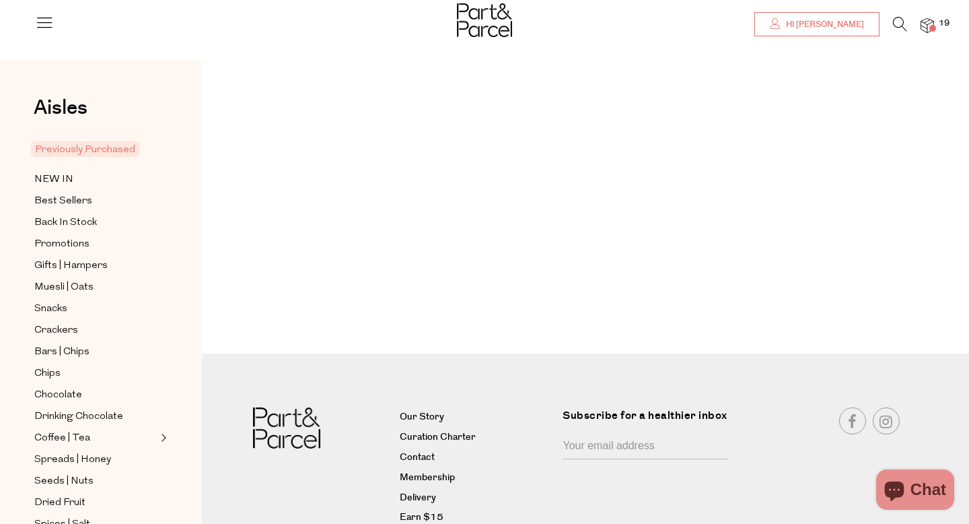
click at [824, 25] on span "Hi [PERSON_NAME]" at bounding box center [823, 24] width 81 height 11
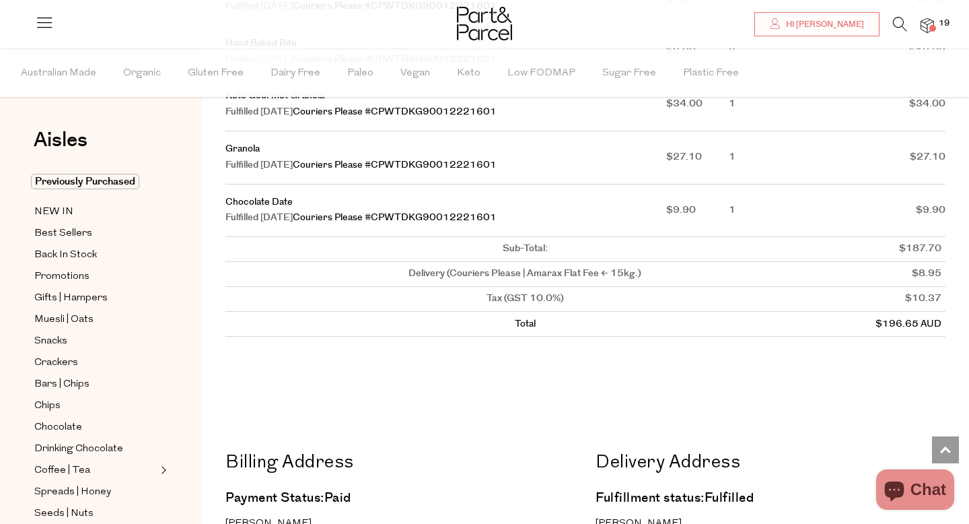
scroll to position [823, 0]
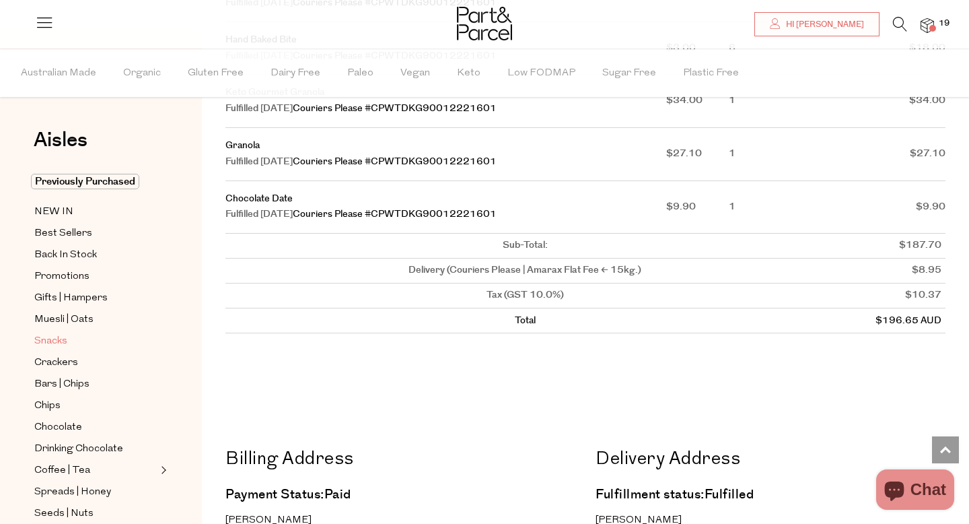
click at [61, 337] on span "Snacks" at bounding box center [50, 341] width 33 height 16
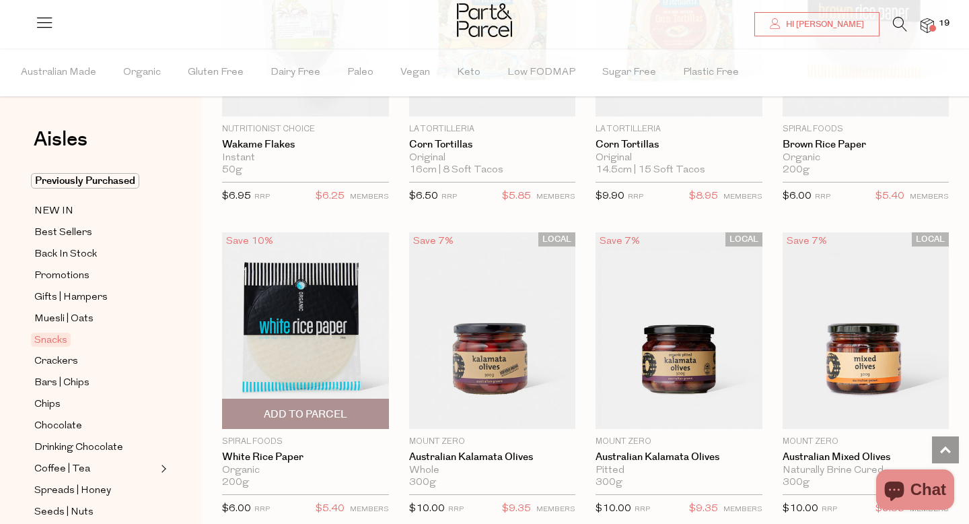
scroll to position [4957, 0]
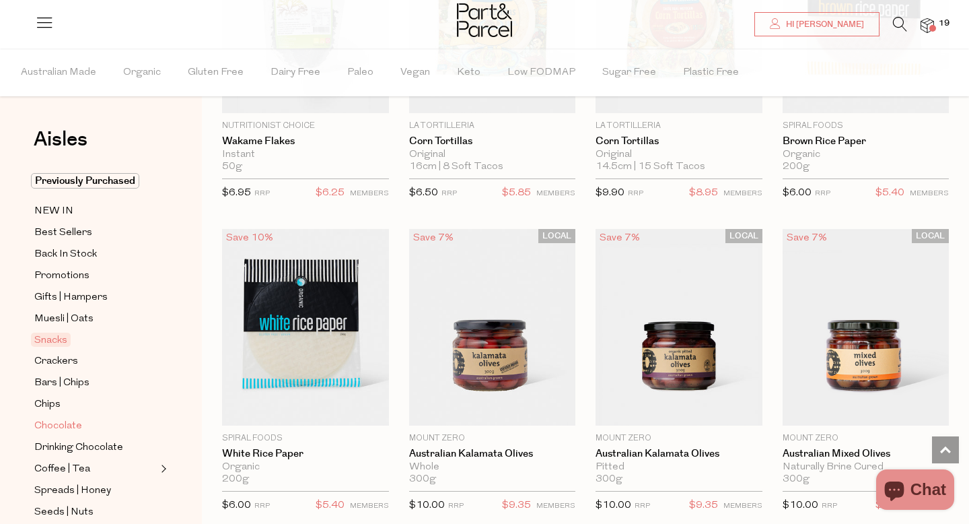
click at [72, 423] on span "Chocolate" at bounding box center [58, 426] width 48 height 16
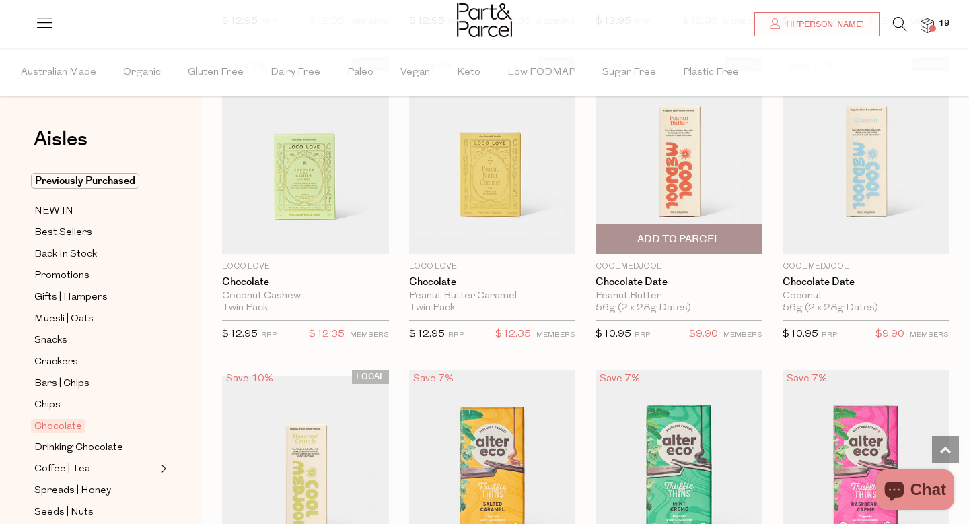
scroll to position [740, 0]
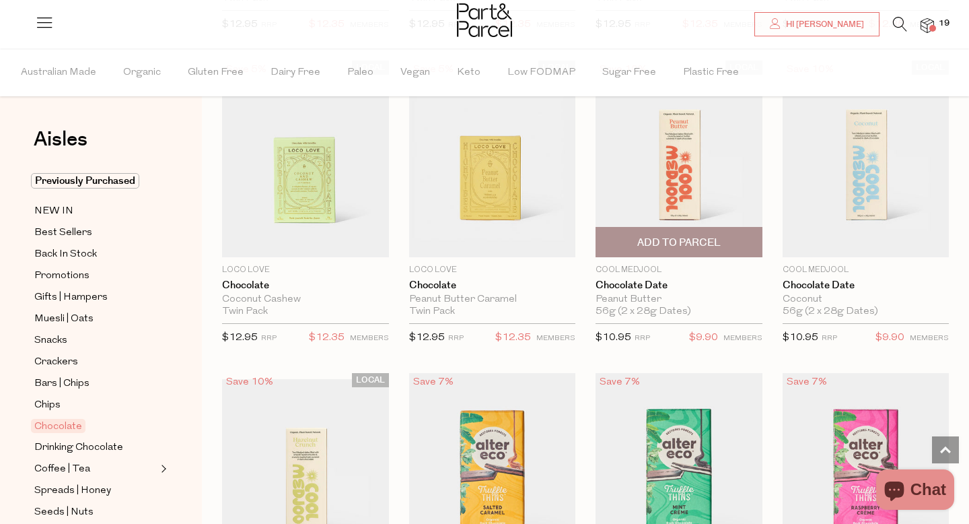
click at [700, 239] on span "Add To Parcel" at bounding box center [678, 243] width 83 height 14
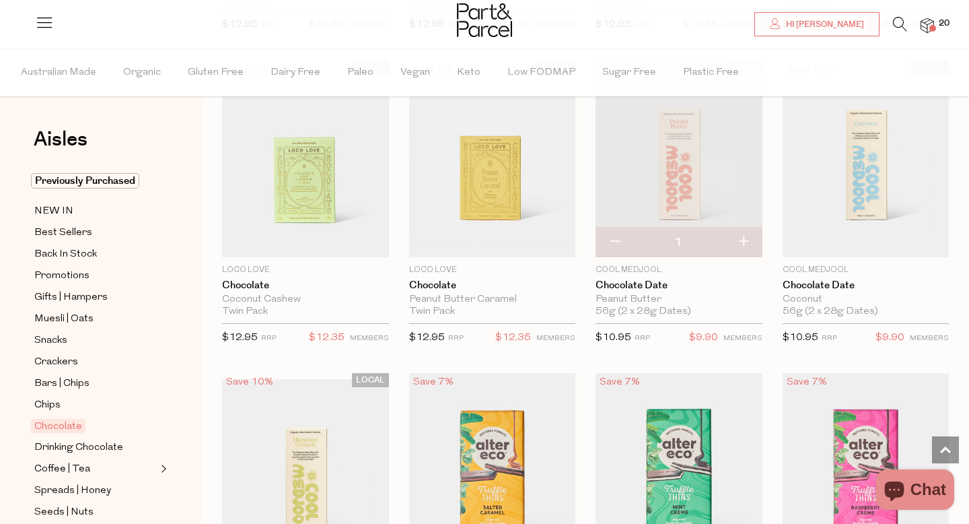
click at [933, 27] on span at bounding box center [933, 28] width 7 height 7
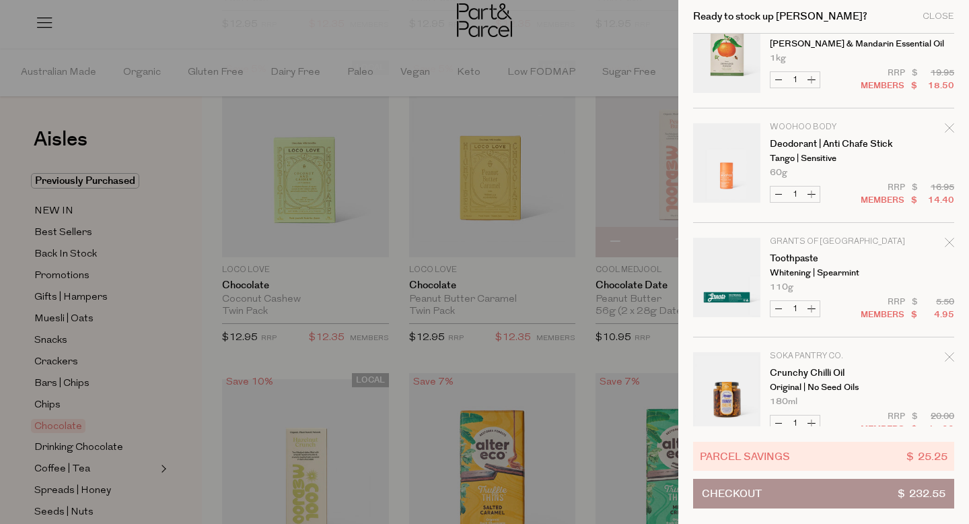
scroll to position [0, 0]
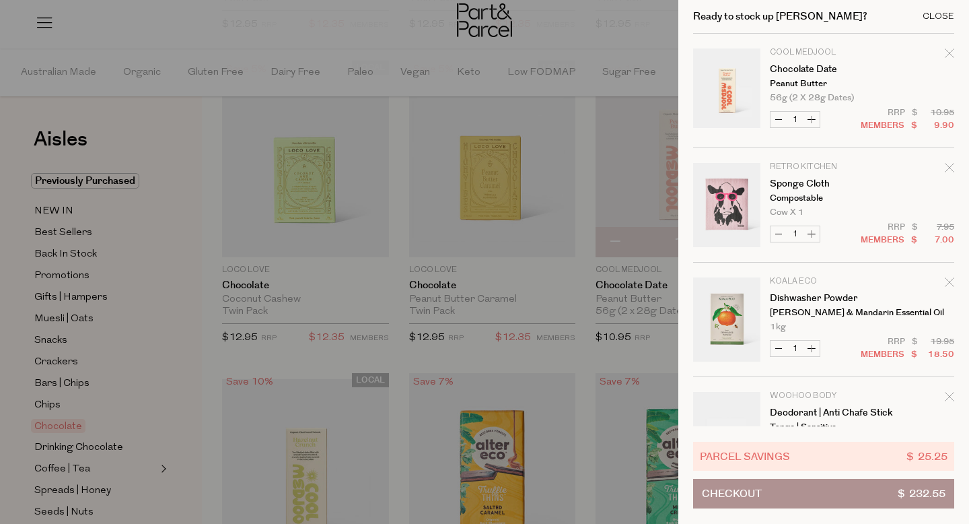
click at [942, 15] on div "Close" at bounding box center [939, 16] width 32 height 9
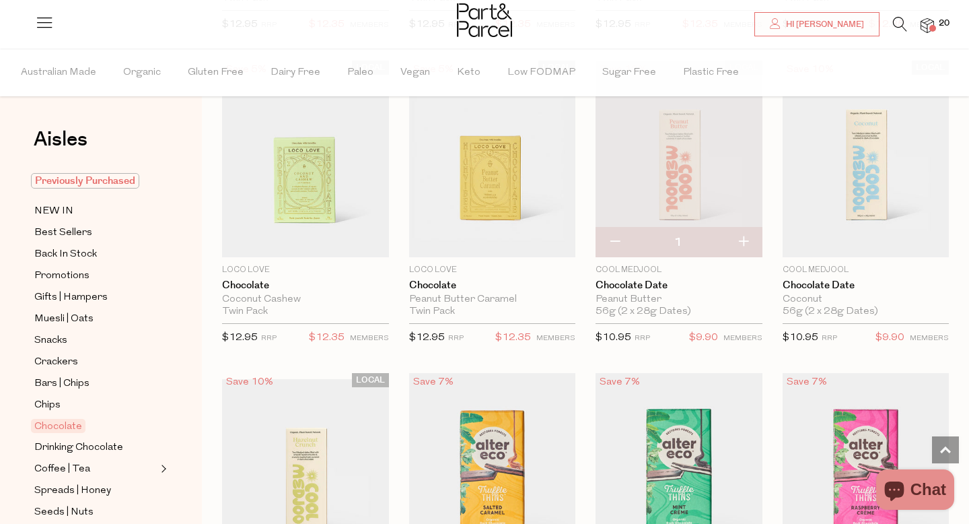
click at [127, 180] on span "Previously Purchased" at bounding box center [85, 180] width 108 height 15
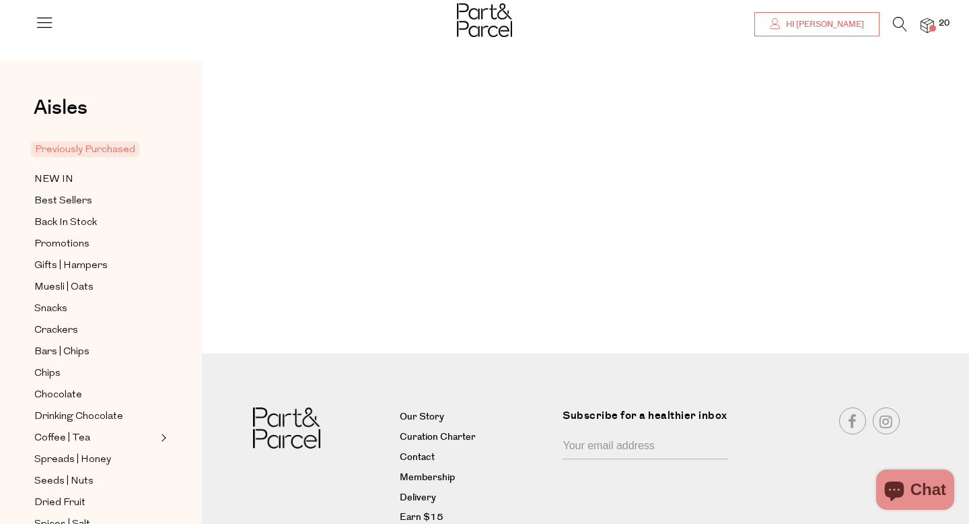
click at [812, 22] on span "Hi [PERSON_NAME]" at bounding box center [823, 24] width 81 height 11
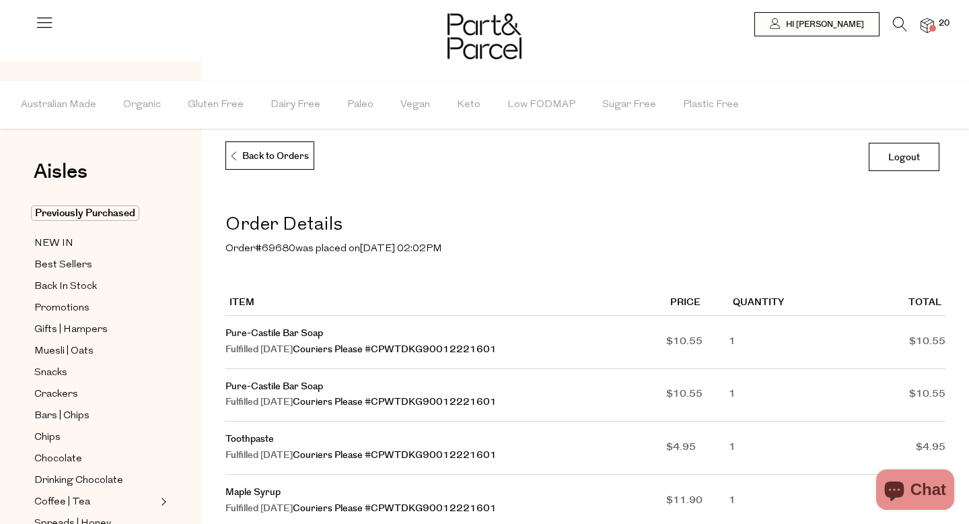
click at [932, 26] on span at bounding box center [933, 28] width 7 height 7
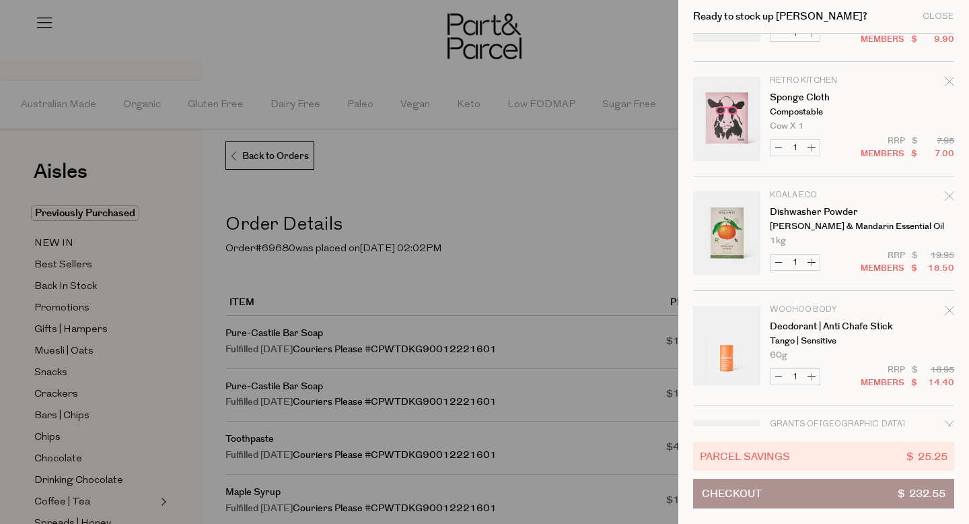
scroll to position [96, 0]
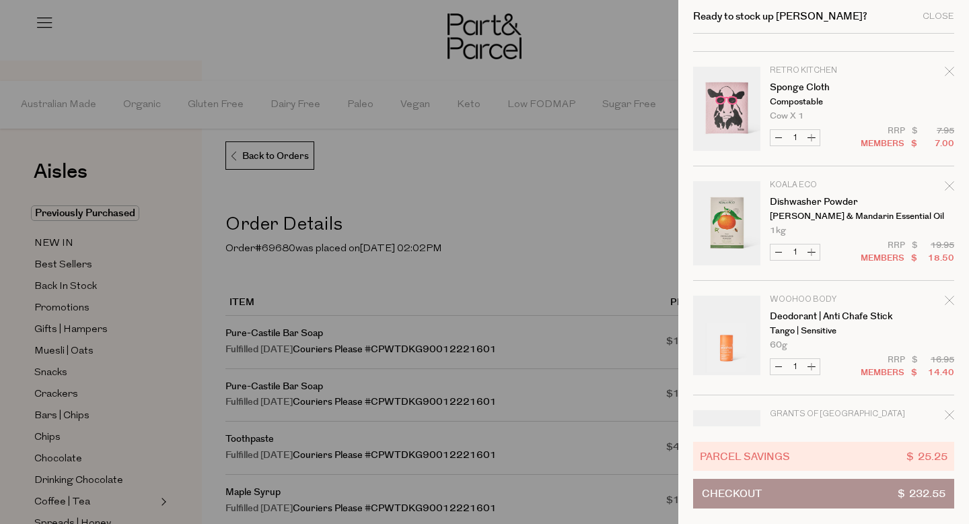
click at [867, 489] on button "Checkout $ 232.55" at bounding box center [823, 494] width 261 height 30
